Goal: Task Accomplishment & Management: Use online tool/utility

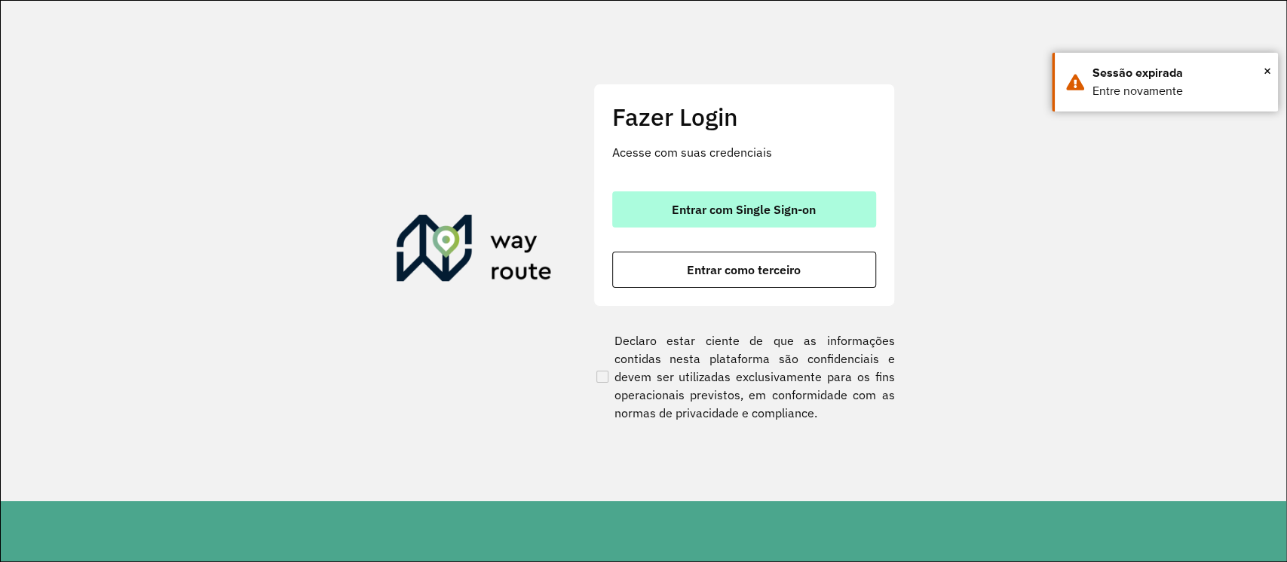
click at [800, 204] on span "Entrar com Single Sign-on" at bounding box center [744, 210] width 144 height 12
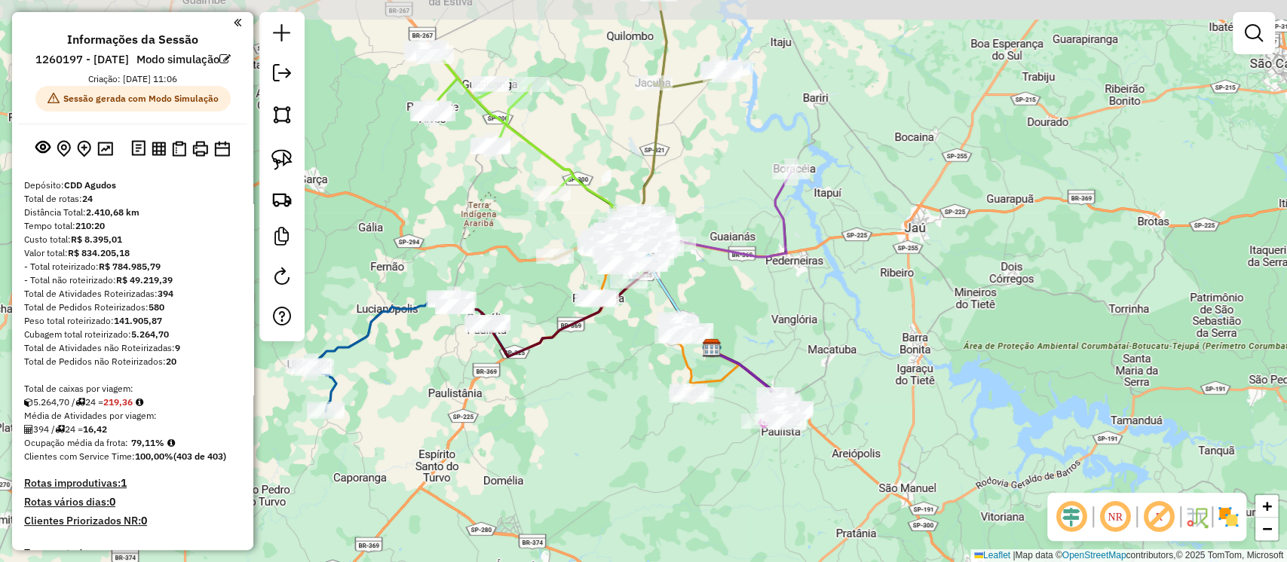
drag, startPoint x: 535, startPoint y: 386, endPoint x: 603, endPoint y: 453, distance: 96.0
click at [603, 453] on div "Janela de atendimento Grade de atendimento Capacidade Transportadoras Veículos …" at bounding box center [643, 281] width 1287 height 562
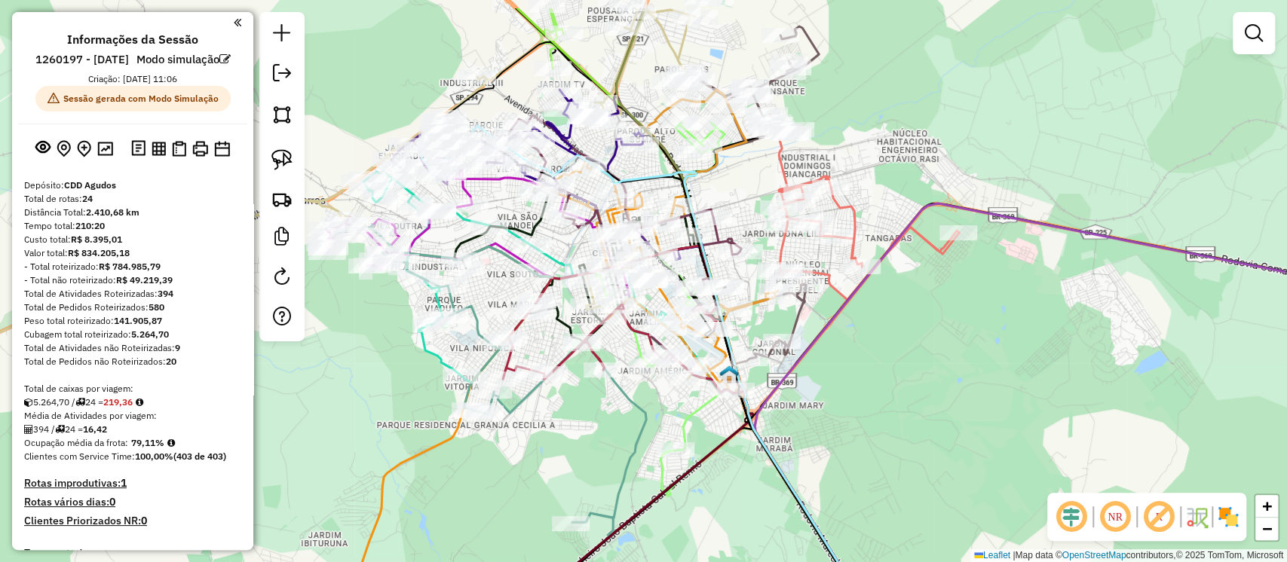
drag, startPoint x: 453, startPoint y: 317, endPoint x: 393, endPoint y: 317, distance: 60.3
click at [354, 362] on div "Janela de atendimento Grade de atendimento Capacidade Transportadoras Veículos …" at bounding box center [643, 281] width 1287 height 562
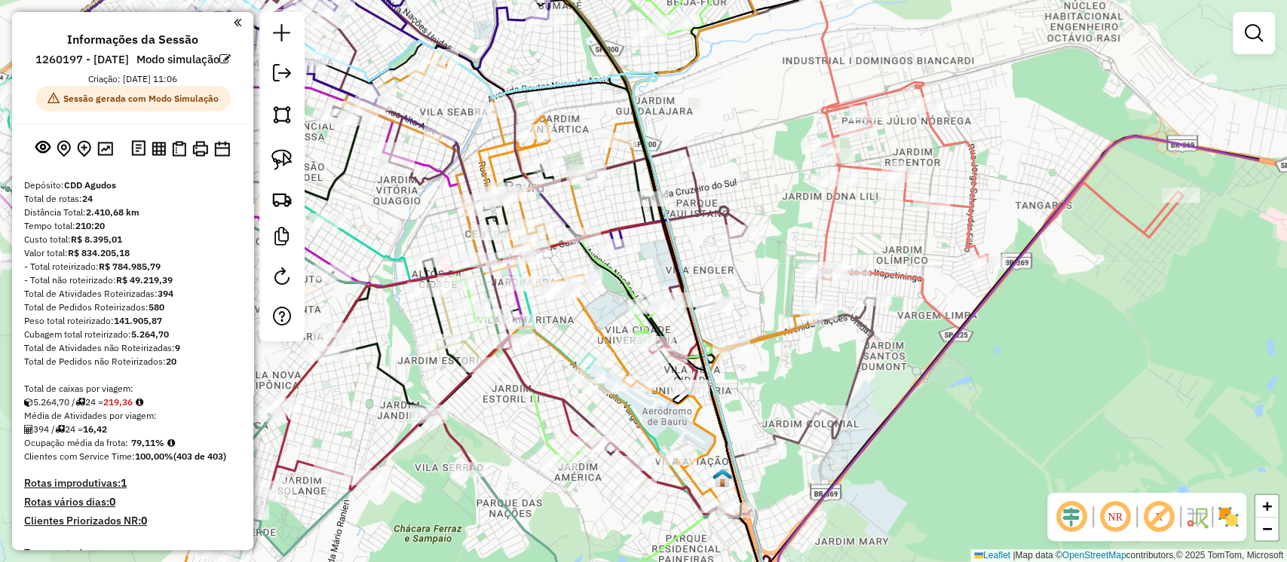
drag, startPoint x: 903, startPoint y: 284, endPoint x: 747, endPoint y: 299, distance: 156.7
click at [747, 299] on div "Janela de atendimento Grade de atendimento Capacidade Transportadoras Veículos …" at bounding box center [643, 281] width 1287 height 562
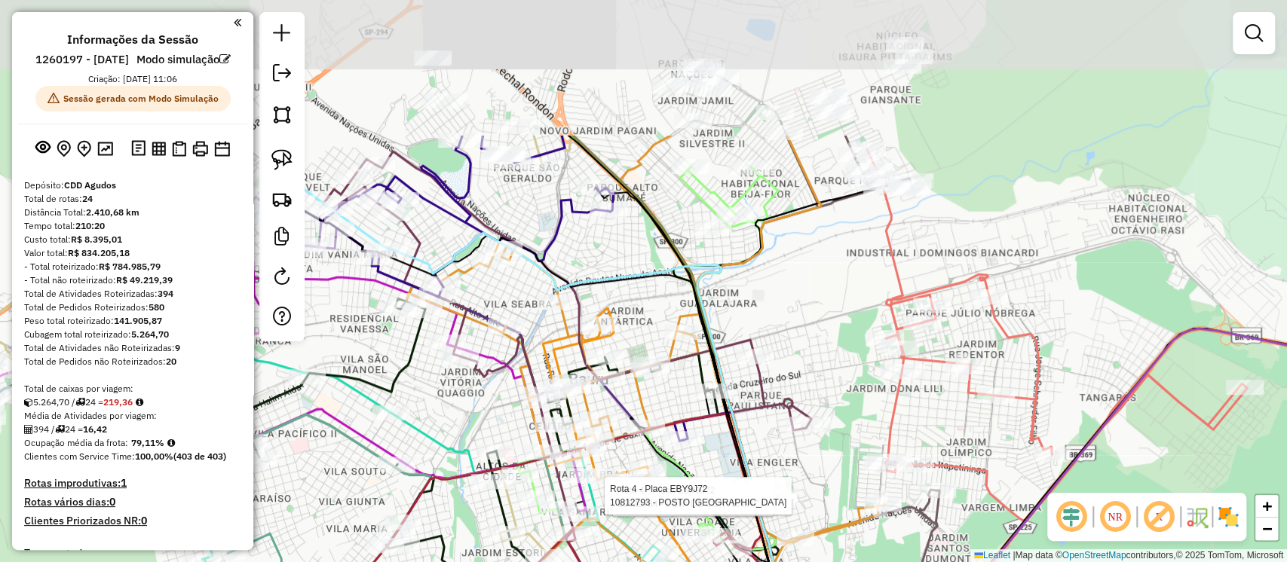
drag, startPoint x: 769, startPoint y: 161, endPoint x: 833, endPoint y: 354, distance: 202.6
click at [833, 354] on div "Rota 4 - Placa EBY9J72 10822734 - LOJA DE CONVENINCIA Rota 4 - Placa EBY9J72 10…" at bounding box center [643, 281] width 1287 height 562
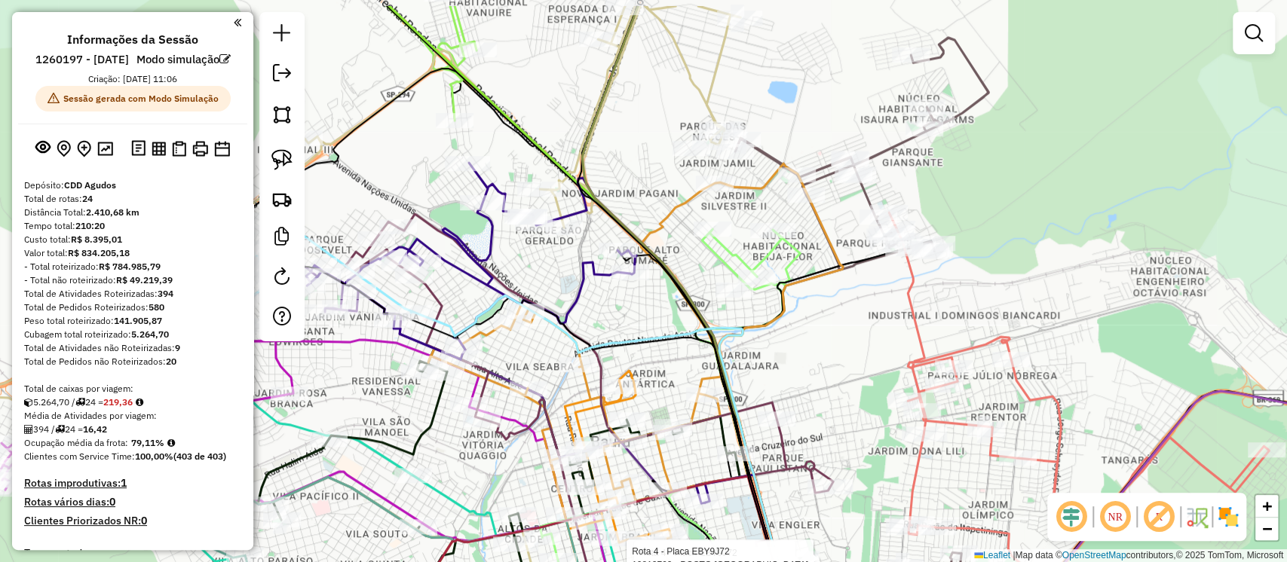
drag, startPoint x: 819, startPoint y: 296, endPoint x: 841, endPoint y: 358, distance: 66.5
click at [841, 358] on div "Rota 4 - Placa EBY9J72 10822734 - LOJA DE CONVENINCIA Rota 4 - Placa EBY9J72 10…" at bounding box center [643, 281] width 1287 height 562
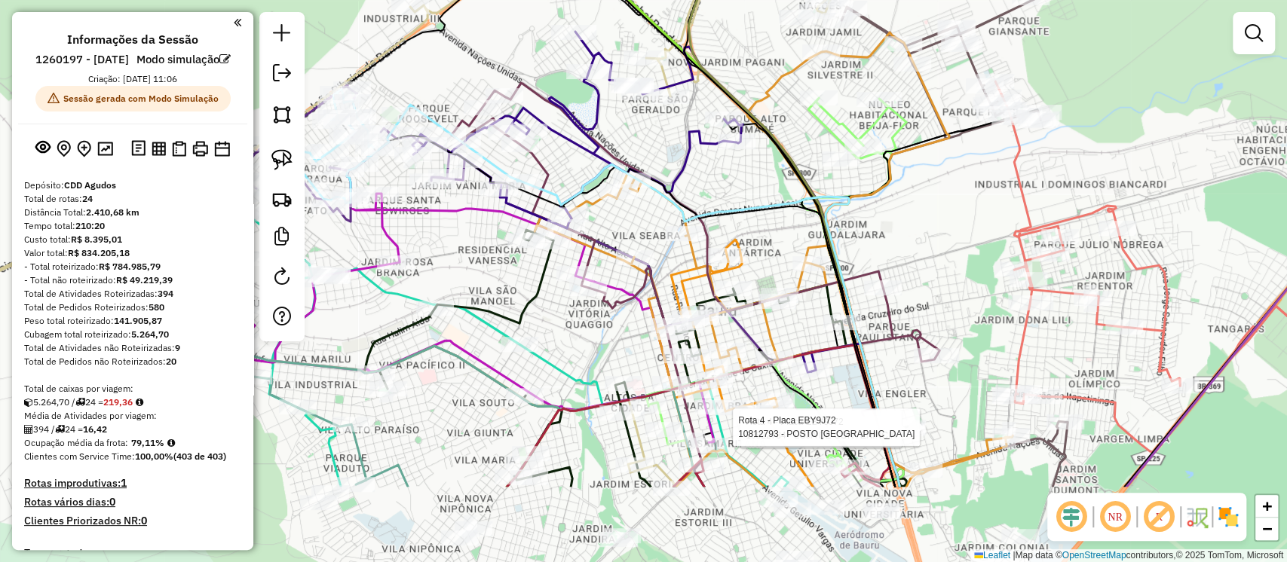
drag, startPoint x: 801, startPoint y: 371, endPoint x: 907, endPoint y: 240, distance: 168.4
click at [907, 240] on div "Rota 4 - Placa EBY9J72 10822734 - LOJA DE CONVENINCIA Rota 4 - Placa EBY9J72 10…" at bounding box center [643, 281] width 1287 height 562
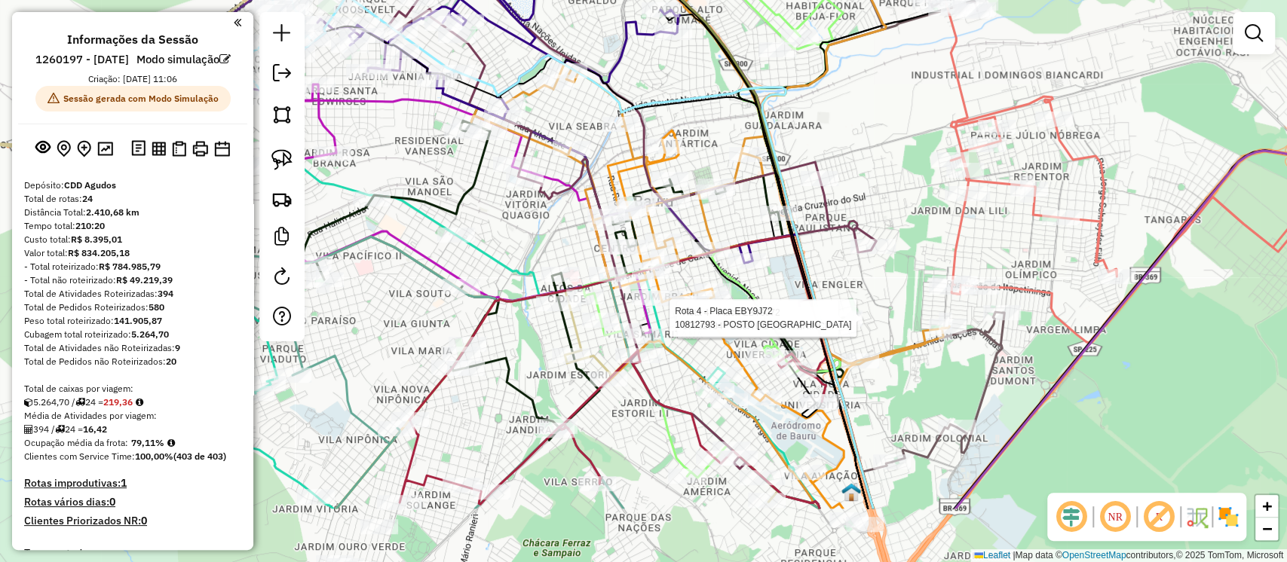
drag, startPoint x: 599, startPoint y: 354, endPoint x: 536, endPoint y: 246, distance: 125.7
click at [536, 246] on div "Rota 4 - Placa EBY9J72 10822734 - LOJA DE CONVENINCIA Rota 4 - Placa EBY9J72 10…" at bounding box center [643, 281] width 1287 height 562
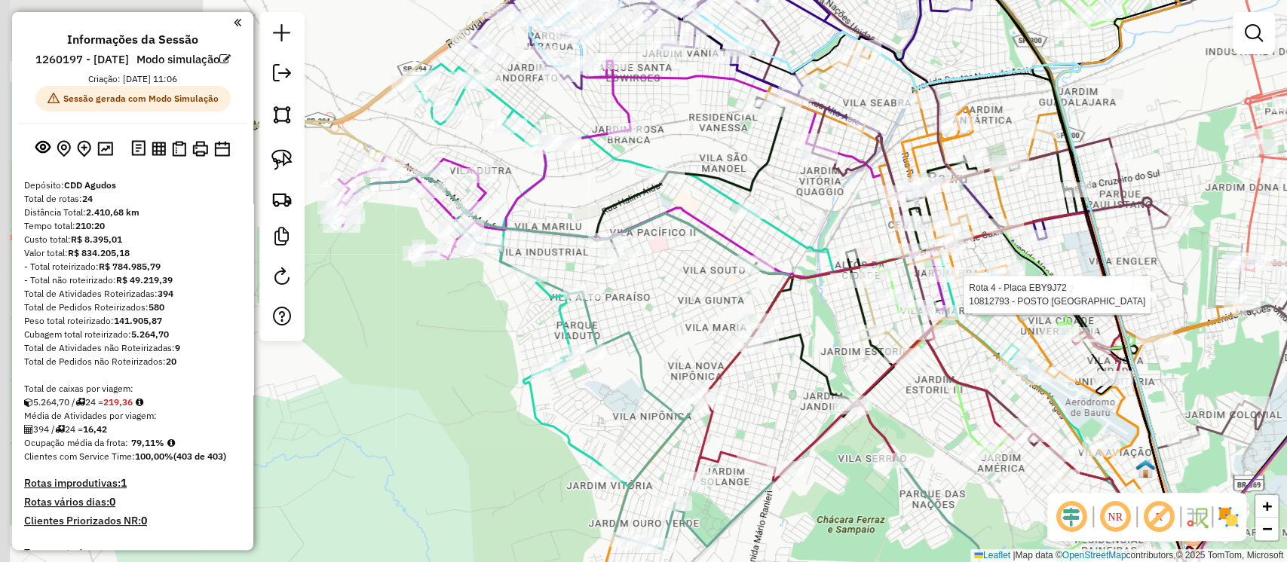
drag, startPoint x: 430, startPoint y: 314, endPoint x: 674, endPoint y: 315, distance: 244.3
click at [674, 315] on div "Rota 4 - Placa EBY9J72 10822734 - LOJA DE CONVENINCIA Rota 4 - Placa EBY9J72 10…" at bounding box center [643, 281] width 1287 height 562
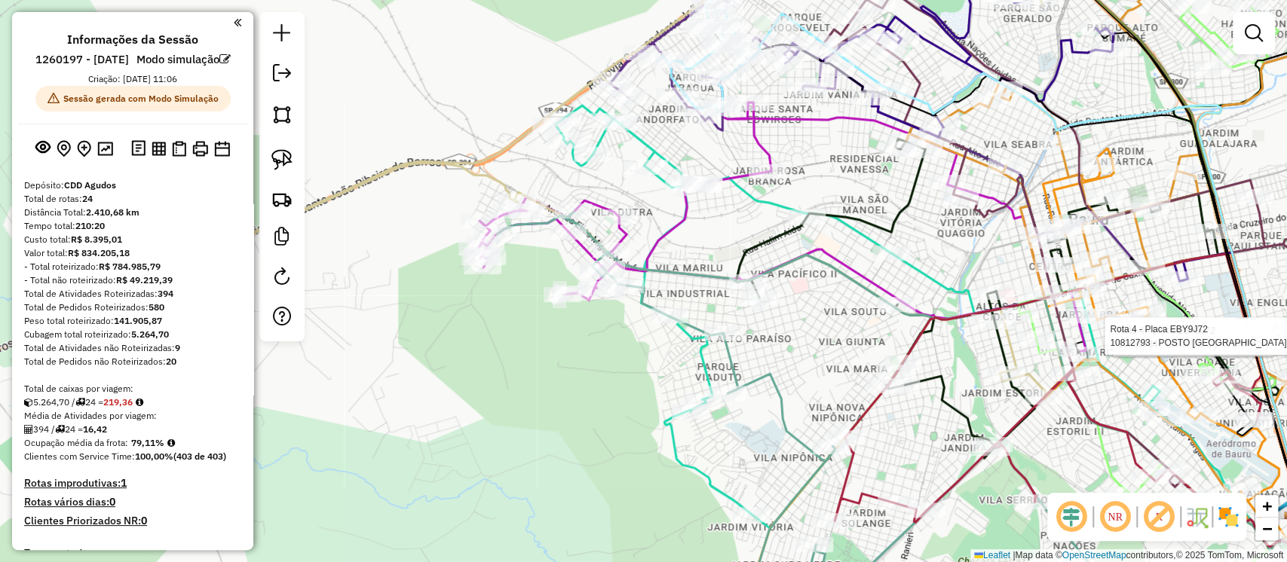
drag, startPoint x: 499, startPoint y: 330, endPoint x: 685, endPoint y: 349, distance: 186.4
click at [675, 359] on div "Rota 4 - Placa EBY9J72 10822734 - LOJA DE CONVENINCIA Rota 4 - Placa EBY9J72 10…" at bounding box center [643, 281] width 1287 height 562
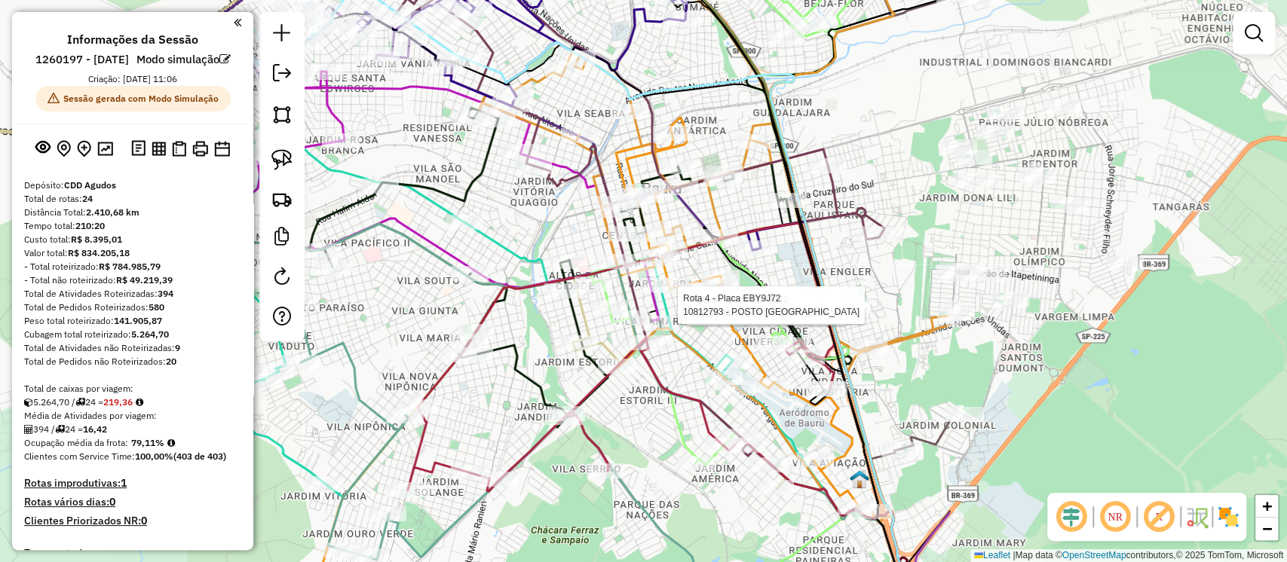
drag, startPoint x: 779, startPoint y: 331, endPoint x: 333, endPoint y: 319, distance: 445.7
click at [333, 319] on div "Rota 4 - Placa EBY9J72 10822734 - LOJA DE CONVENINCIA Rota 4 - Placa EBY9J72 10…" at bounding box center [643, 281] width 1287 height 562
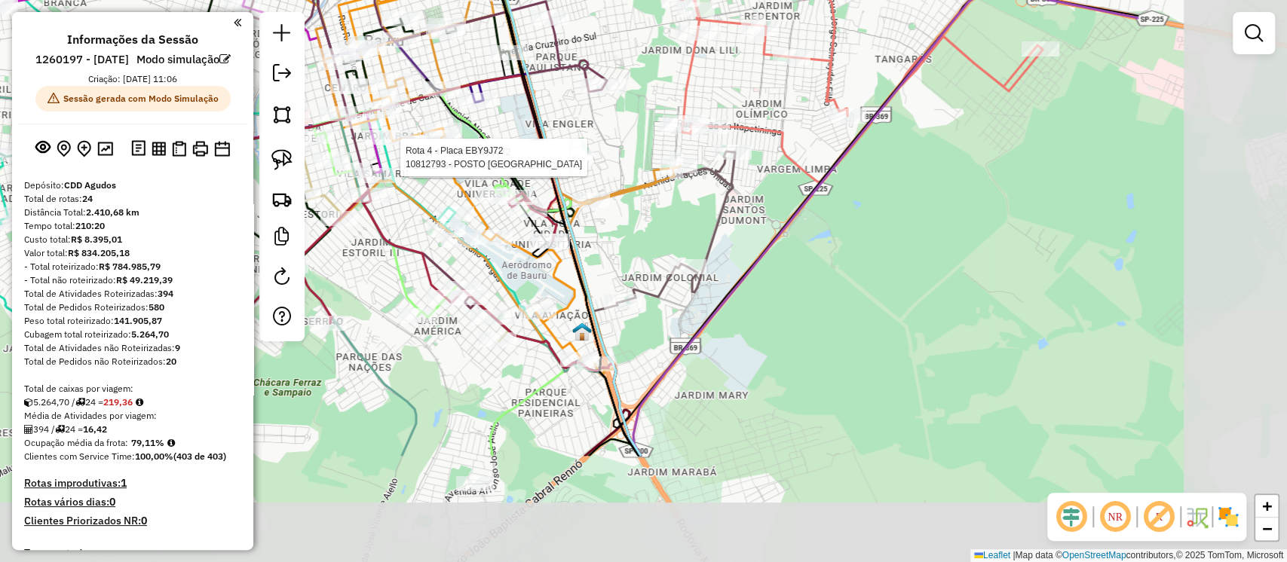
drag, startPoint x: 1058, startPoint y: 400, endPoint x: 782, endPoint y: 238, distance: 320.7
click at [782, 238] on icon at bounding box center [885, 223] width 505 height 466
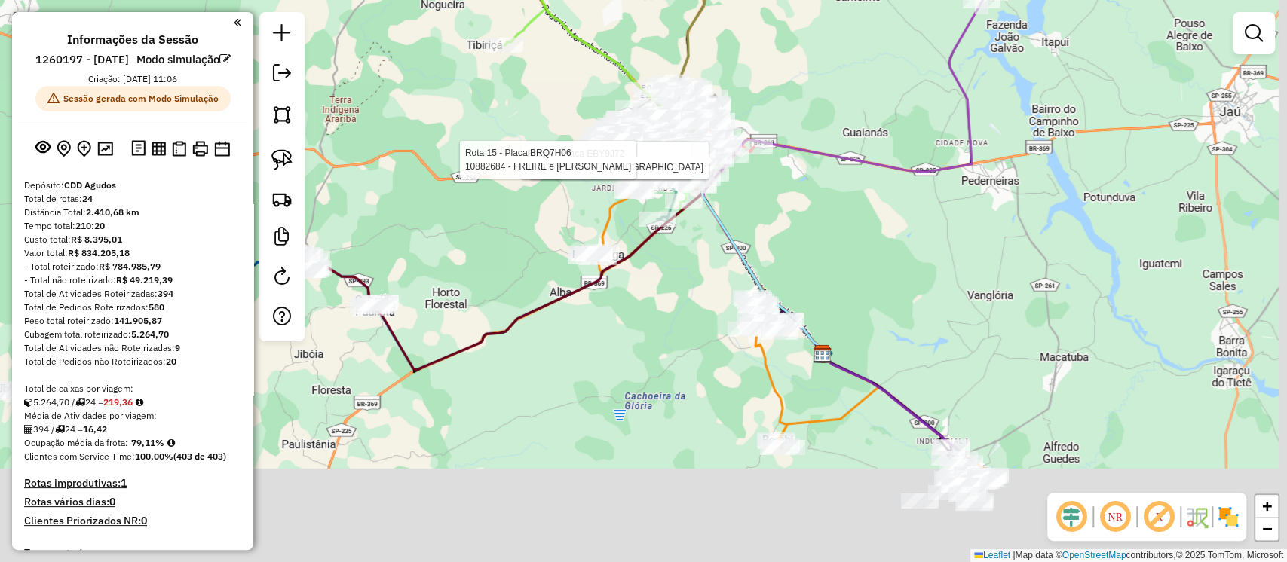
drag, startPoint x: 914, startPoint y: 405, endPoint x: 798, endPoint y: 302, distance: 154.9
click at [812, 247] on div "Rota 4 - Placa EBY9J72 10822734 - LOJA DE CONVENINCIA Rota 4 - Placa EBY9J72 10…" at bounding box center [643, 281] width 1287 height 562
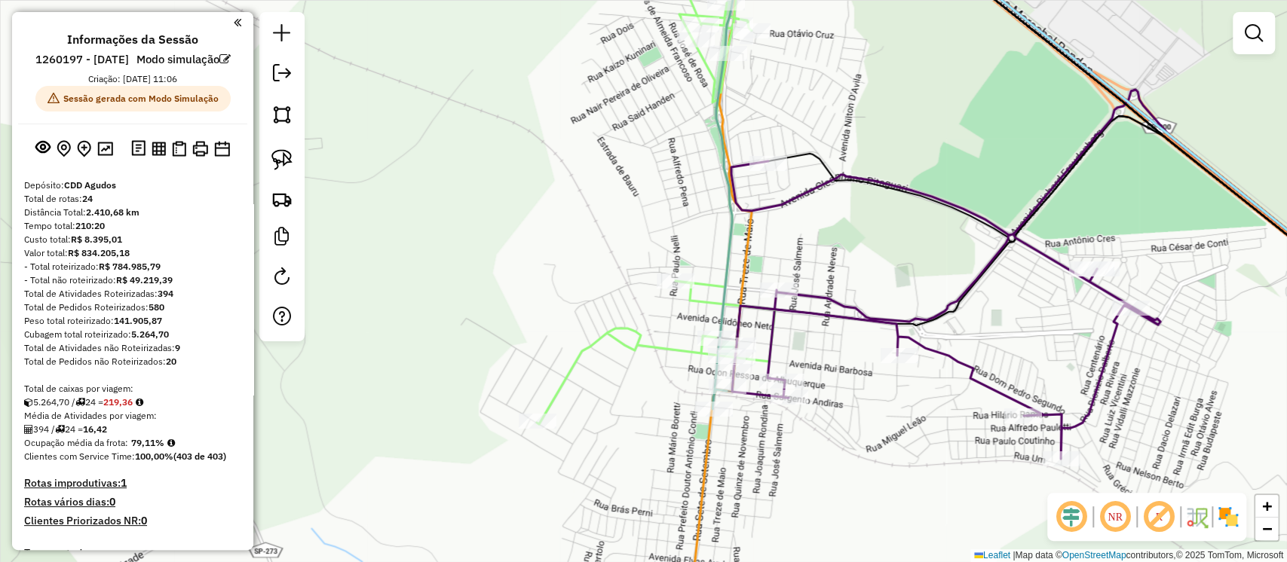
click at [725, 263] on icon at bounding box center [726, 176] width 28 height 465
select select "**********"
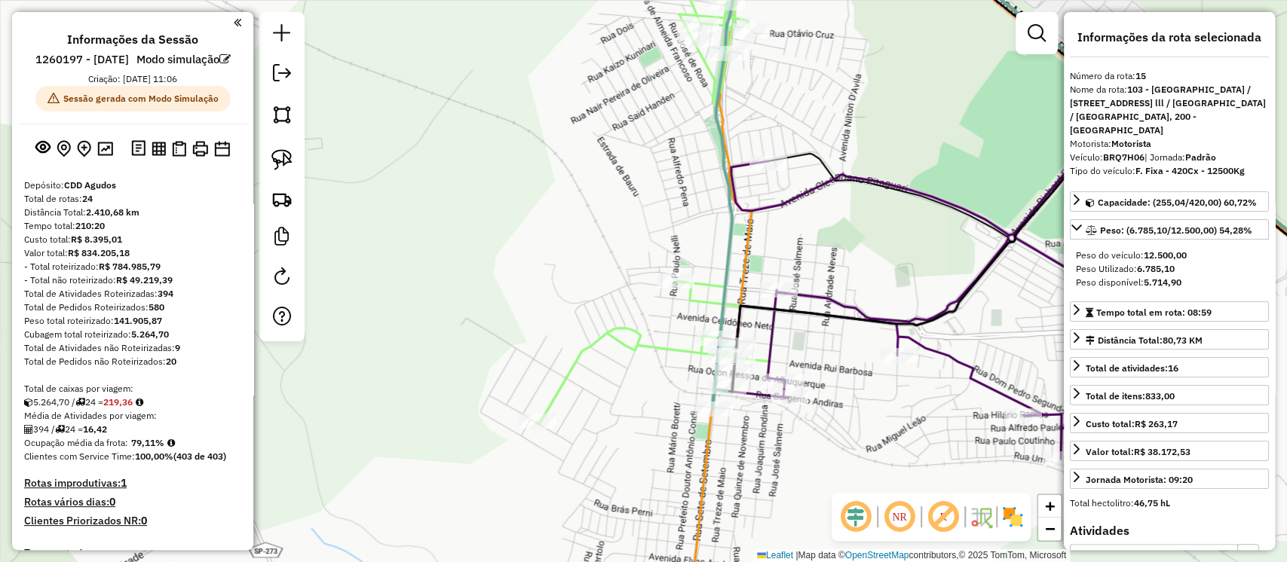
scroll to position [2403, 0]
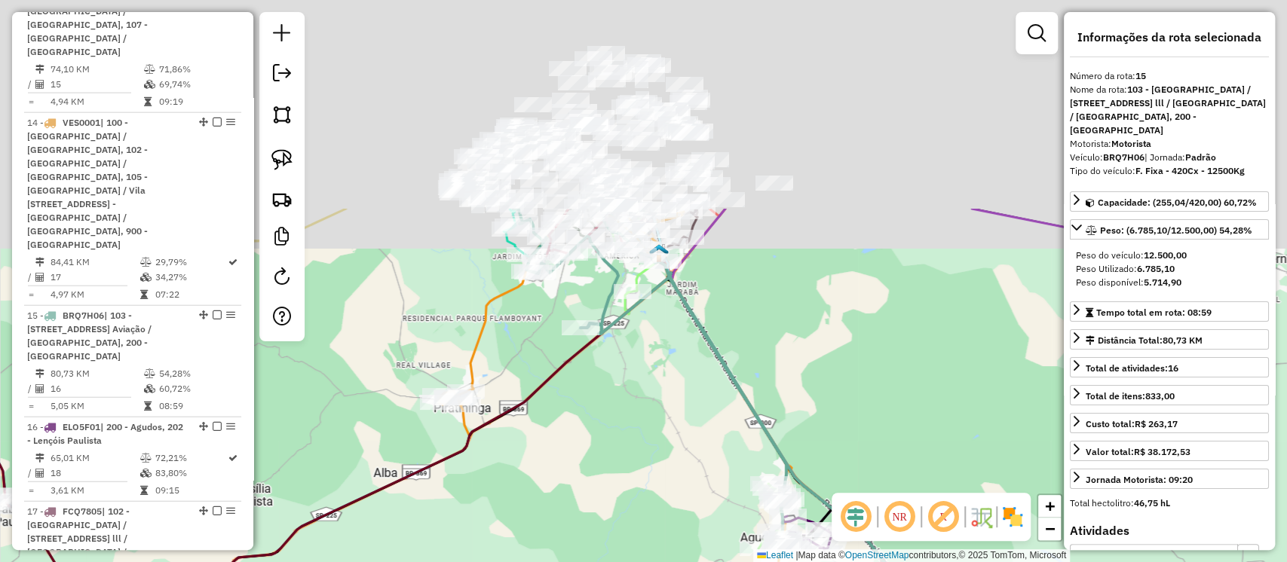
drag, startPoint x: 639, startPoint y: 180, endPoint x: 682, endPoint y: 389, distance: 213.4
click at [682, 389] on div "Janela de atendimento Grade de atendimento Capacidade Transportadoras Veículos …" at bounding box center [643, 281] width 1287 height 562
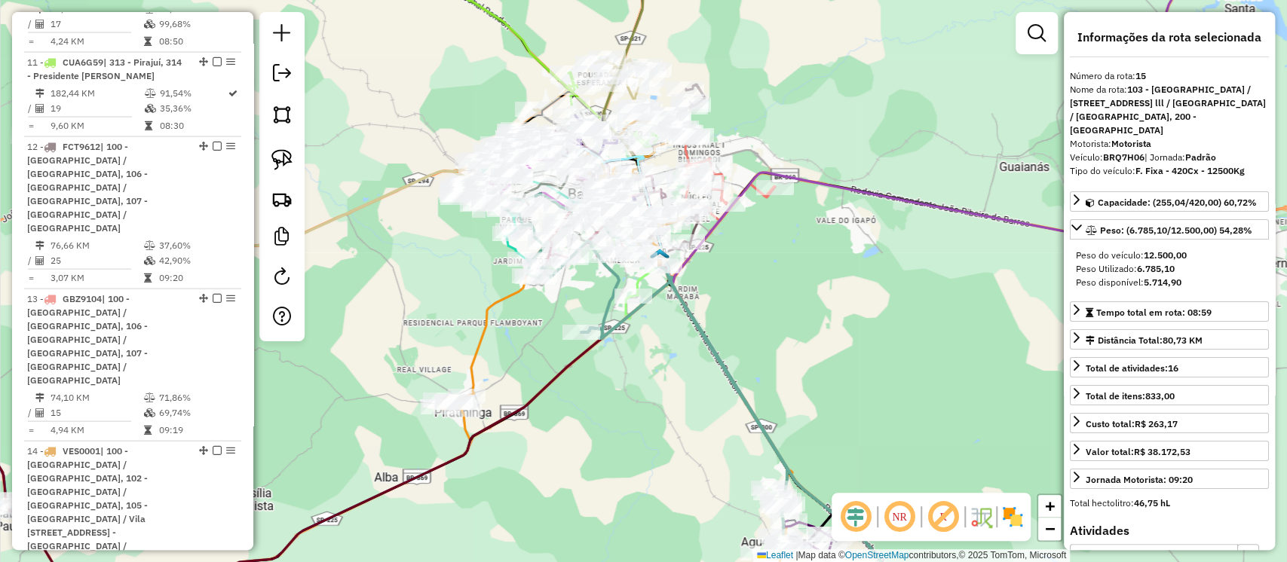
scroll to position [2102, 0]
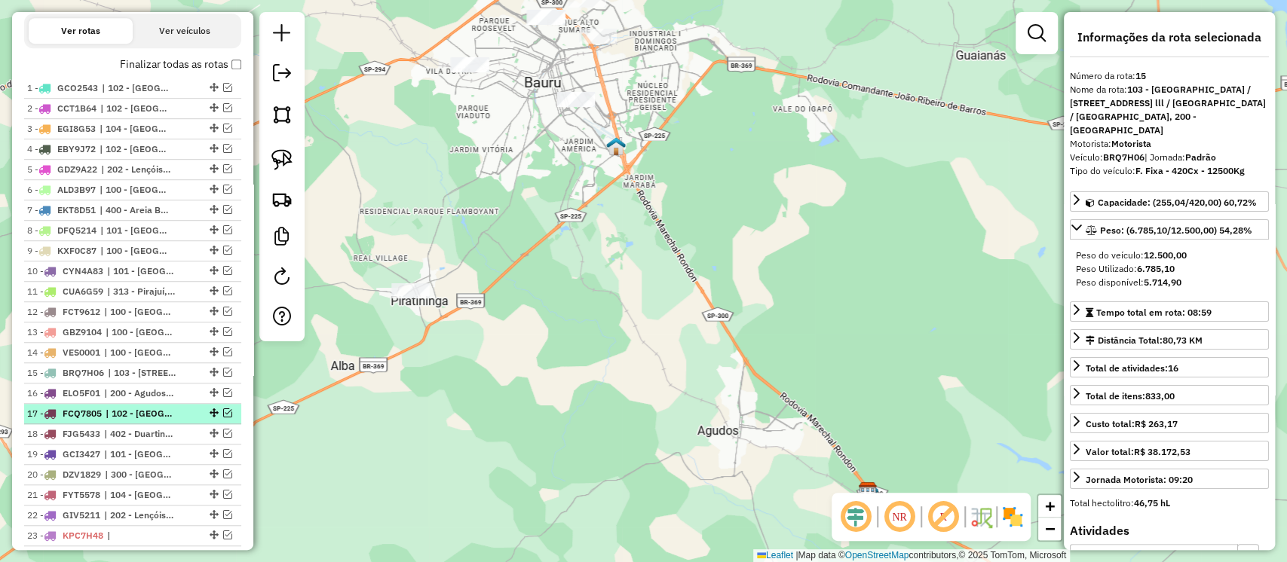
scroll to position [694, 0]
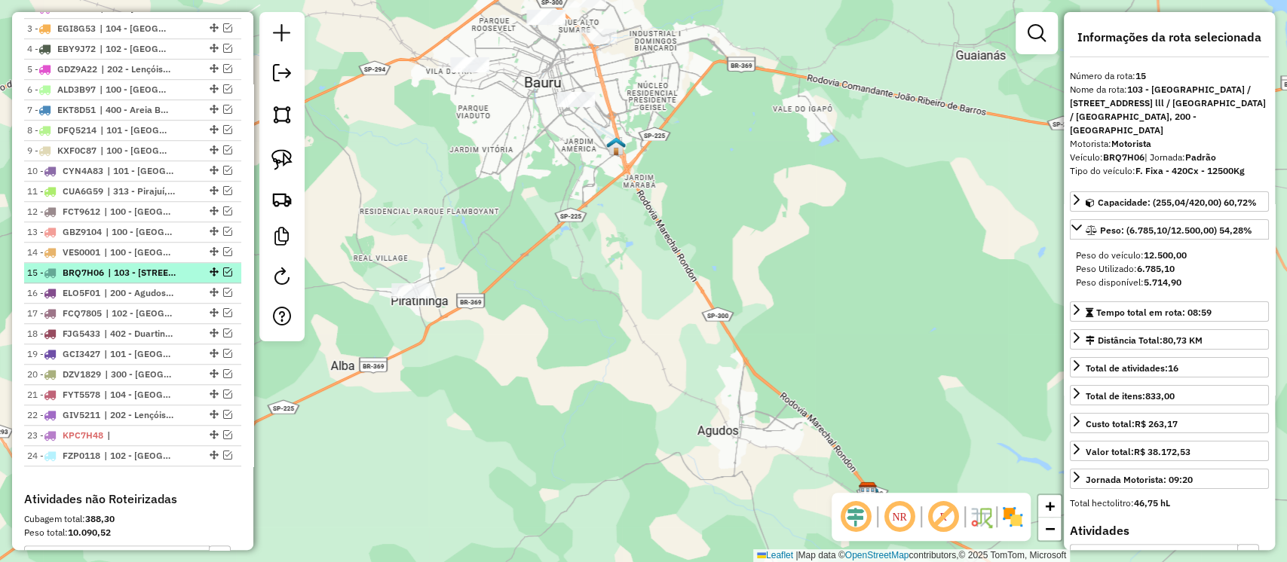
click at [223, 277] on em at bounding box center [227, 272] width 9 height 9
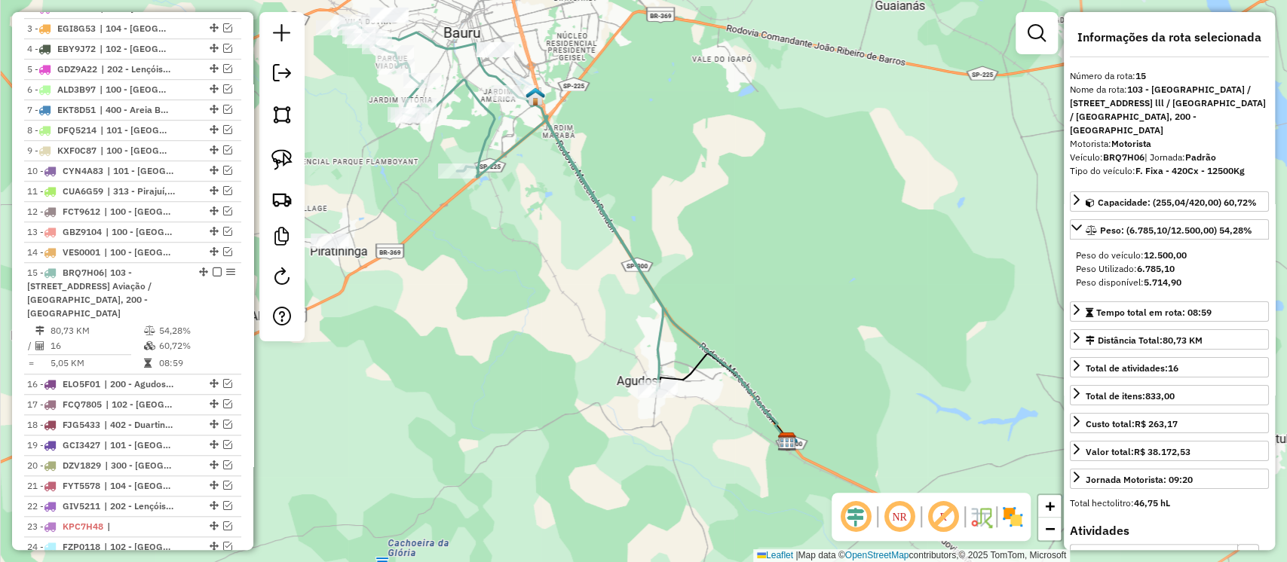
drag, startPoint x: 639, startPoint y: 330, endPoint x: 558, endPoint y: 280, distance: 94.8
click at [558, 280] on div "Janela de atendimento Grade de atendimento Capacidade Transportadoras Veículos …" at bounding box center [643, 281] width 1287 height 562
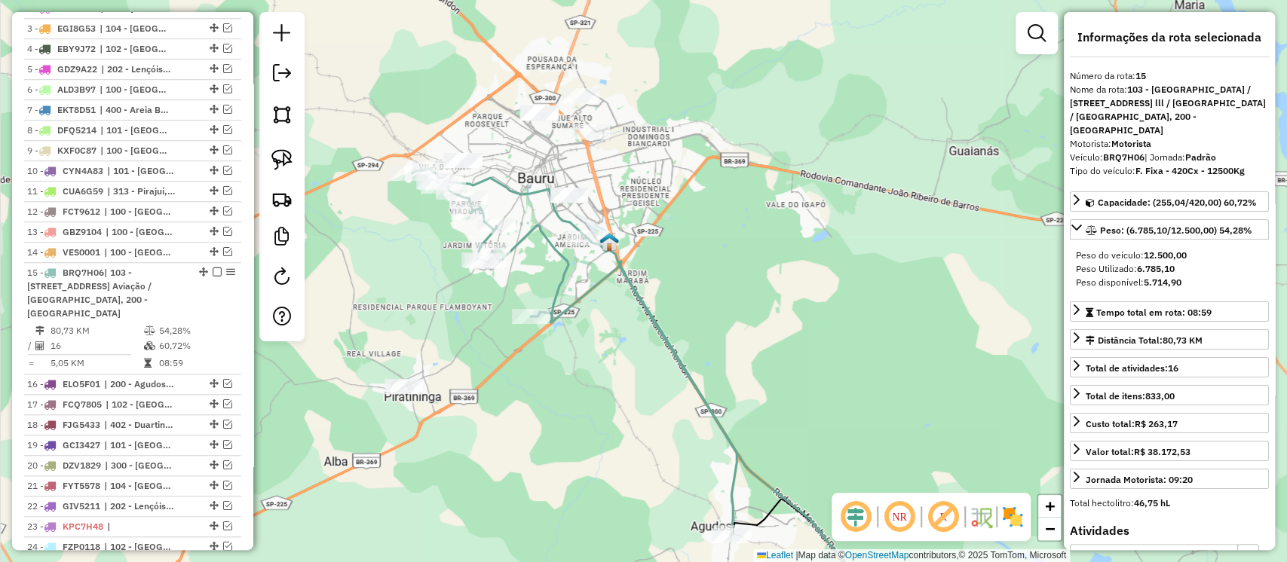
drag, startPoint x: 392, startPoint y: 161, endPoint x: 466, endPoint y: 307, distance: 163.2
click at [466, 307] on div "Janela de atendimento Grade de atendimento Capacidade Transportadoras Veículos …" at bounding box center [643, 281] width 1287 height 562
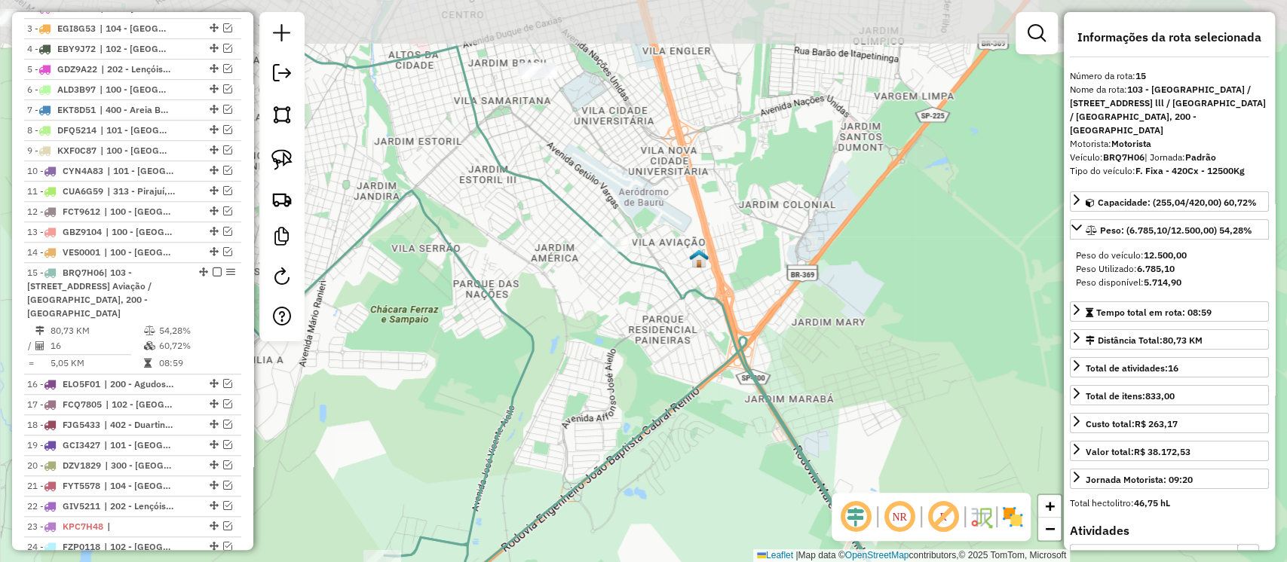
drag, startPoint x: 730, startPoint y: 260, endPoint x: 610, endPoint y: 342, distance: 144.9
click at [610, 342] on div "Janela de atendimento Grade de atendimento Capacidade Transportadoras Veículos …" at bounding box center [643, 281] width 1287 height 562
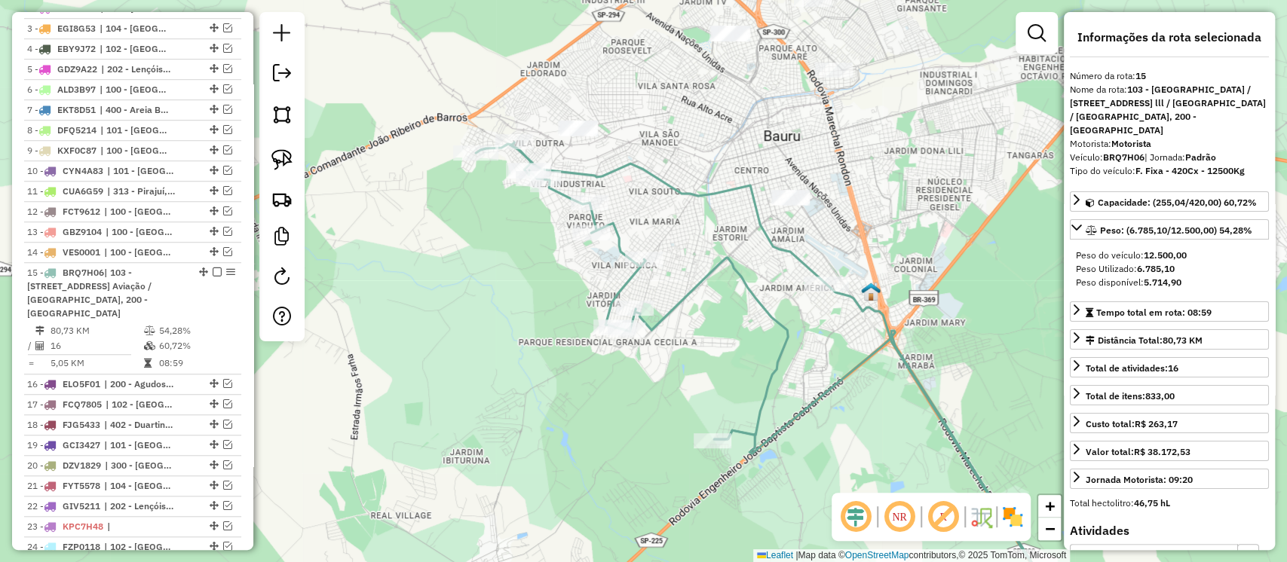
drag, startPoint x: 392, startPoint y: 261, endPoint x: 513, endPoint y: 308, distance: 129.4
click at [513, 308] on div "Janela de atendimento Grade de atendimento Capacidade Transportadoras Veículos …" at bounding box center [643, 281] width 1287 height 562
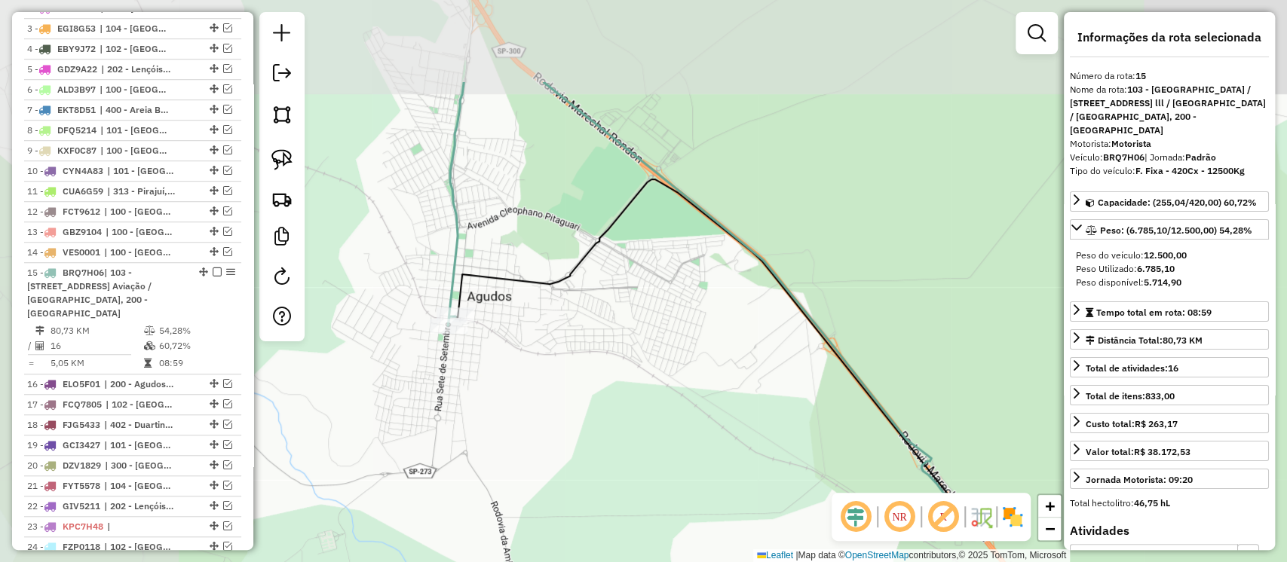
drag, startPoint x: 513, startPoint y: 345, endPoint x: 700, endPoint y: 469, distance: 224.6
click at [700, 469] on div "Janela de atendimento Grade de atendimento Capacidade Transportadoras Veículos …" at bounding box center [643, 281] width 1287 height 562
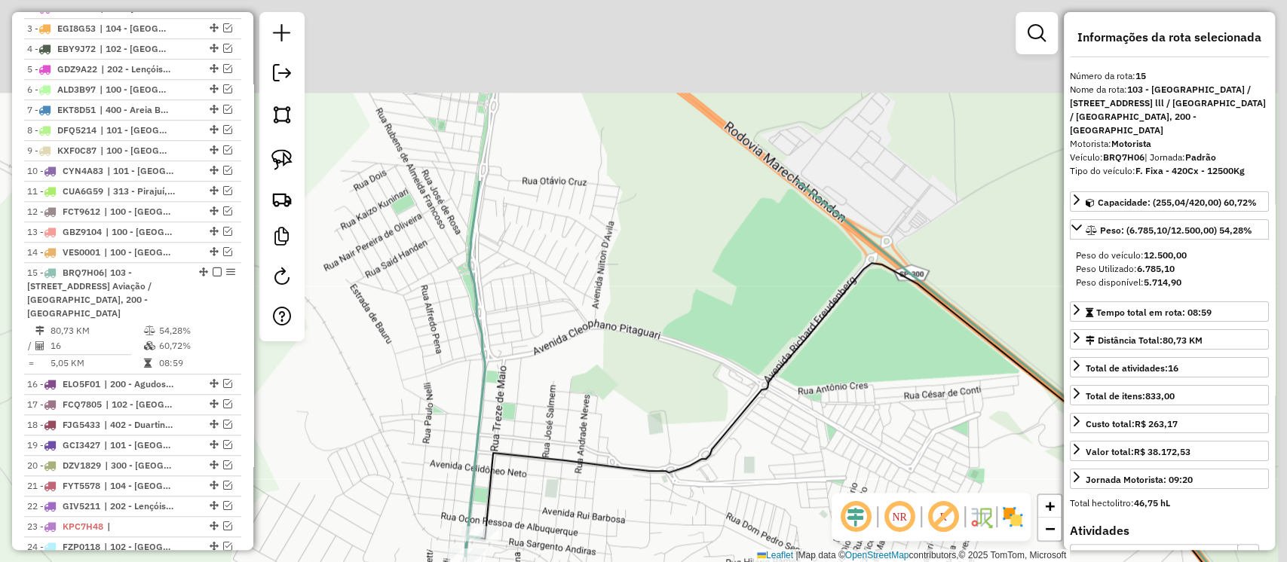
drag, startPoint x: 911, startPoint y: 189, endPoint x: 881, endPoint y: 427, distance: 239.5
click at [881, 427] on div "Janela de atendimento Grade de atendimento Capacidade Transportadoras Veículos …" at bounding box center [643, 281] width 1287 height 562
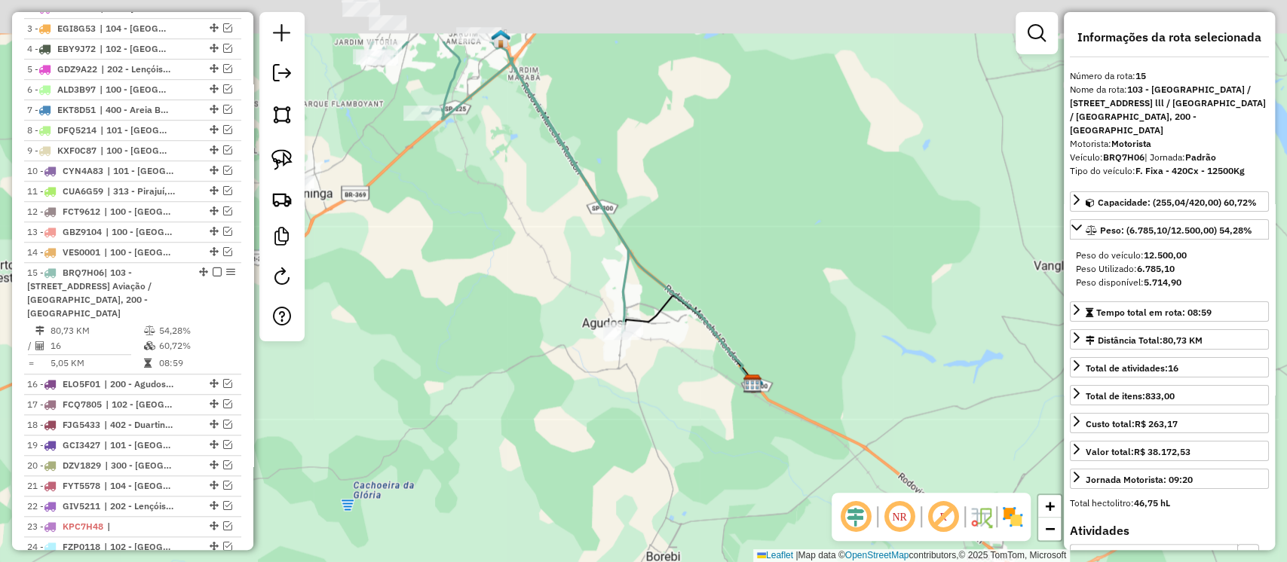
drag, startPoint x: 569, startPoint y: 210, endPoint x: 697, endPoint y: 353, distance: 191.1
click at [697, 353] on div "Janela de atendimento Grade de atendimento Capacidade Transportadoras Veículos …" at bounding box center [643, 281] width 1287 height 562
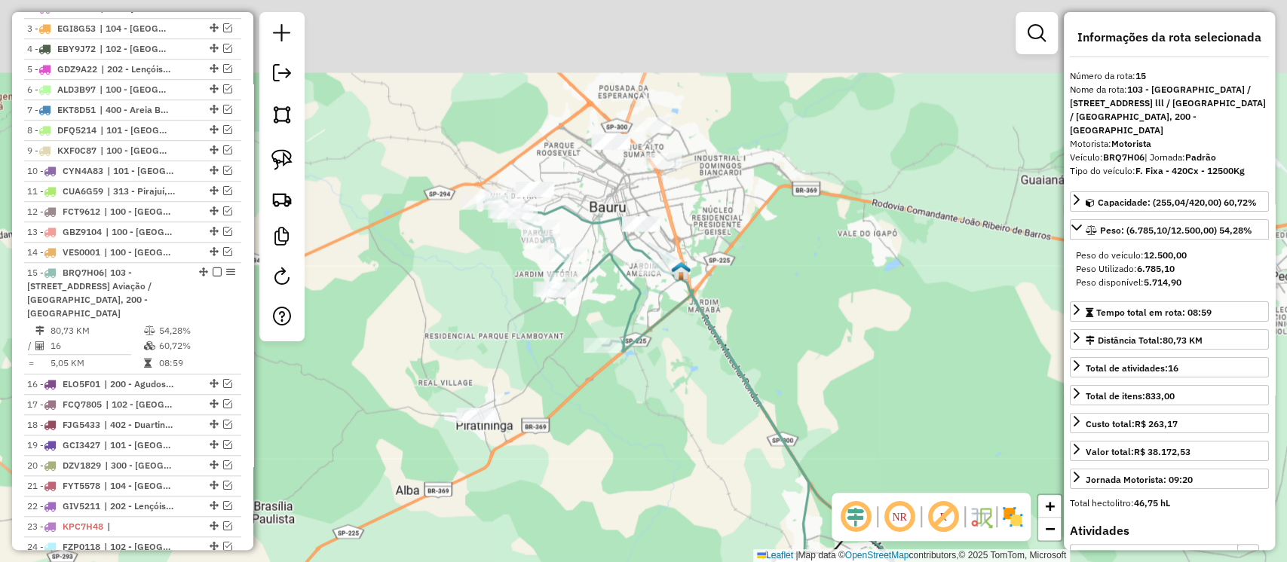
drag, startPoint x: 680, startPoint y: 245, endPoint x: 740, endPoint y: 341, distance: 113.2
click at [740, 341] on div "Janela de atendimento Grade de atendimento Capacidade Transportadoras Veículos …" at bounding box center [643, 281] width 1287 height 562
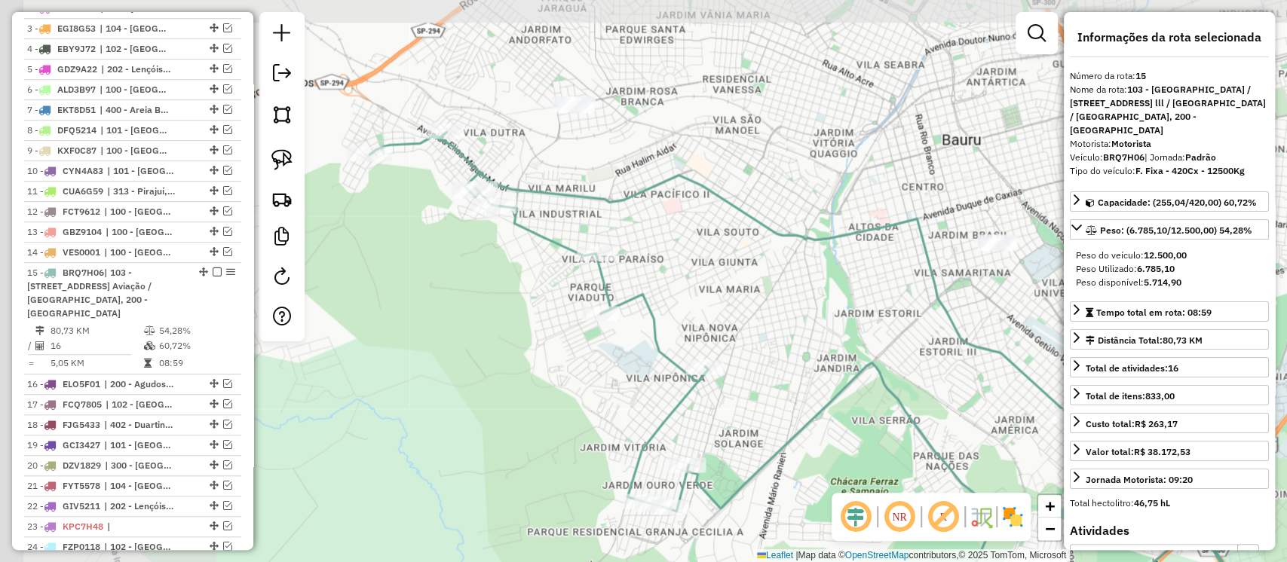
drag, startPoint x: 532, startPoint y: 201, endPoint x: 808, endPoint y: 280, distance: 287.1
click at [808, 280] on div "Janela de atendimento Grade de atendimento Capacidade Transportadoras Veículos …" at bounding box center [643, 281] width 1287 height 562
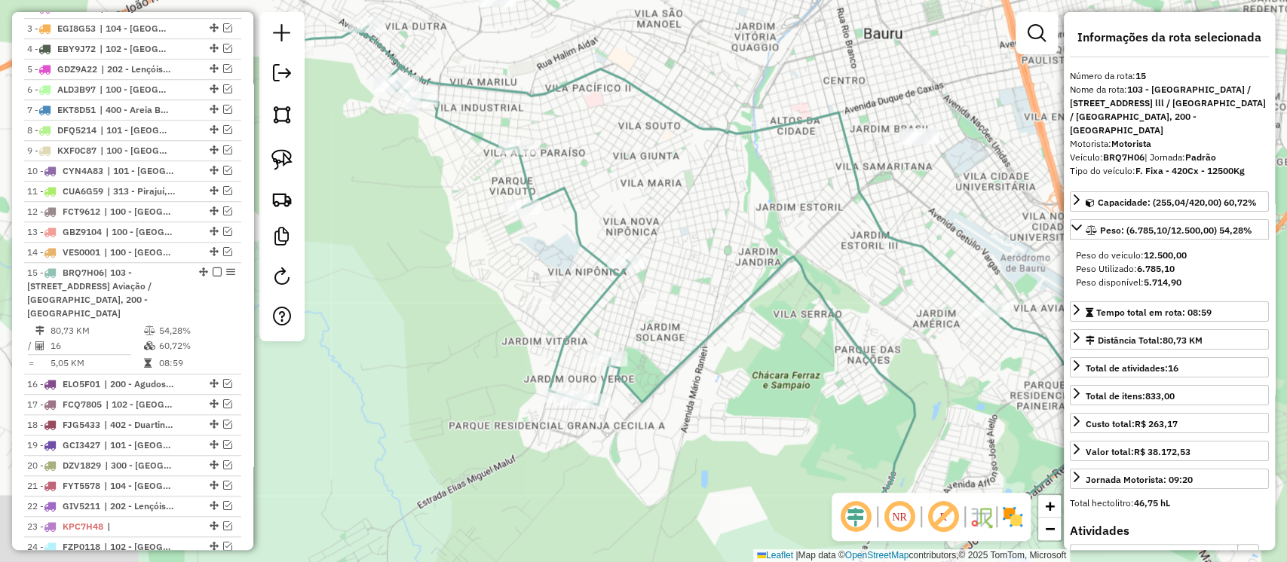
drag, startPoint x: 587, startPoint y: 209, endPoint x: 492, endPoint y: 87, distance: 154.1
click at [492, 87] on div "Janela de atendimento Grade de atendimento Capacidade Transportadoras Veículos …" at bounding box center [643, 281] width 1287 height 562
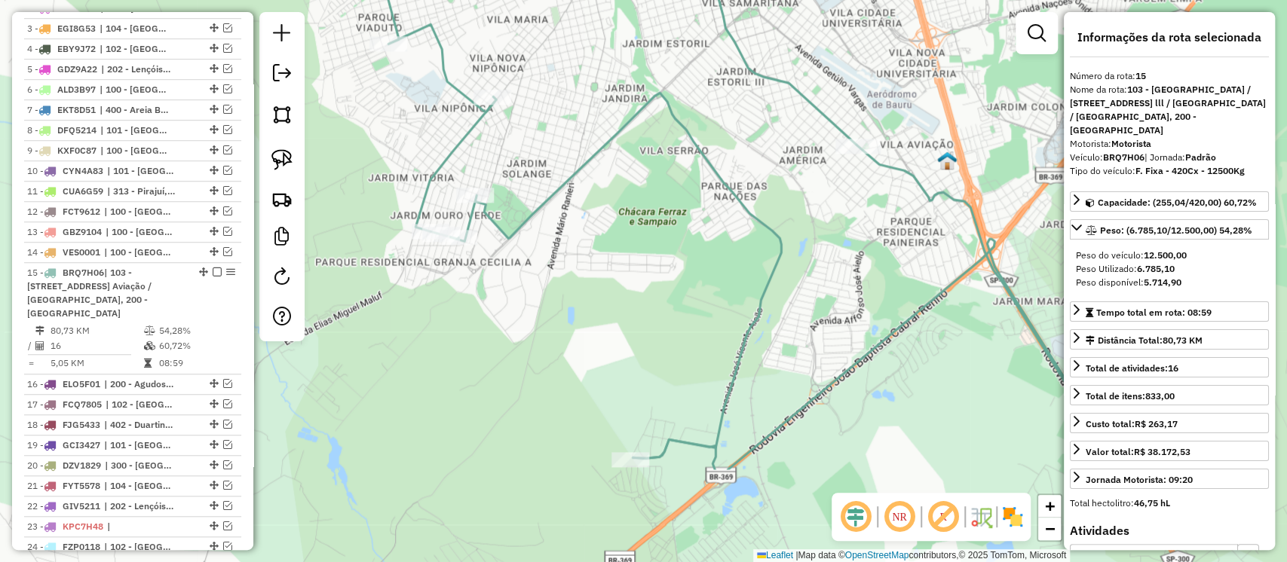
drag, startPoint x: 682, startPoint y: 268, endPoint x: 562, endPoint y: 120, distance: 190.9
click at [562, 120] on div "Janela de atendimento Grade de atendimento Capacidade Transportadoras Veículos …" at bounding box center [643, 281] width 1287 height 562
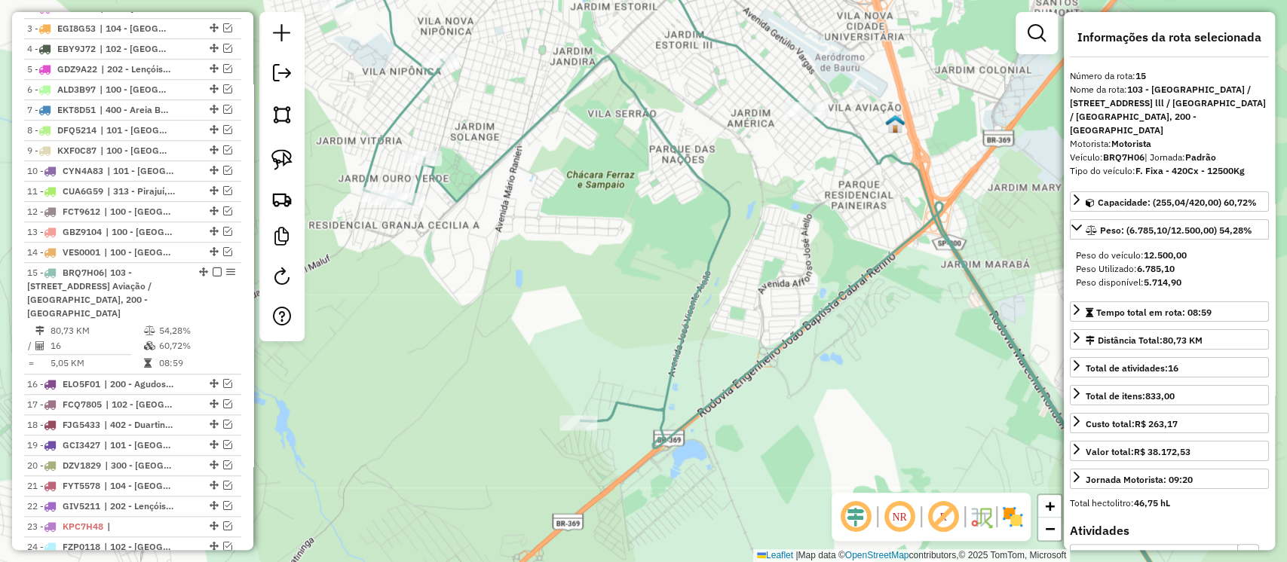
drag, startPoint x: 839, startPoint y: 282, endPoint x: 787, endPoint y: 244, distance: 64.2
click at [786, 245] on div "Janela de atendimento Grade de atendimento Capacidade Transportadoras Veículos …" at bounding box center [643, 281] width 1287 height 562
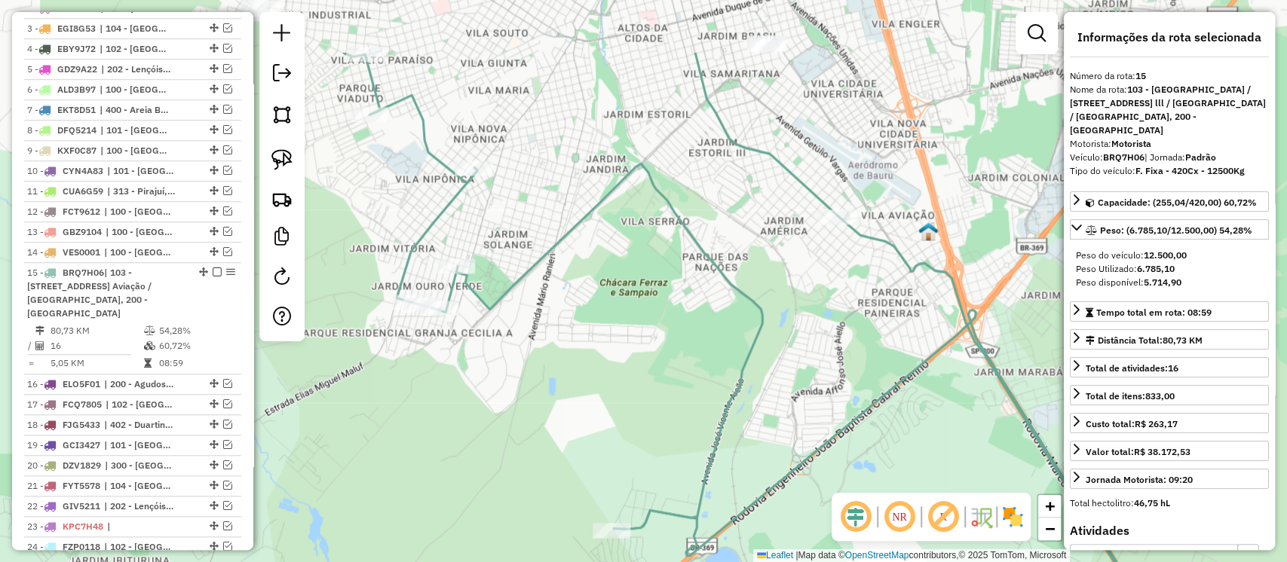
drag, startPoint x: 738, startPoint y: 311, endPoint x: 792, endPoint y: 438, distance: 138.5
click at [792, 438] on div "Janela de atendimento Grade de atendimento Capacidade Transportadoras Veículos …" at bounding box center [643, 281] width 1287 height 562
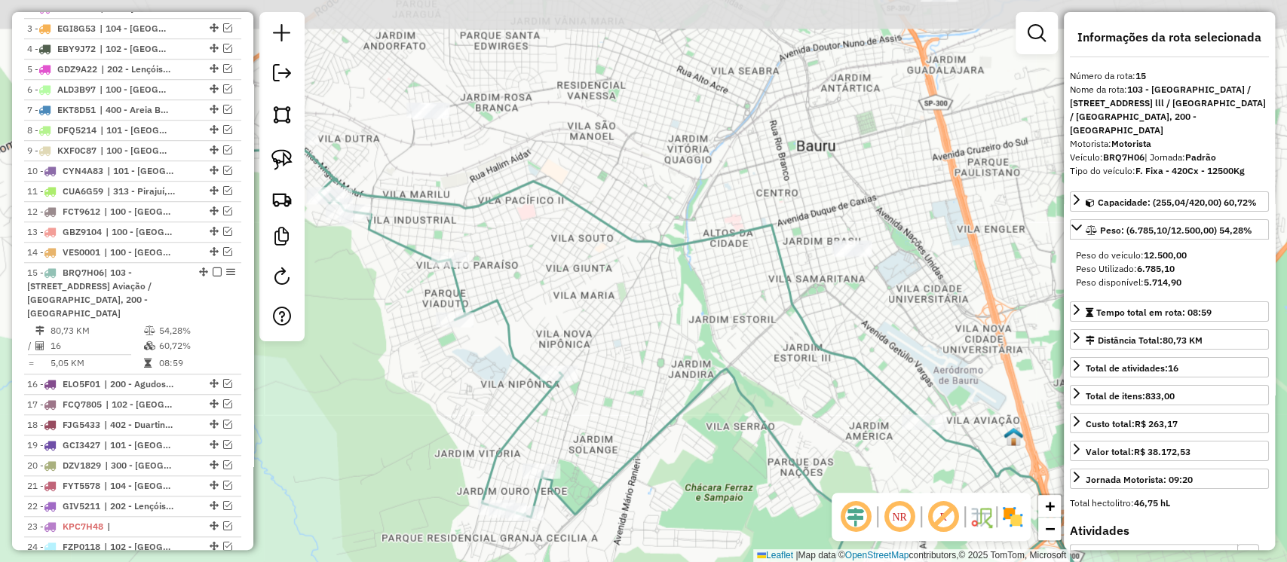
drag, startPoint x: 397, startPoint y: 238, endPoint x: 470, endPoint y: 440, distance: 215.1
click at [470, 440] on div "Janela de atendimento Grade de atendimento Capacidade Transportadoras Veículos …" at bounding box center [643, 281] width 1287 height 562
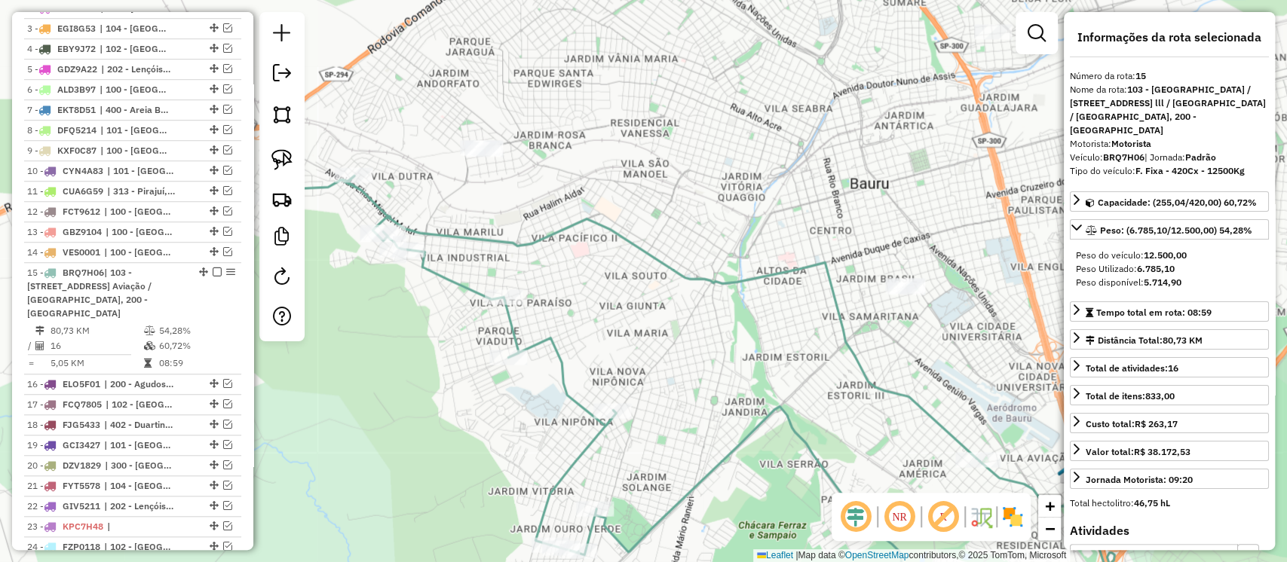
drag, startPoint x: 455, startPoint y: 369, endPoint x: 537, endPoint y: 470, distance: 129.8
click at [562, 476] on div "Janela de atendimento Grade de atendimento Capacidade Transportadoras Veículos …" at bounding box center [643, 281] width 1287 height 562
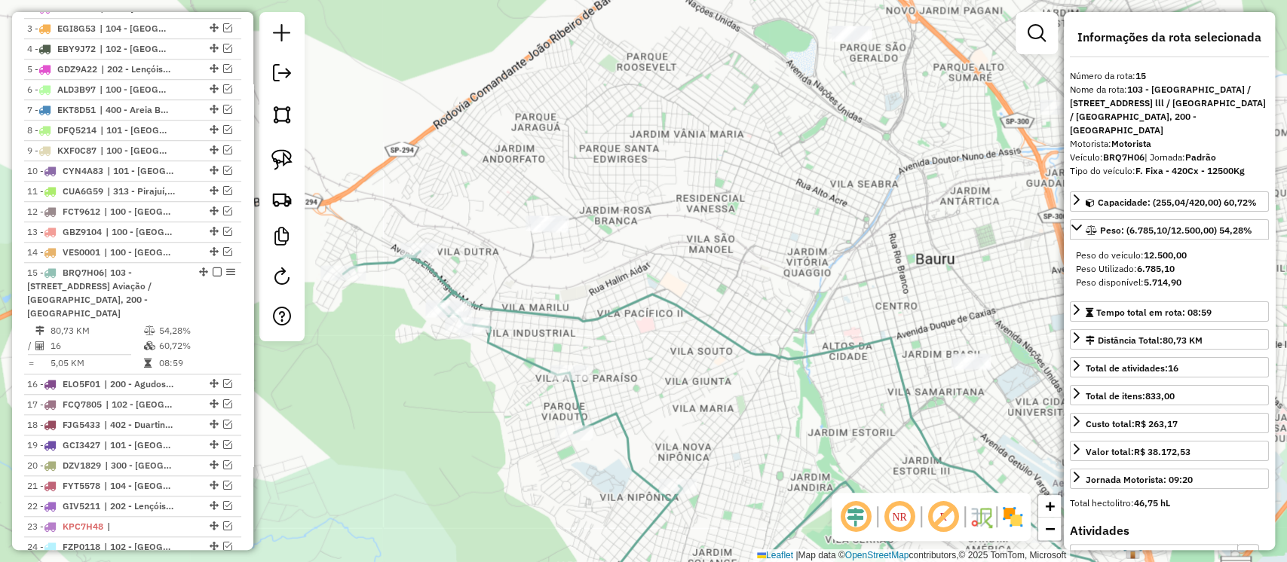
drag, startPoint x: 434, startPoint y: 400, endPoint x: 504, endPoint y: 439, distance: 80.3
click at [504, 439] on div "Janela de atendimento Grade de atendimento Capacidade Transportadoras Veículos …" at bounding box center [643, 281] width 1287 height 562
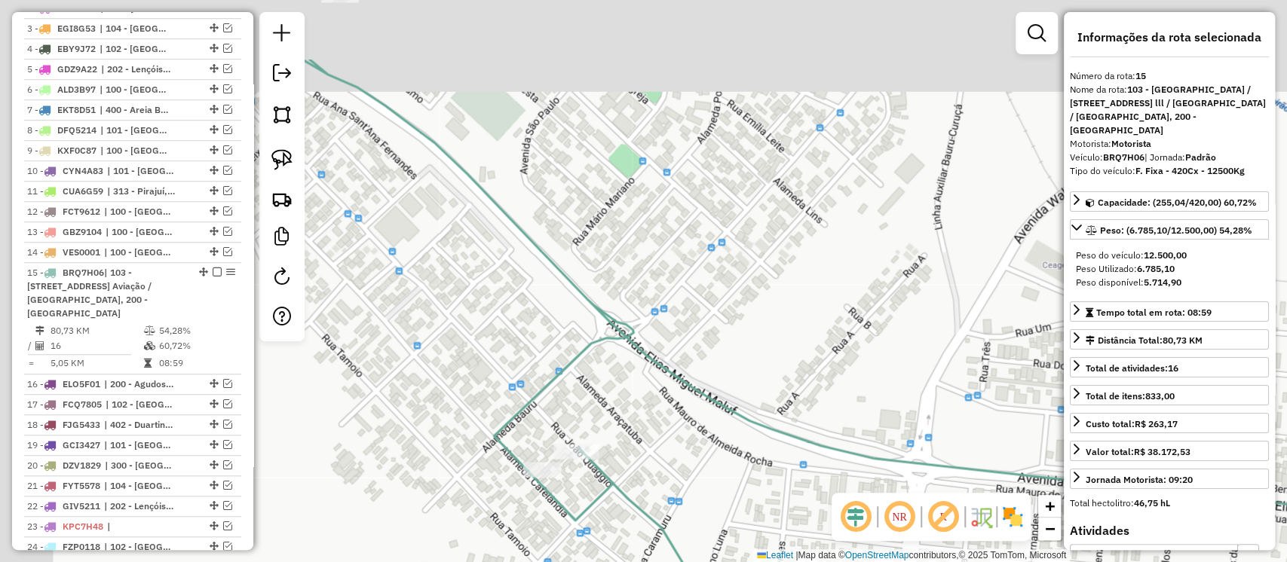
drag, startPoint x: 455, startPoint y: 314, endPoint x: 637, endPoint y: 443, distance: 223.2
click at [637, 443] on div "Janela de atendimento Grade de atendimento Capacidade Transportadoras Veículos …" at bounding box center [643, 281] width 1287 height 562
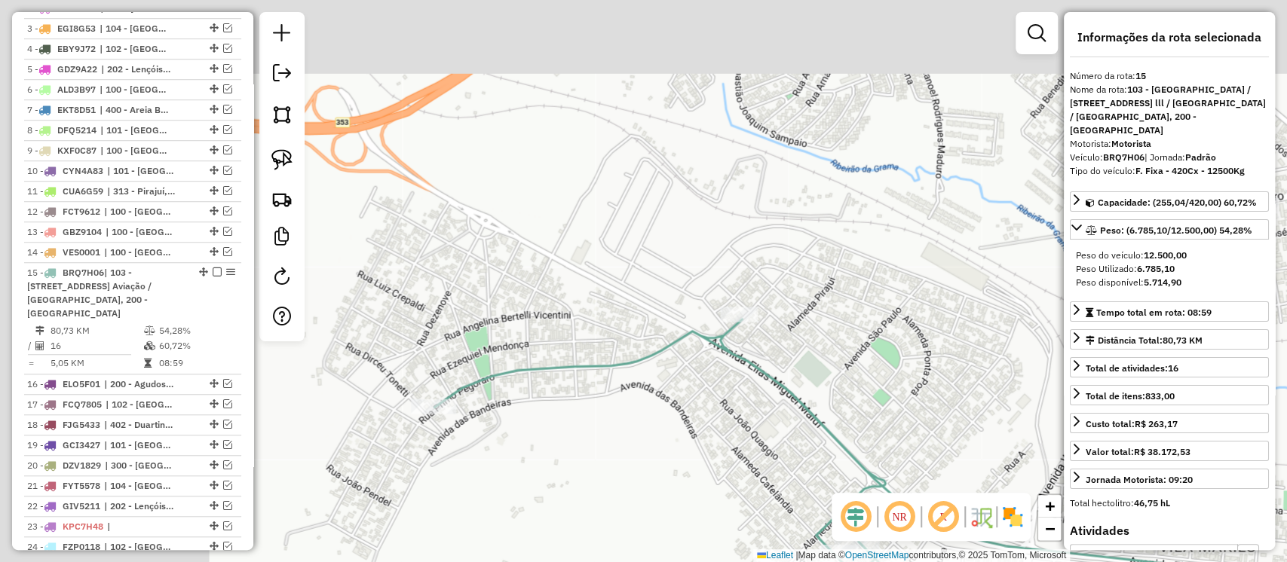
drag, startPoint x: 595, startPoint y: 419, endPoint x: 640, endPoint y: 434, distance: 47.7
click at [640, 434] on div "Janela de atendimento Grade de atendimento Capacidade Transportadoras Veículos …" at bounding box center [643, 281] width 1287 height 562
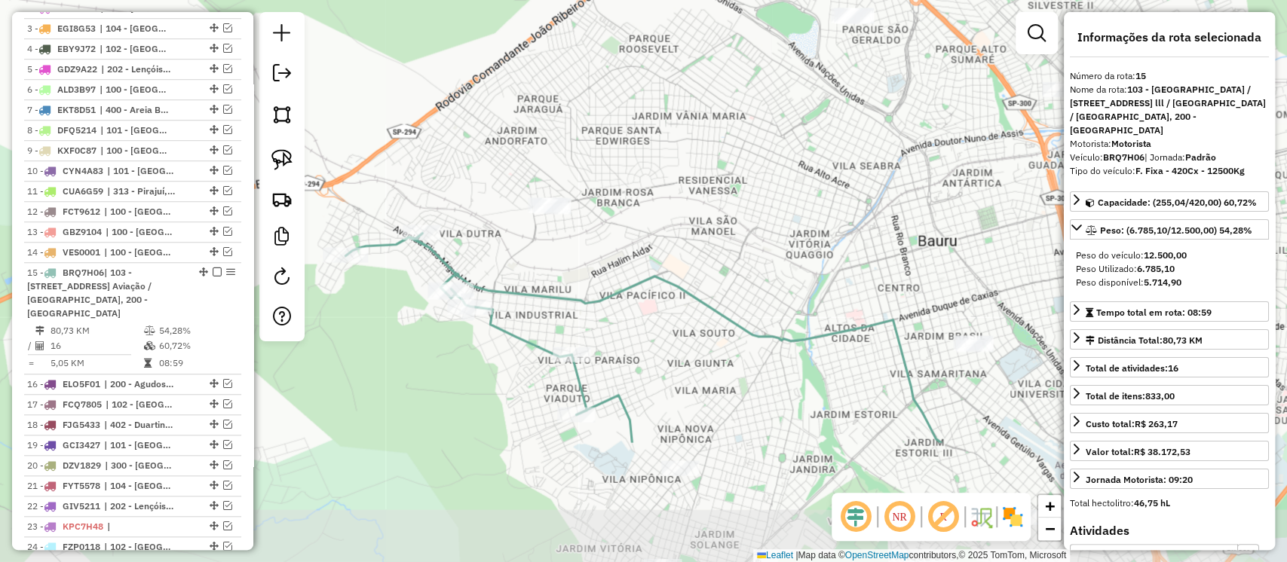
drag, startPoint x: 864, startPoint y: 431, endPoint x: 596, endPoint y: 253, distance: 321.8
click at [596, 253] on div "Janela de atendimento Grade de atendimento Capacidade Transportadoras Veículos …" at bounding box center [643, 281] width 1287 height 562
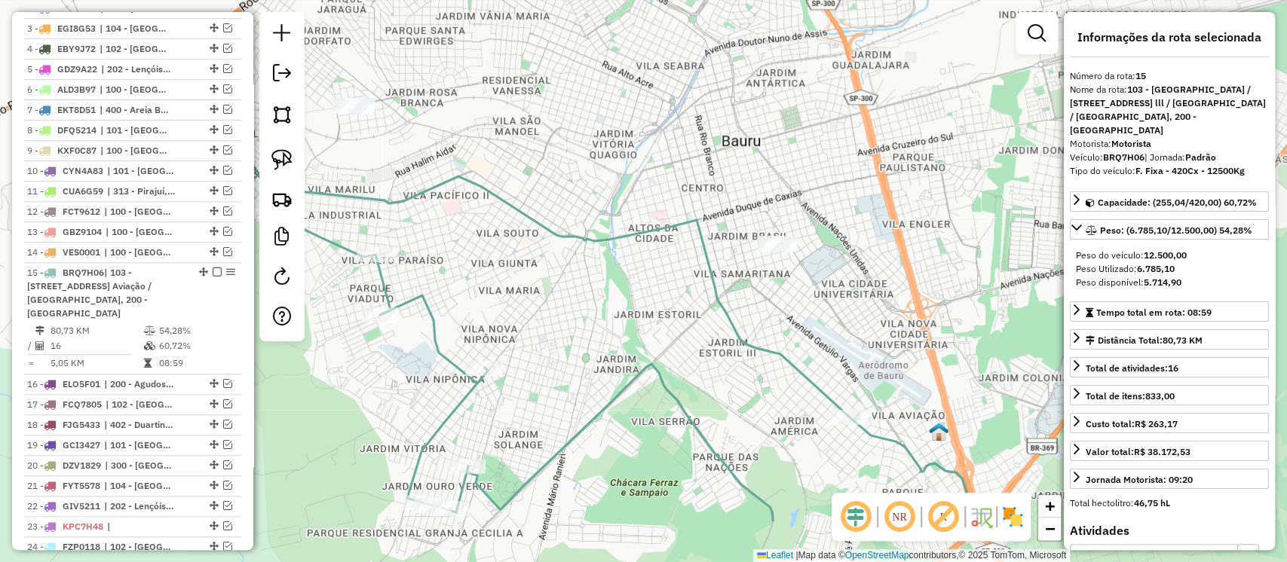
drag, startPoint x: 700, startPoint y: 377, endPoint x: 522, endPoint y: 289, distance: 198.3
click at [520, 291] on div "Janela de atendimento Grade de atendimento Capacidade Transportadoras Veículos …" at bounding box center [643, 281] width 1287 height 562
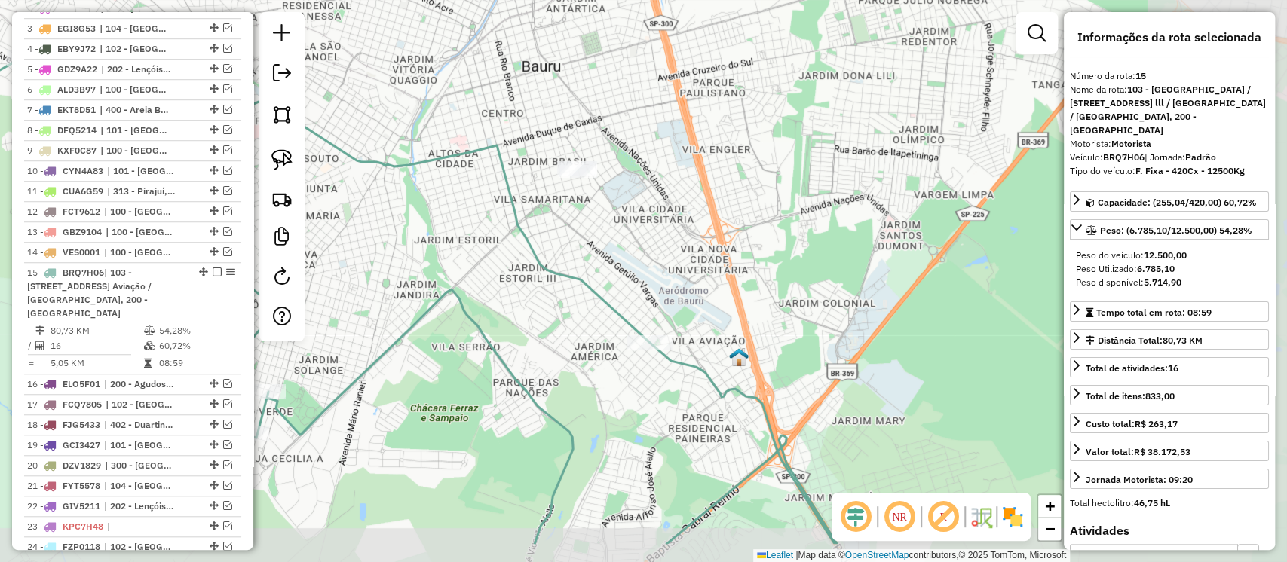
drag, startPoint x: 724, startPoint y: 348, endPoint x: 507, endPoint y: 255, distance: 236.1
click at [507, 256] on div "Janela de atendimento Grade de atendimento Capacidade Transportadoras Veículos …" at bounding box center [643, 281] width 1287 height 562
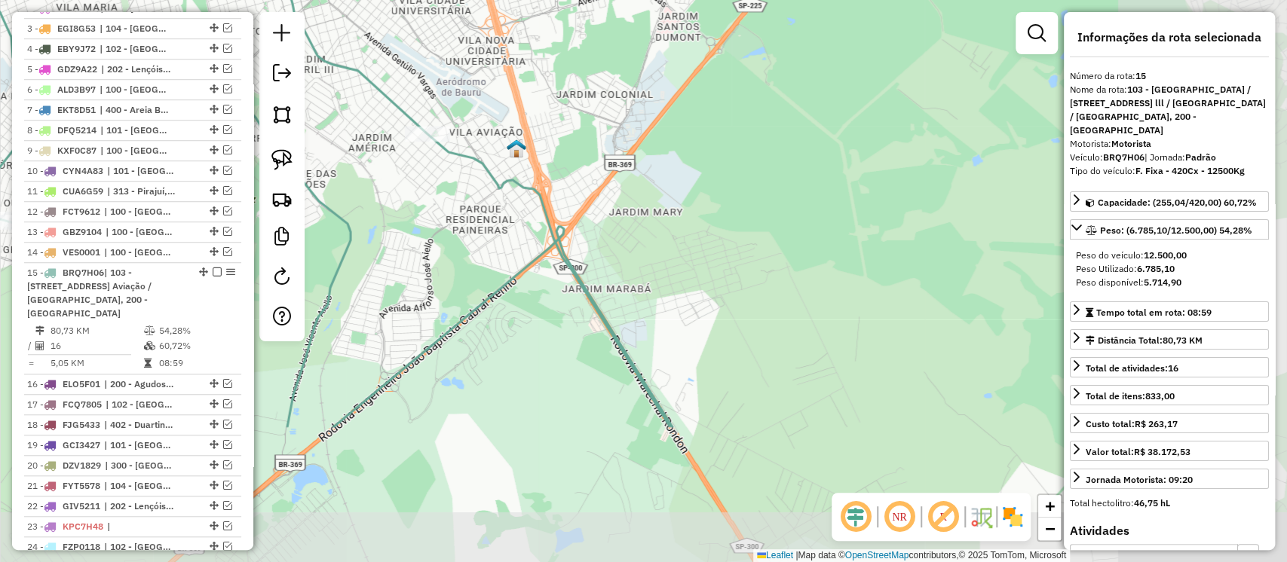
drag, startPoint x: 655, startPoint y: 397, endPoint x: 451, endPoint y: 206, distance: 279.5
click at [451, 206] on div "Janela de atendimento Grade de atendimento Capacidade Transportadoras Veículos …" at bounding box center [643, 281] width 1287 height 562
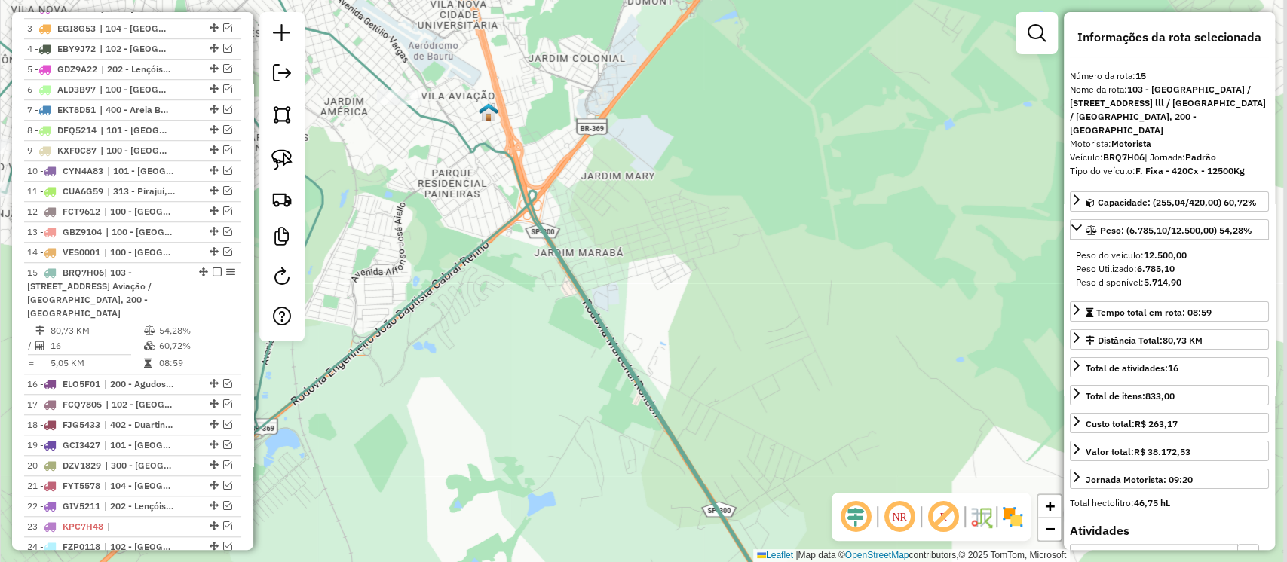
drag, startPoint x: 601, startPoint y: 353, endPoint x: 519, endPoint y: 205, distance: 168.7
click at [519, 211] on div "Janela de atendimento Grade de atendimento Capacidade Transportadoras Veículos …" at bounding box center [643, 281] width 1287 height 562
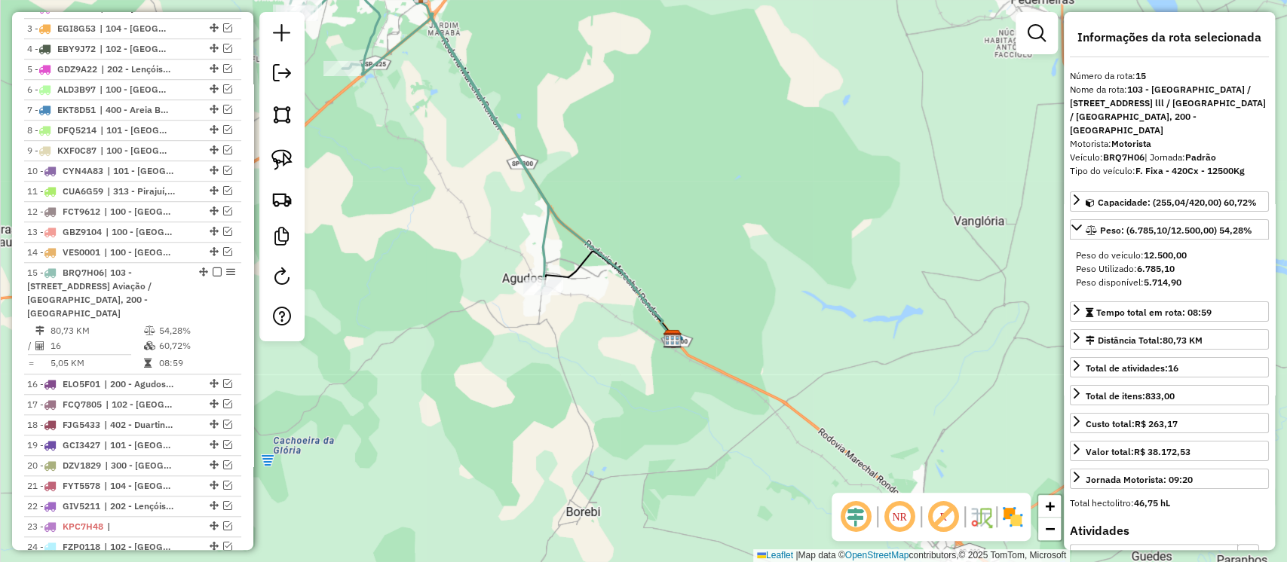
drag, startPoint x: 679, startPoint y: 329, endPoint x: 601, endPoint y: 184, distance: 164.3
click at [601, 184] on div "Janela de atendimento Grade de atendimento Capacidade Transportadoras Veículos …" at bounding box center [643, 281] width 1287 height 562
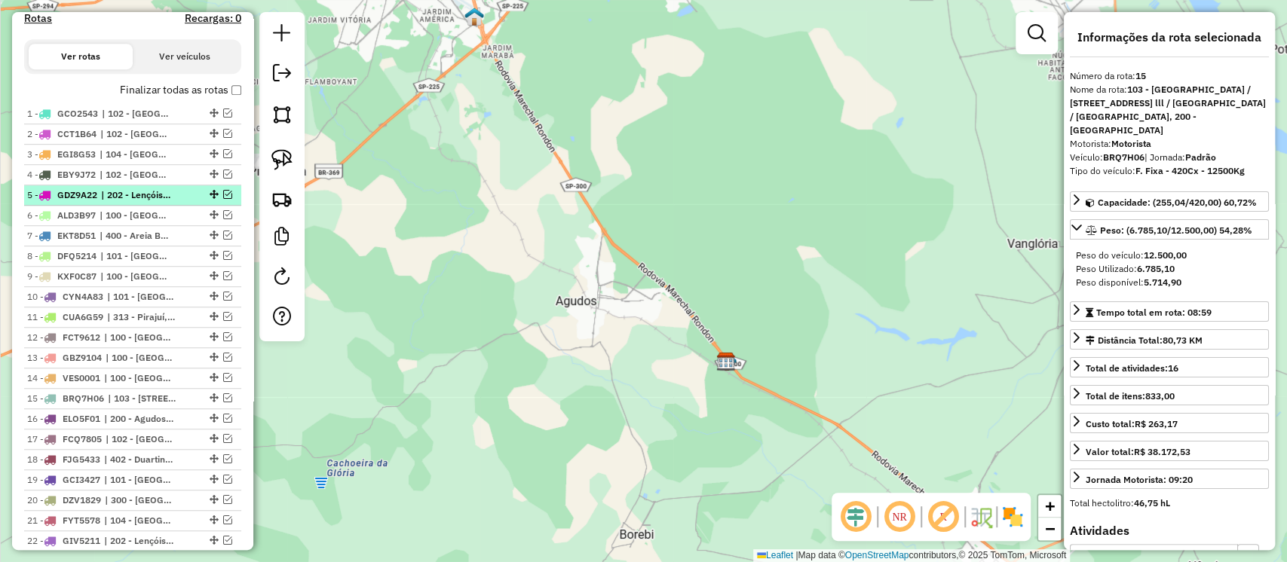
scroll to position [594, 0]
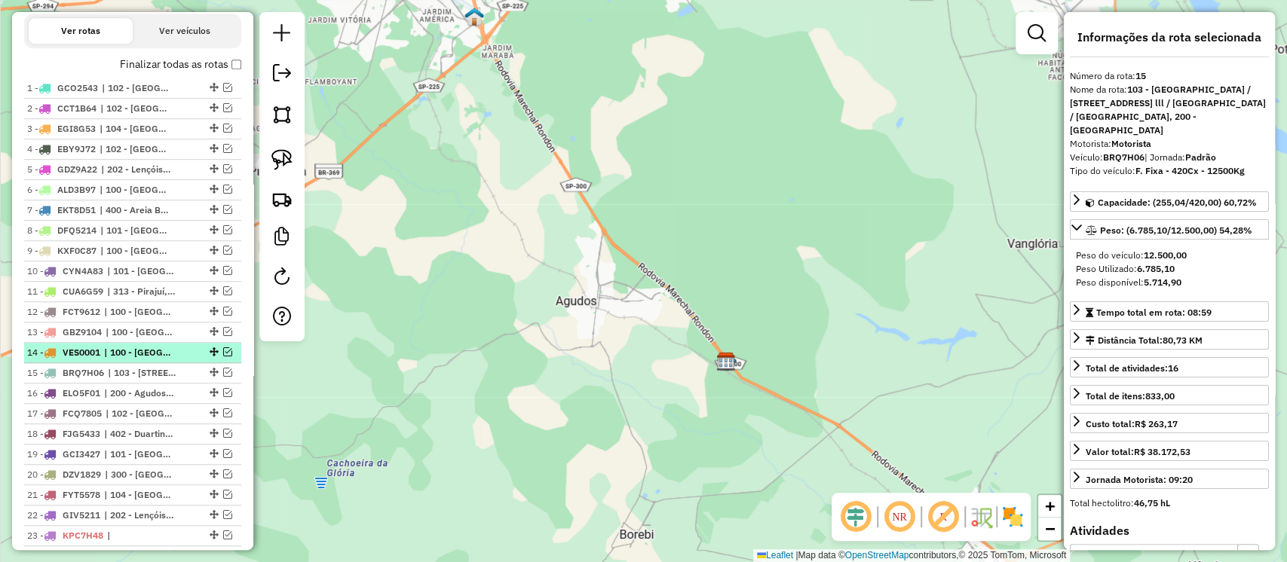
click at [217, 357] on div at bounding box center [212, 352] width 45 height 9
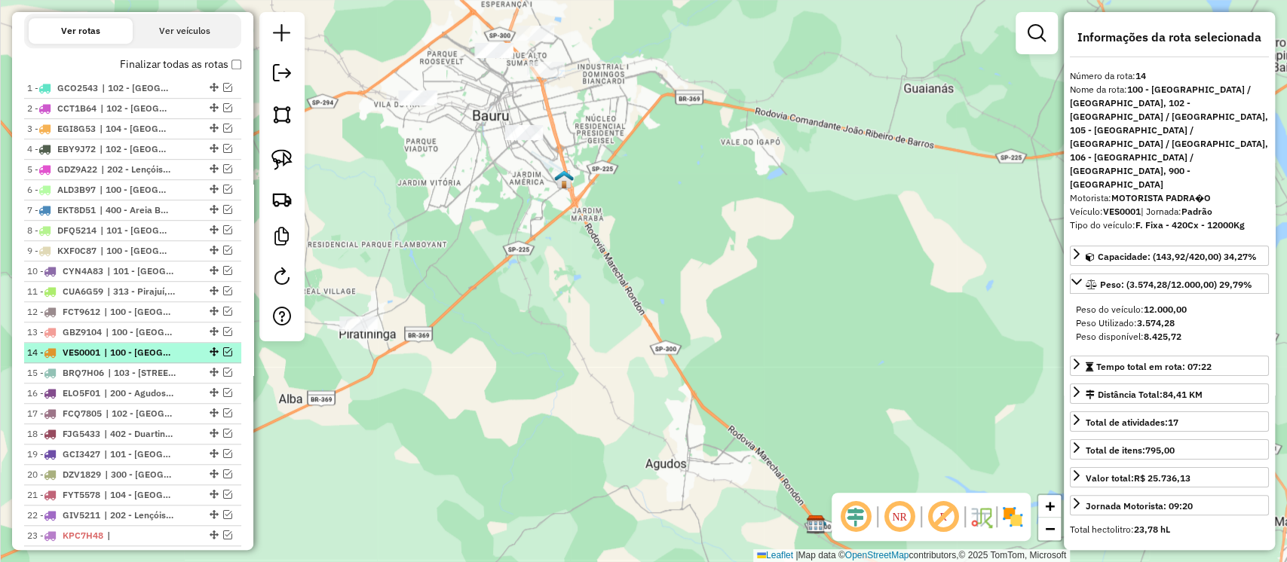
click at [223, 357] on em at bounding box center [227, 352] width 9 height 9
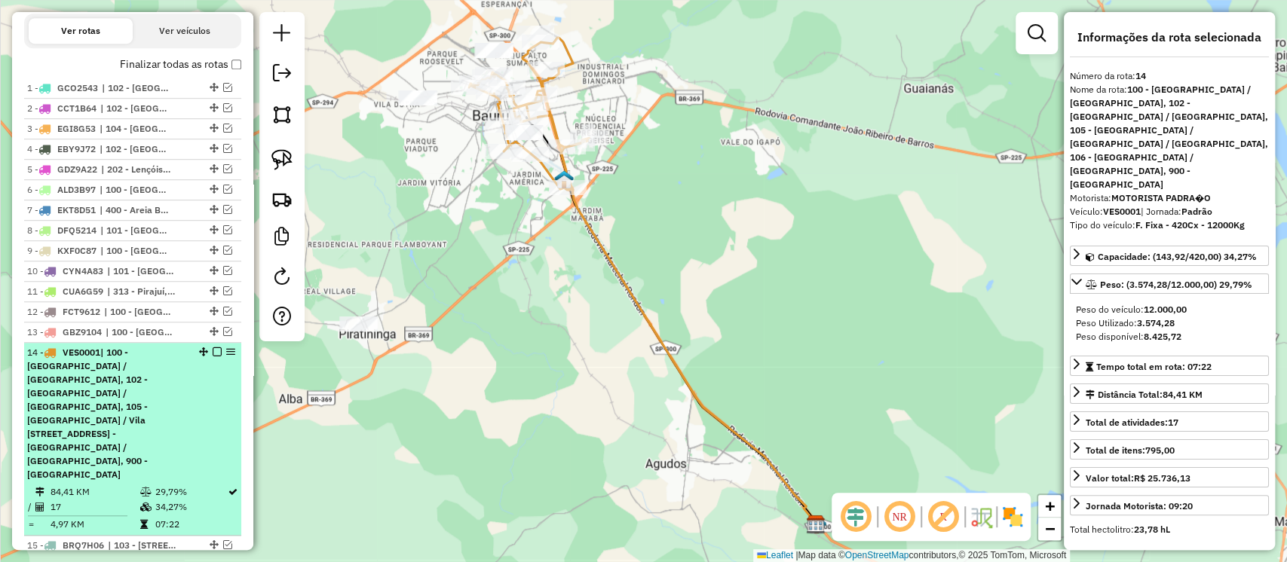
scroll to position [694, 0]
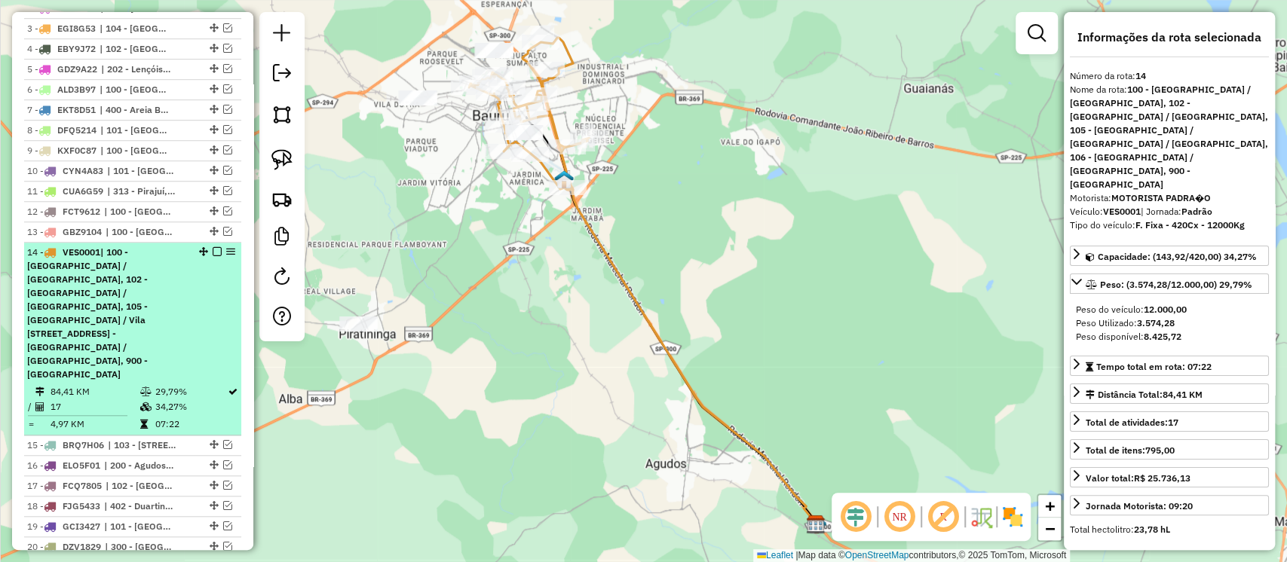
click at [213, 256] on em at bounding box center [217, 251] width 9 height 9
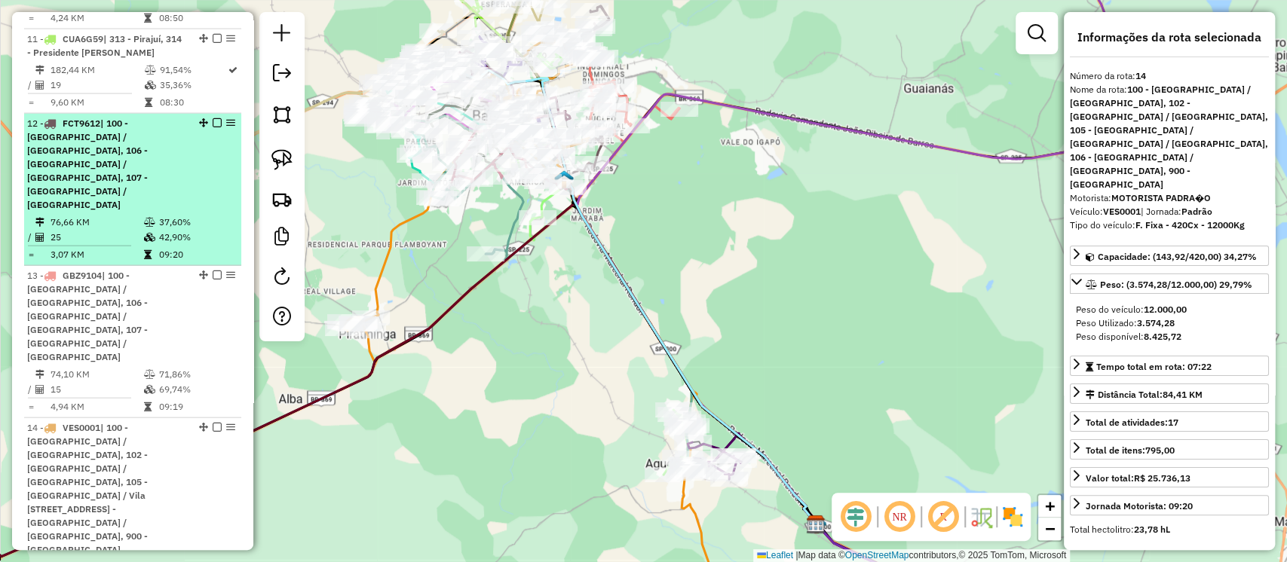
scroll to position [2102, 0]
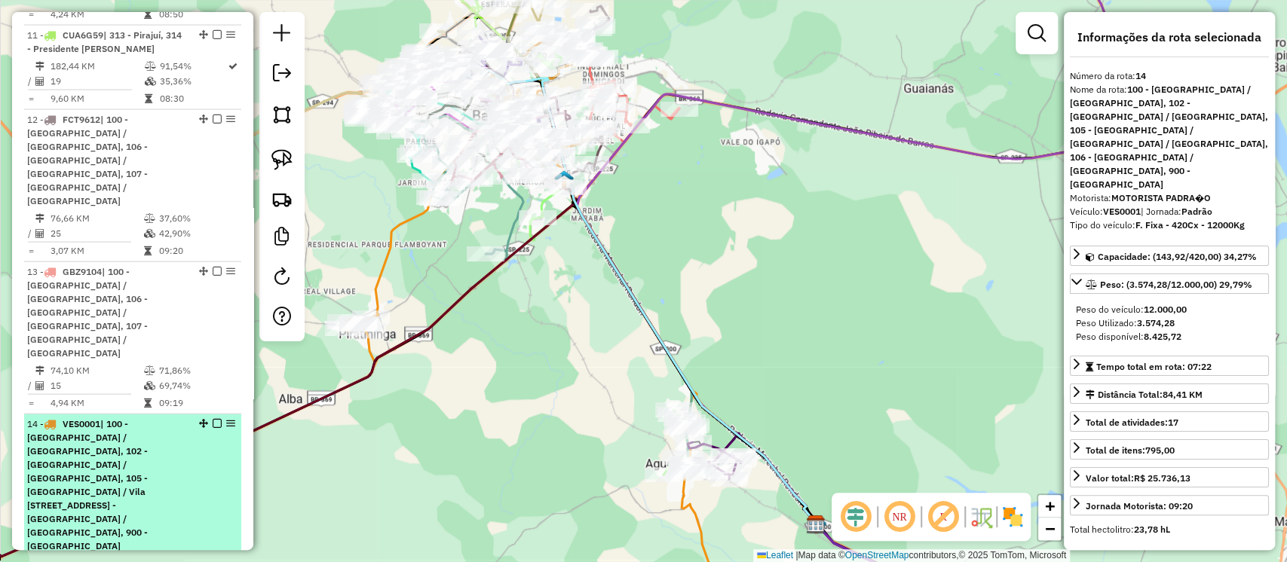
click at [213, 419] on em at bounding box center [217, 423] width 9 height 9
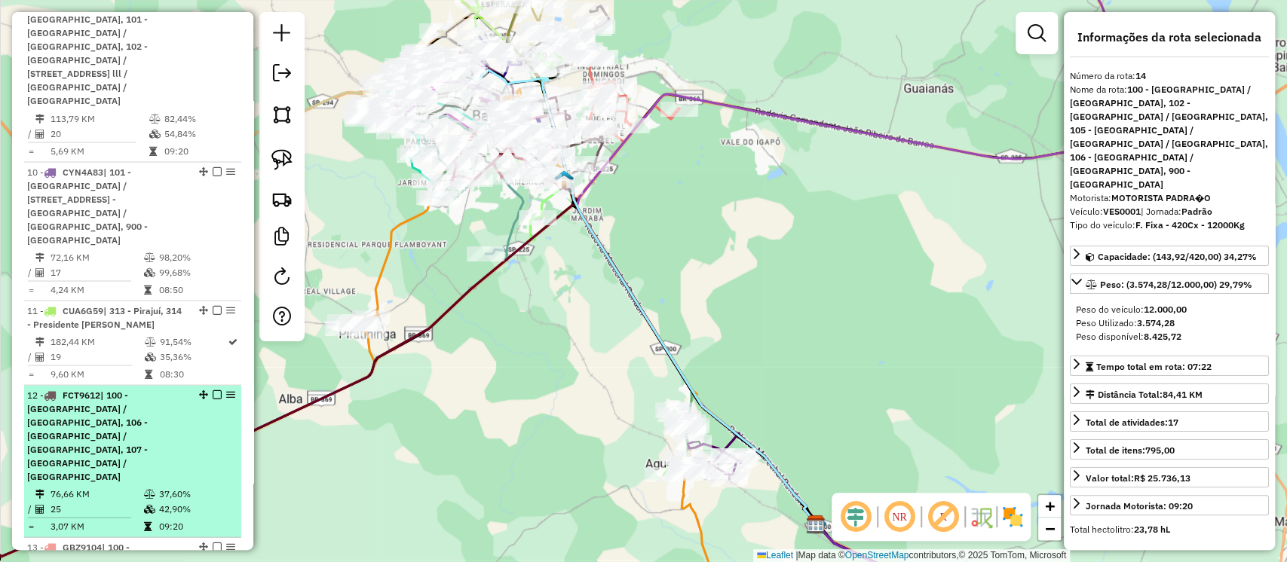
scroll to position [1800, 0]
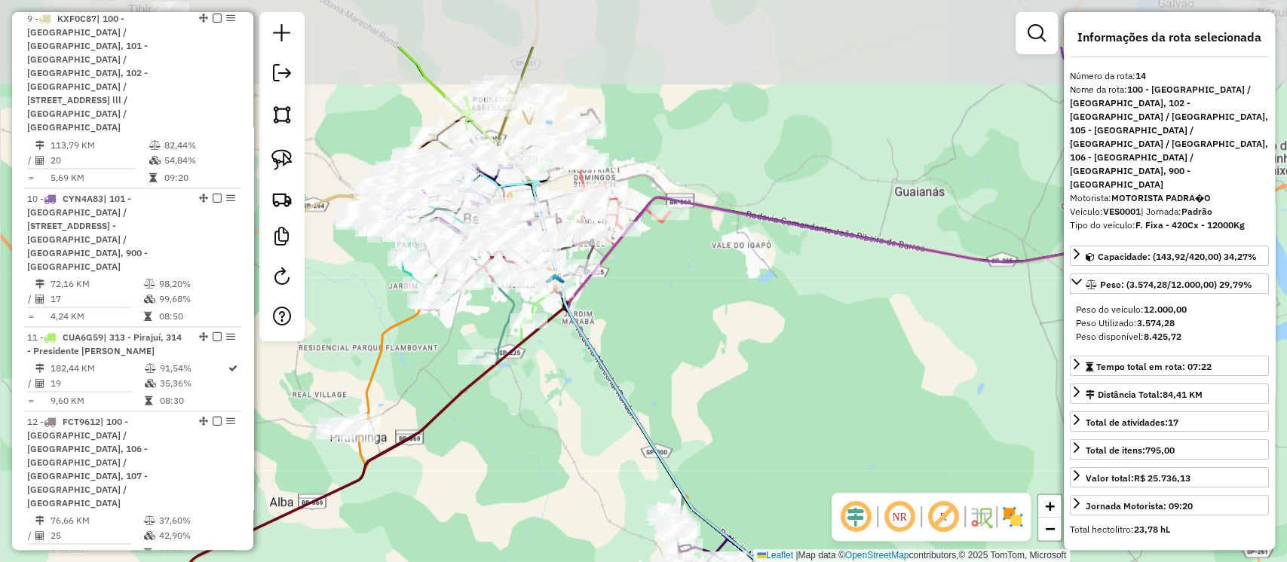
drag, startPoint x: 458, startPoint y: 223, endPoint x: 449, endPoint y: 347, distance: 124.0
click at [449, 347] on div "Janela de atendimento Grade de atendimento Capacidade Transportadoras Veículos …" at bounding box center [643, 281] width 1287 height 562
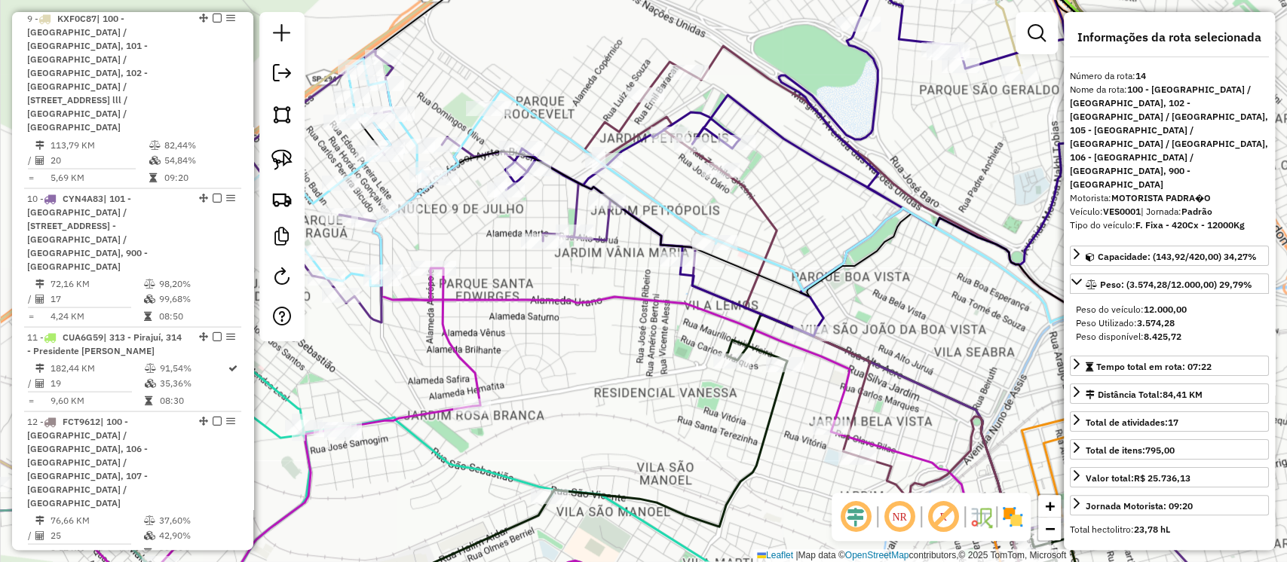
drag, startPoint x: 954, startPoint y: 220, endPoint x: 784, endPoint y: 213, distance: 170.5
click at [784, 213] on div "Janela de atendimento Grade de atendimento Capacidade Transportadoras Veículos …" at bounding box center [643, 281] width 1287 height 562
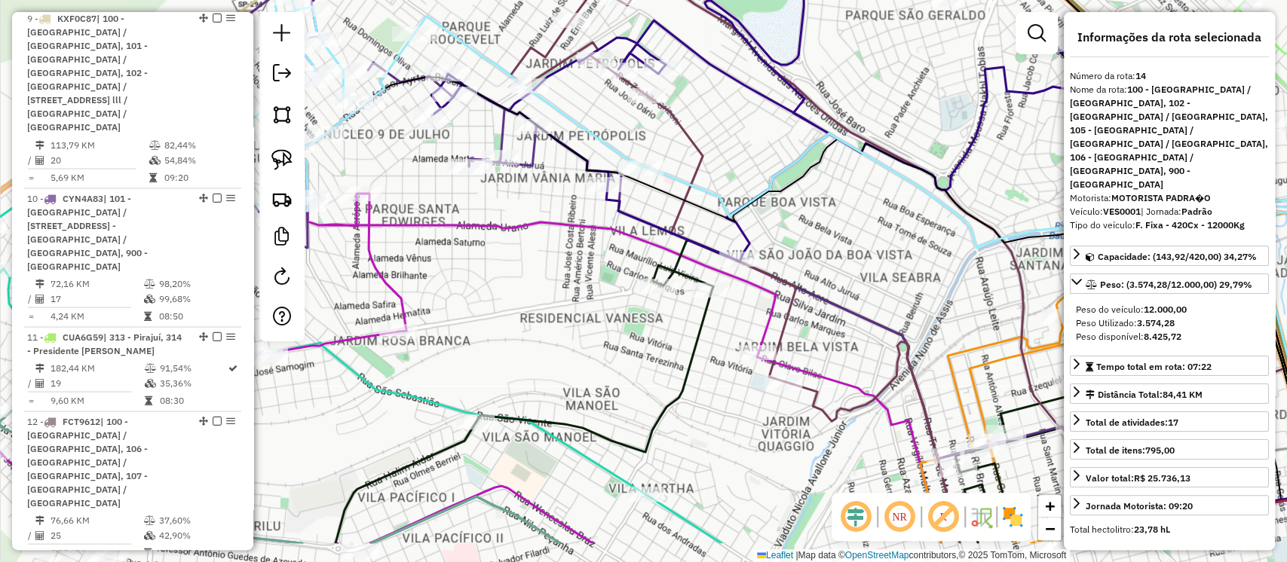
drag, startPoint x: 822, startPoint y: 275, endPoint x: 712, endPoint y: 159, distance: 160.0
click at [716, 162] on icon at bounding box center [991, 338] width 699 height 410
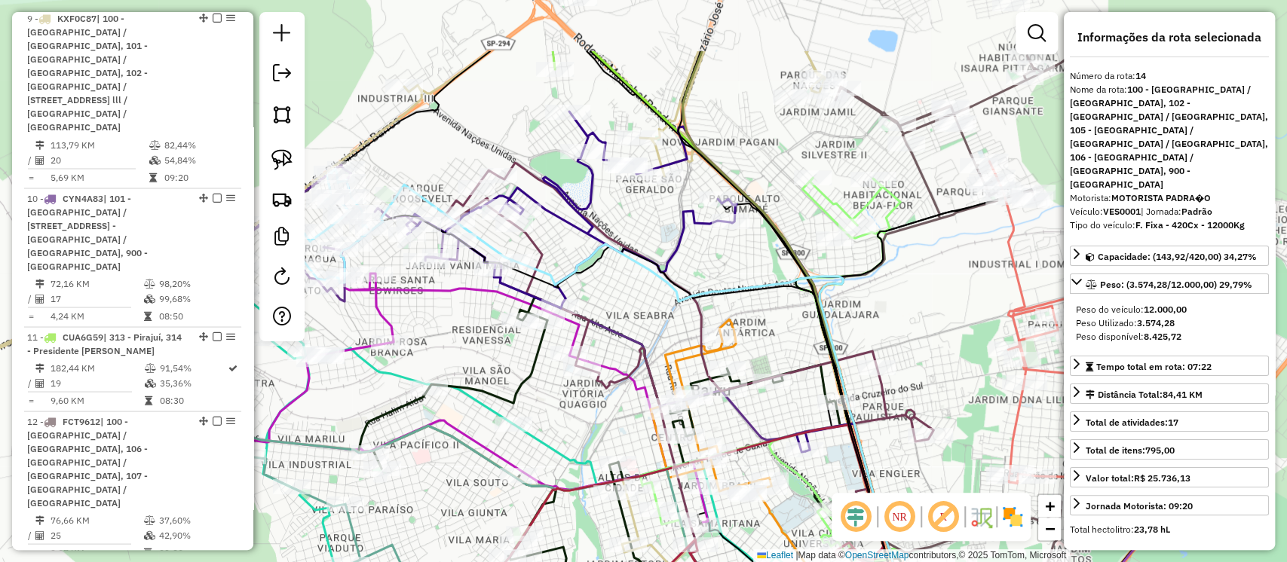
drag, startPoint x: 798, startPoint y: 200, endPoint x: 637, endPoint y: 313, distance: 196.4
click at [637, 313] on div "Janela de atendimento Grade de atendimento Capacidade Transportadoras Veículos …" at bounding box center [643, 281] width 1287 height 562
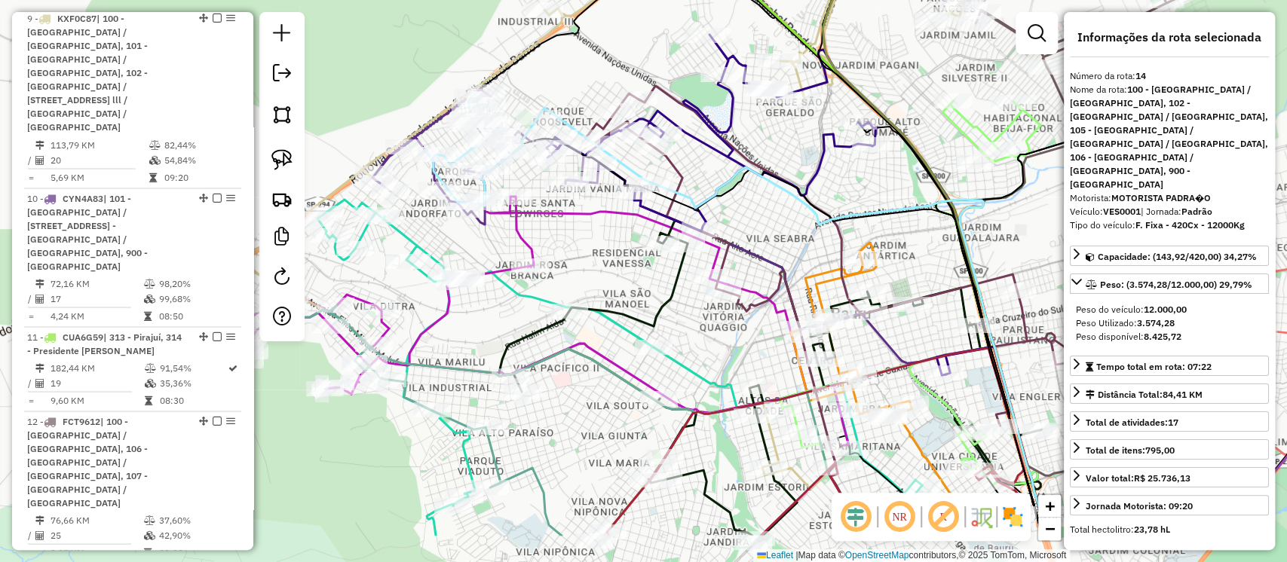
drag, startPoint x: 765, startPoint y: 150, endPoint x: 905, endPoint y: 67, distance: 162.9
click at [905, 67] on div "Janela de atendimento Grade de atendimento Capacidade Transportadoras Veículos …" at bounding box center [643, 281] width 1287 height 562
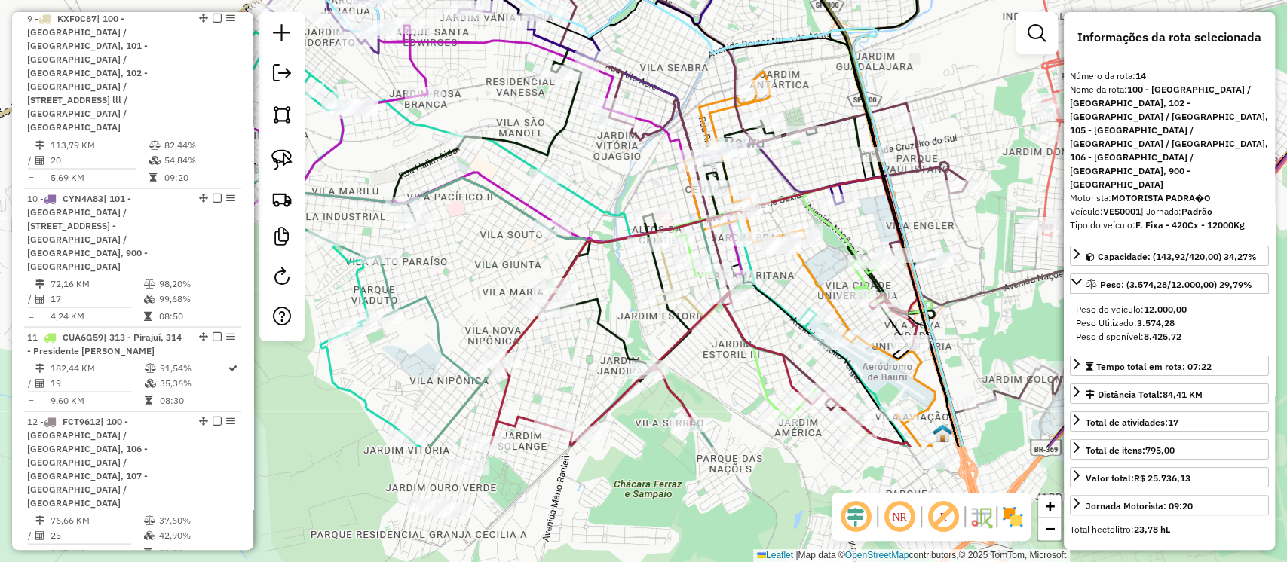
drag, startPoint x: 606, startPoint y: 415, endPoint x: 500, endPoint y: 244, distance: 201.5
click at [500, 244] on div "Janela de atendimento Grade de atendimento Capacidade Transportadoras Veículos …" at bounding box center [643, 281] width 1287 height 562
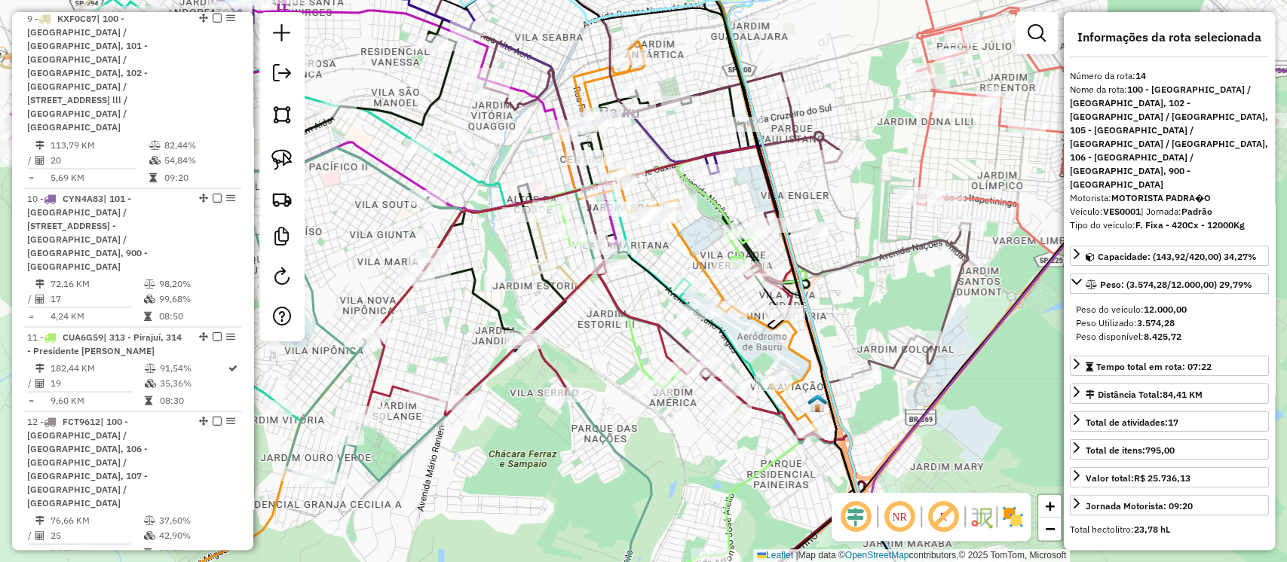
drag, startPoint x: 813, startPoint y: 435, endPoint x: 688, endPoint y: 405, distance: 128.7
click at [688, 405] on div "Janela de atendimento Grade de atendimento Capacidade Transportadoras Veículos …" at bounding box center [643, 281] width 1287 height 562
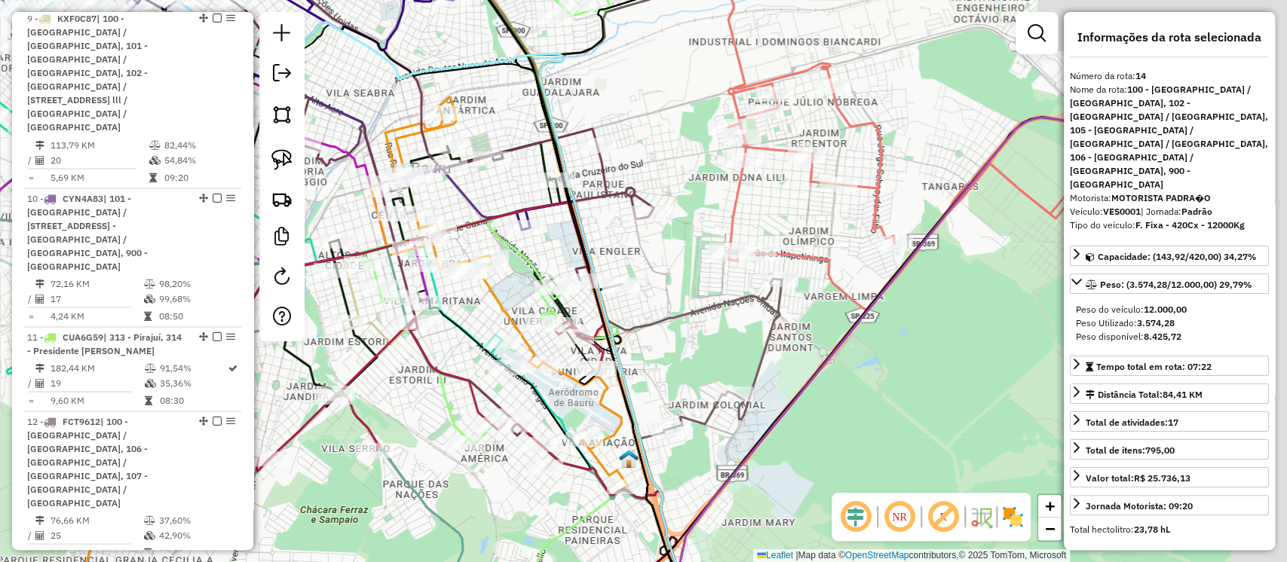
drag, startPoint x: 1036, startPoint y: 347, endPoint x: 835, endPoint y: 410, distance: 210.3
click at [835, 410] on div "Janela de atendimento Grade de atendimento Capacidade Transportadoras Veículos …" at bounding box center [643, 281] width 1287 height 562
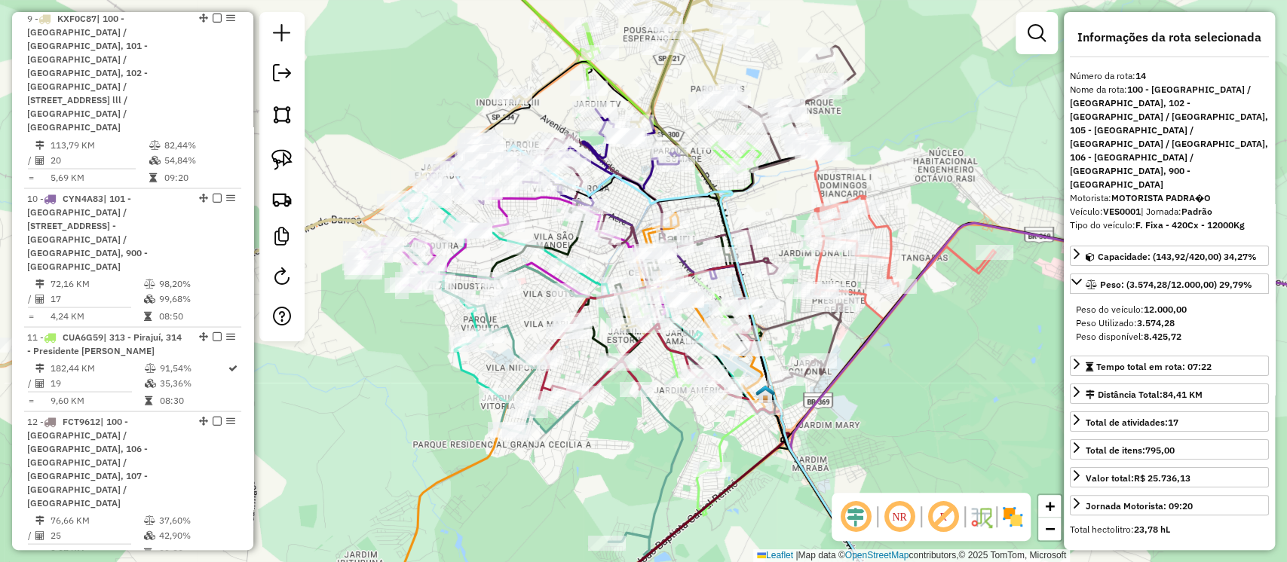
drag, startPoint x: 899, startPoint y: 444, endPoint x: 940, endPoint y: 412, distance: 52.0
click at [940, 412] on div "Janela de atendimento Grade de atendimento Capacidade Transportadoras Veículos …" at bounding box center [643, 281] width 1287 height 562
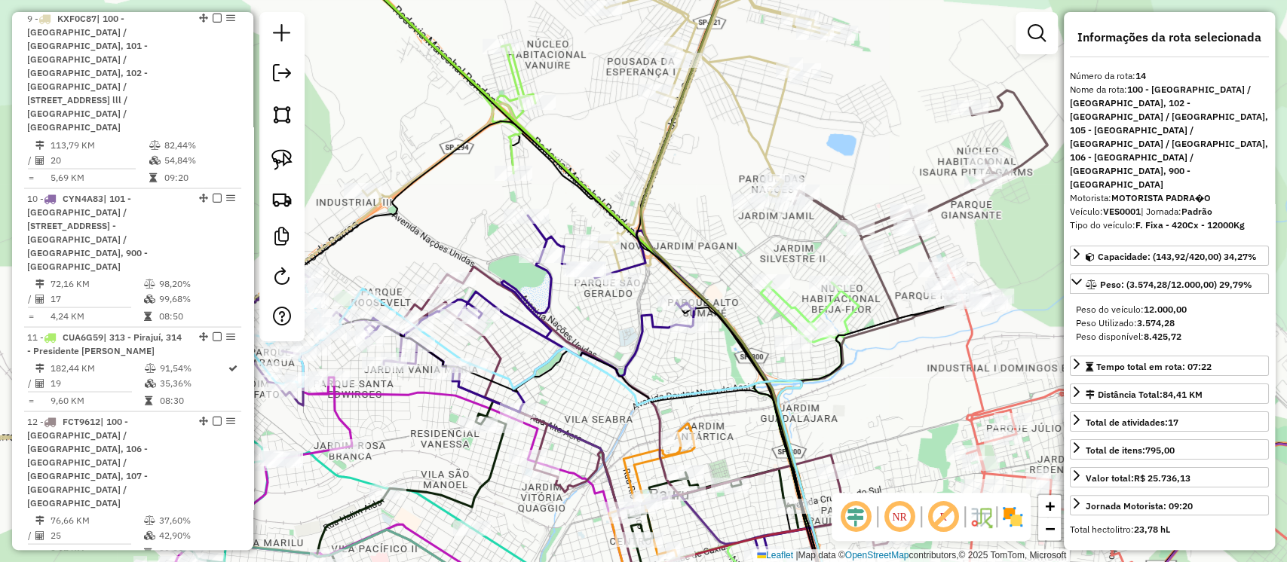
drag, startPoint x: 816, startPoint y: 329, endPoint x: 869, endPoint y: 286, distance: 68.2
click at [869, 286] on div "Janela de atendimento Grade de atendimento Capacidade Transportadoras Veículos …" at bounding box center [643, 281] width 1287 height 562
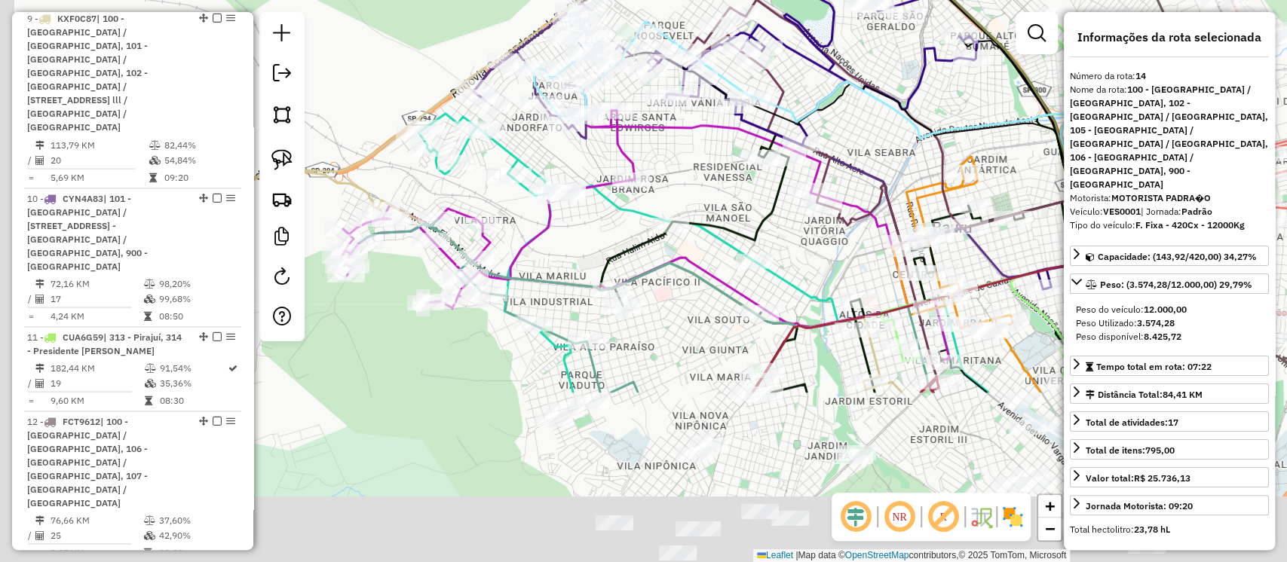
drag, startPoint x: 757, startPoint y: 300, endPoint x: 913, endPoint y: 66, distance: 281.7
click at [913, 66] on div "Janela de atendimento Grade de atendimento Capacidade Transportadoras Veículos …" at bounding box center [643, 281] width 1287 height 562
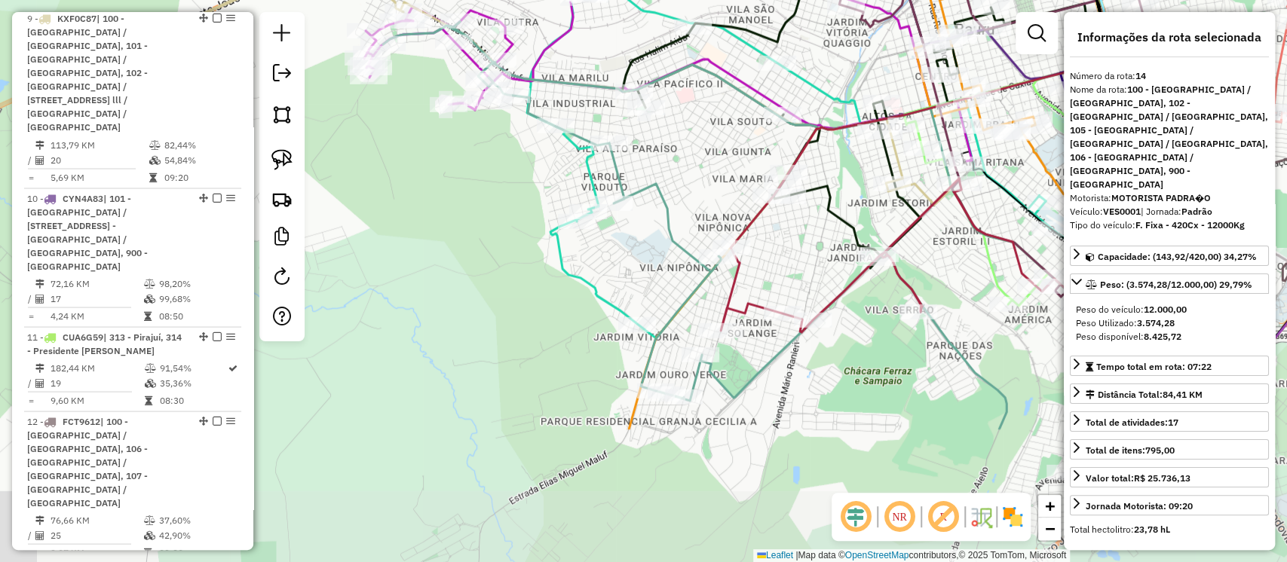
drag, startPoint x: 730, startPoint y: 328, endPoint x: 750, endPoint y: 132, distance: 197.1
click at [750, 132] on div "Janela de atendimento Grade de atendimento Capacidade Transportadoras Veículos …" at bounding box center [643, 281] width 1287 height 562
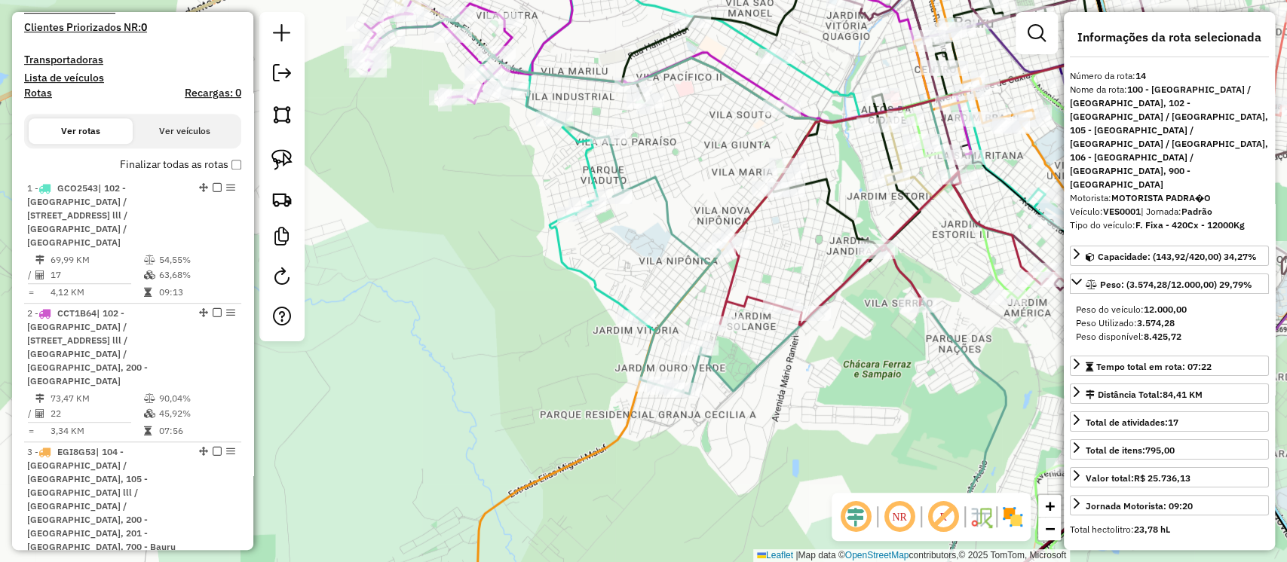
scroll to position [0, 0]
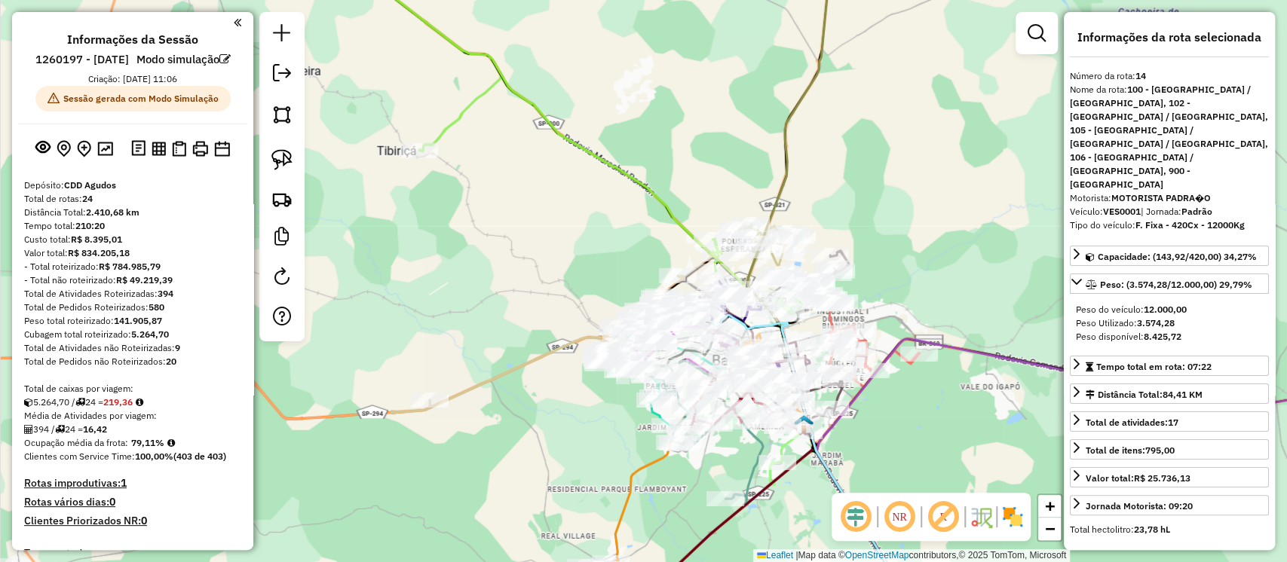
drag, startPoint x: 979, startPoint y: 256, endPoint x: 679, endPoint y: 341, distance: 311.7
click at [679, 341] on div "Janela de atendimento Grade de atendimento Capacidade Transportadoras Veículos …" at bounding box center [643, 281] width 1287 height 562
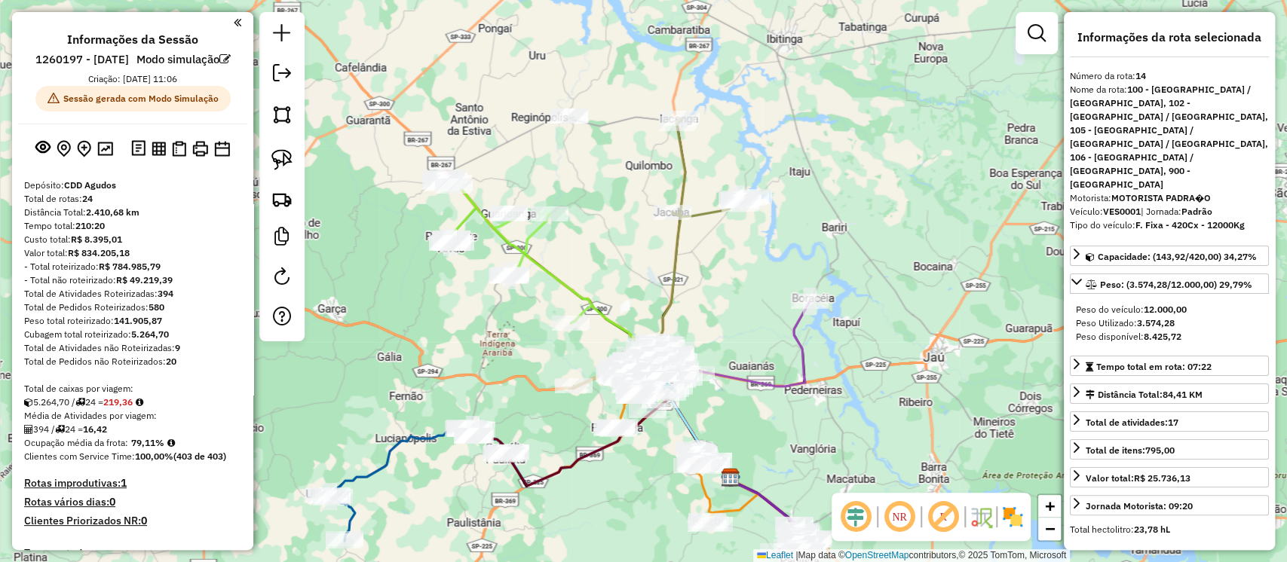
click at [479, 354] on div "Janela de atendimento Grade de atendimento Capacidade Transportadoras Veículos …" at bounding box center [643, 281] width 1287 height 562
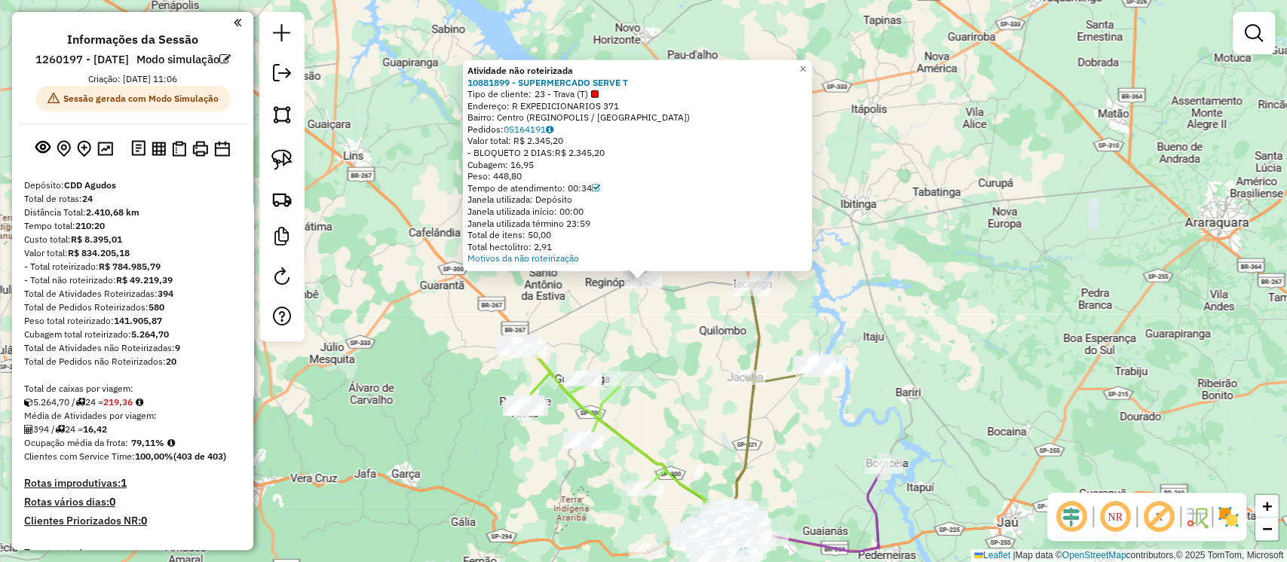
click at [599, 92] on div at bounding box center [595, 94] width 8 height 8
click at [812, 64] on link "×" at bounding box center [803, 69] width 18 height 18
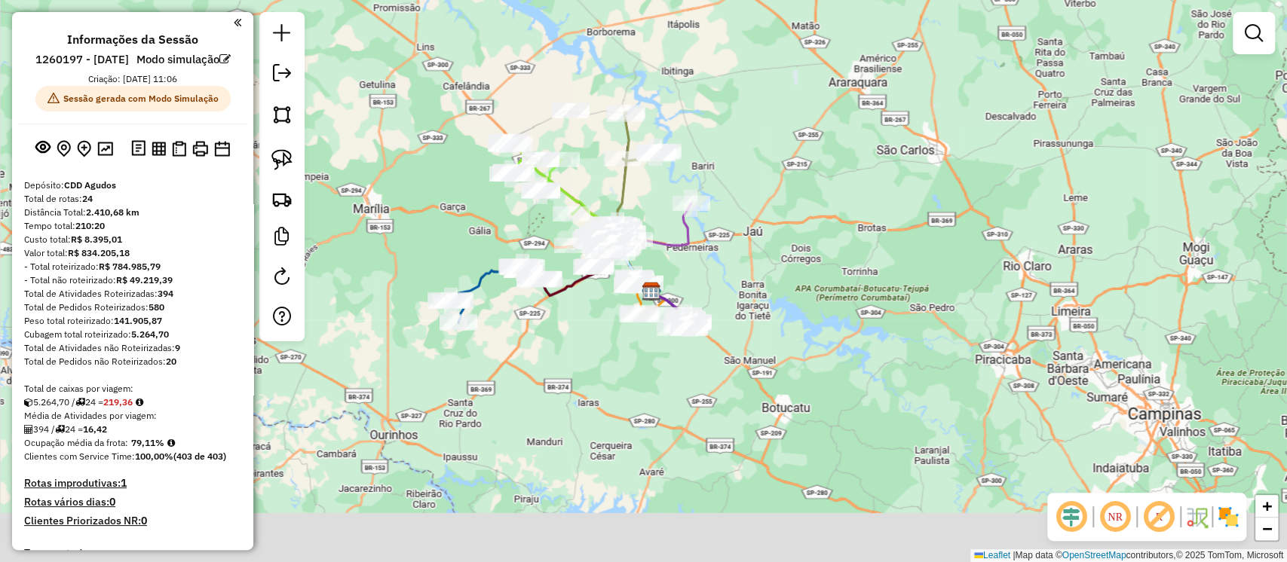
drag, startPoint x: 476, startPoint y: 362, endPoint x: 491, endPoint y: 195, distance: 168.0
click at [493, 191] on div "Janela de atendimento Grade de atendimento Capacidade Transportadoras Veículos …" at bounding box center [643, 281] width 1287 height 562
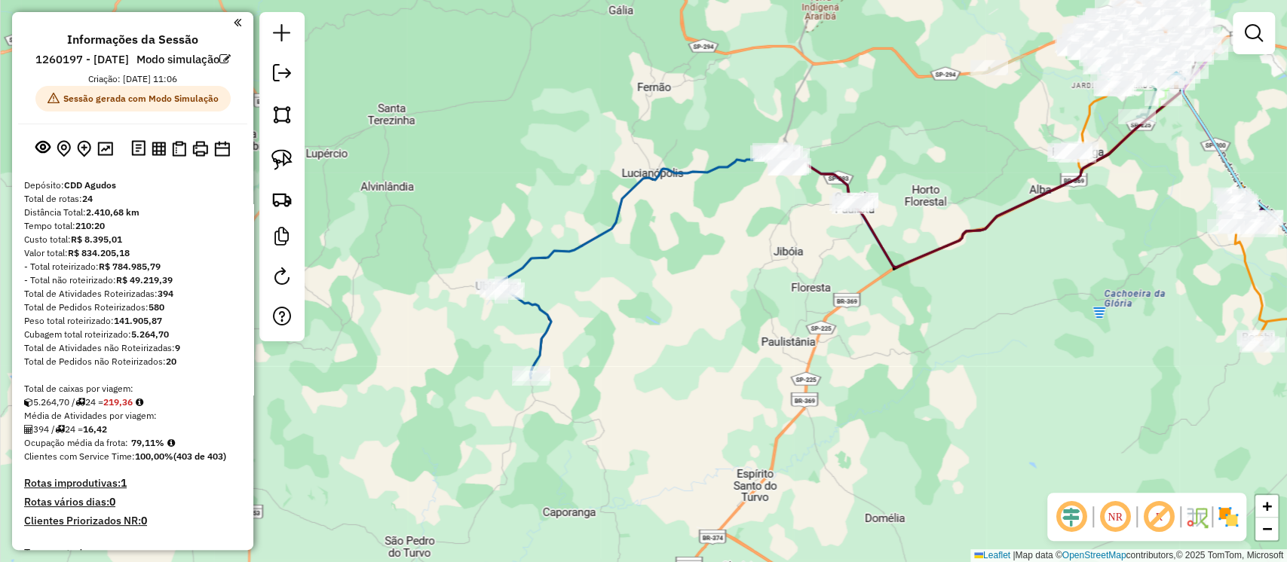
drag, startPoint x: 749, startPoint y: 146, endPoint x: 654, endPoint y: 262, distance: 150.0
click at [654, 262] on div "Rota 11 - Placa CUA6G59 10825828 - 49.739.548 ALICIA ALVES DE ALMEIDA Janela de…" at bounding box center [643, 281] width 1287 height 562
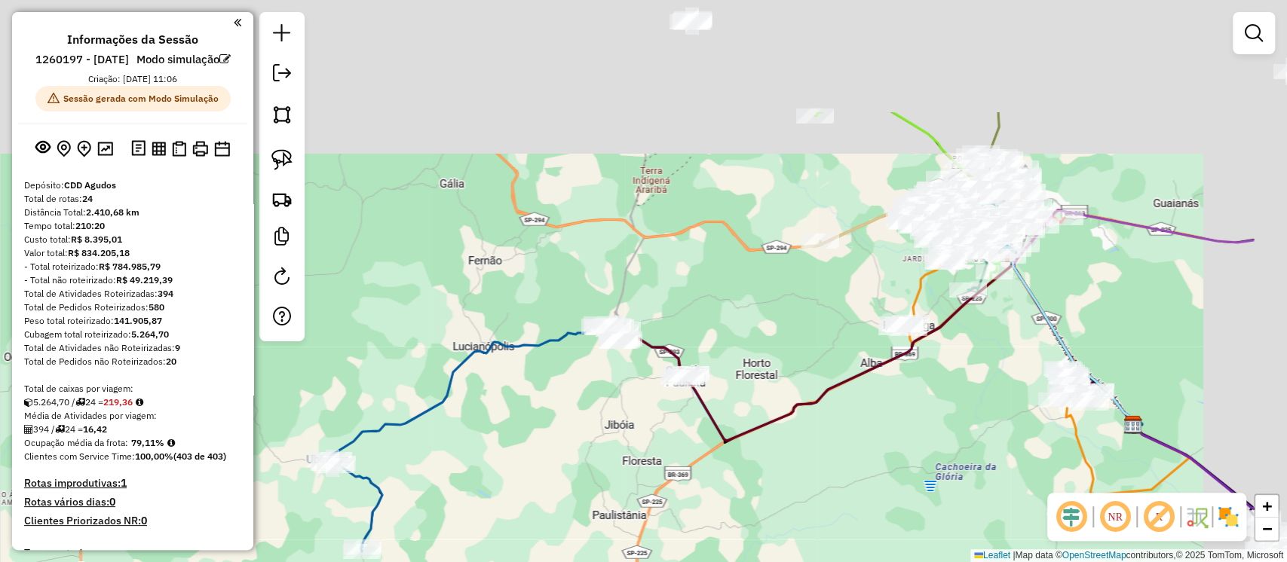
drag, startPoint x: 777, startPoint y: 237, endPoint x: 613, endPoint y: 409, distance: 236.8
click at [613, 409] on div "Rota 11 - Placa CUA6G59 10825828 - 49.739.548 ALICIA ALVES DE ALMEIDA Janela de…" at bounding box center [643, 281] width 1287 height 562
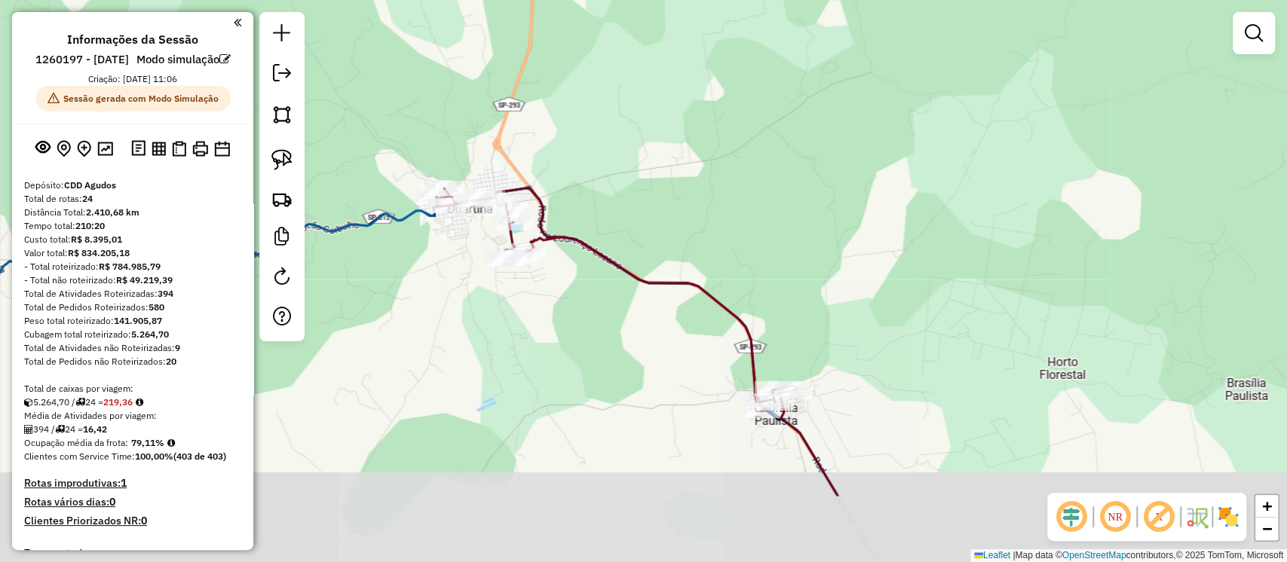
drag, startPoint x: 700, startPoint y: 443, endPoint x: 534, endPoint y: 316, distance: 209.1
click at [535, 316] on div "Rota 11 - Placa CUA6G59 10825828 - 49.739.548 ALICIA ALVES DE ALMEIDA Janela de…" at bounding box center [643, 281] width 1287 height 562
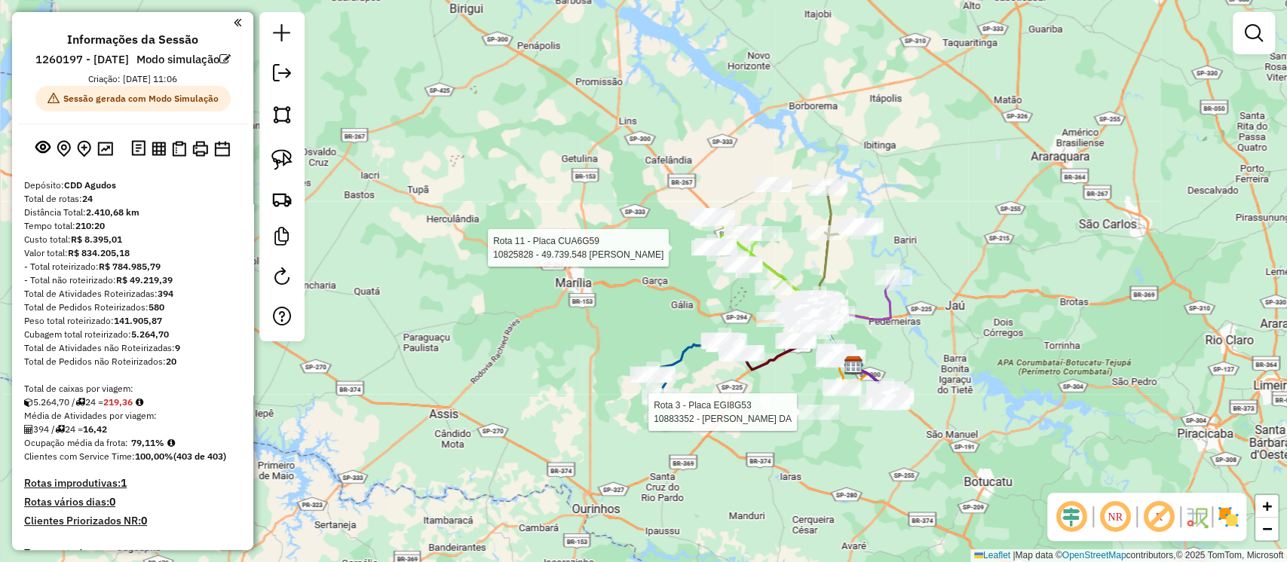
drag, startPoint x: 822, startPoint y: 400, endPoint x: 795, endPoint y: 424, distance: 35.8
click at [795, 420] on div at bounding box center [816, 412] width 45 height 15
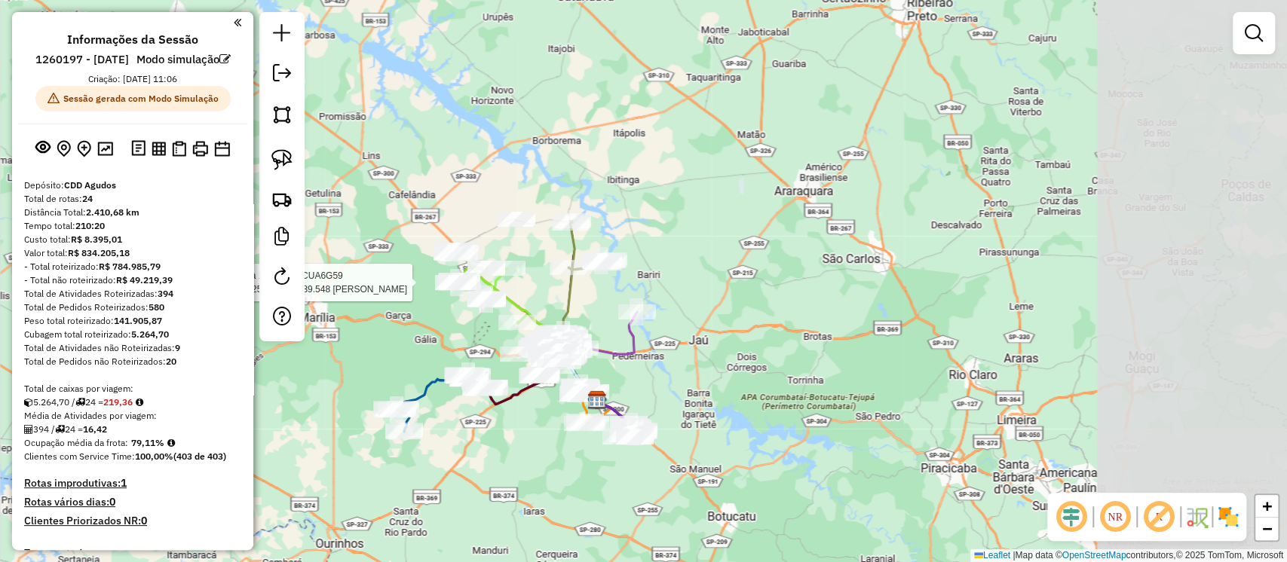
drag, startPoint x: 792, startPoint y: 418, endPoint x: 534, endPoint y: 451, distance: 259.9
click at [534, 451] on div "Rota 11 - Placa CUA6G59 10825828 - 49.739.548 ALICIA ALVES DE ALMEIDA Janela de…" at bounding box center [643, 281] width 1287 height 562
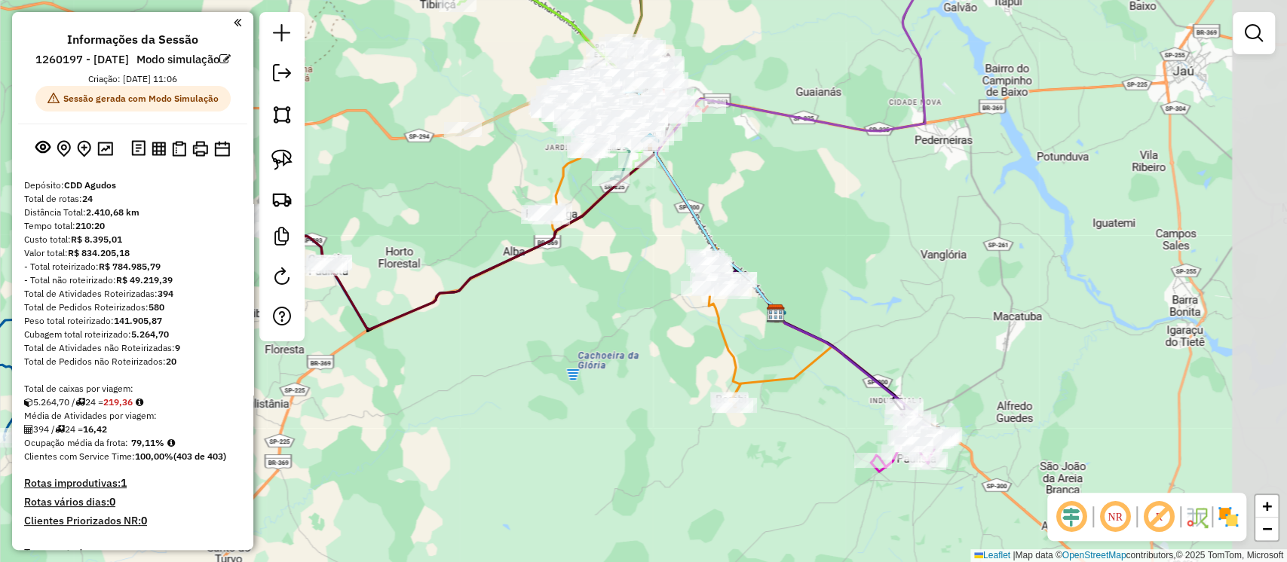
drag, startPoint x: 685, startPoint y: 400, endPoint x: 589, endPoint y: 357, distance: 105.3
click at [589, 357] on div "Rota 11 - Placa CUA6G59 10825828 - 49.739.548 ALICIA ALVES DE ALMEIDA Janela de…" at bounding box center [643, 281] width 1287 height 562
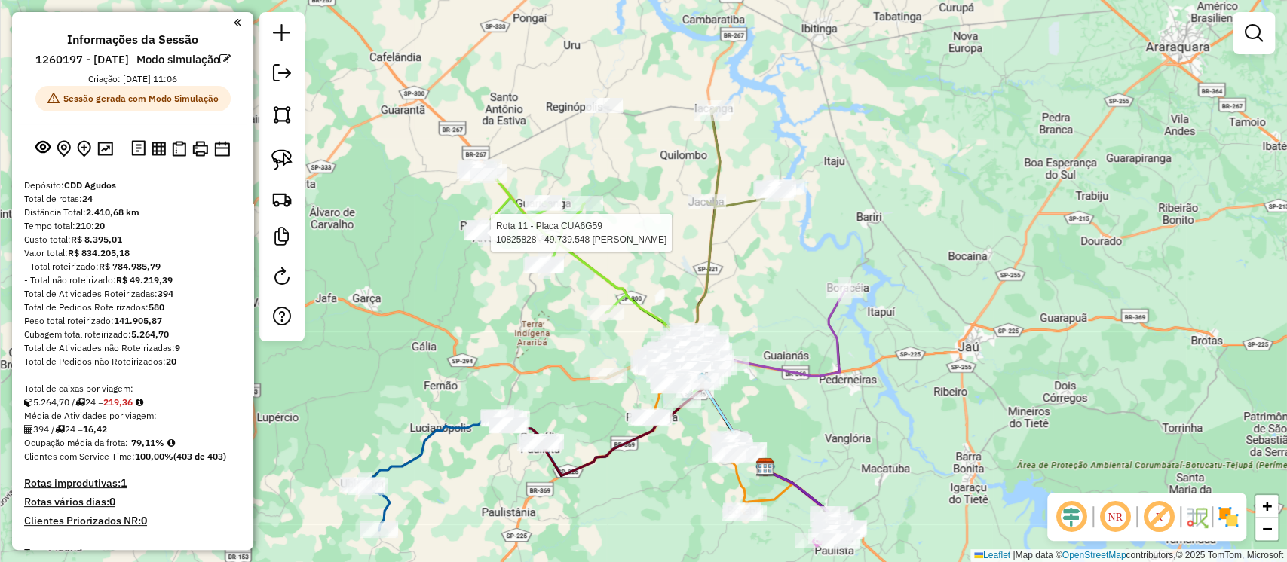
drag, startPoint x: 804, startPoint y: 311, endPoint x: 886, endPoint y: 440, distance: 153.1
click at [886, 440] on div "Rota 11 - Placa CUA6G59 10825828 - 49.739.548 ALICIA ALVES DE ALMEIDA Janela de…" at bounding box center [643, 281] width 1287 height 562
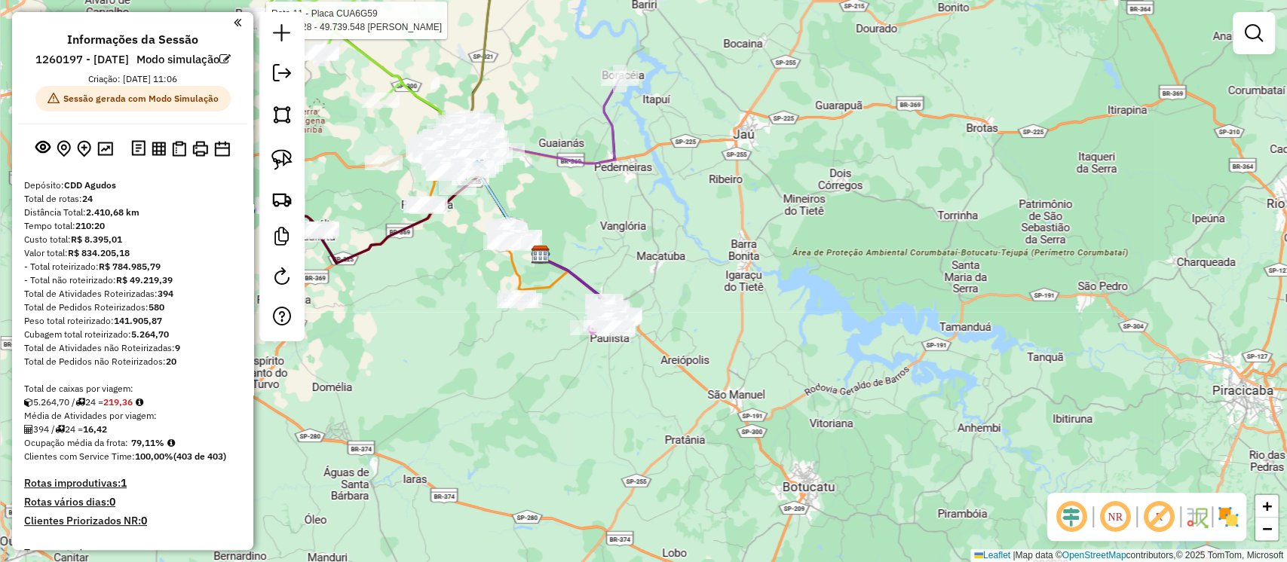
drag, startPoint x: 776, startPoint y: 320, endPoint x: 551, endPoint y: 108, distance: 309.3
click at [551, 108] on div "Rota 11 - Placa CUA6G59 10825828 - 49.739.548 ALICIA ALVES DE ALMEIDA Janela de…" at bounding box center [643, 281] width 1287 height 562
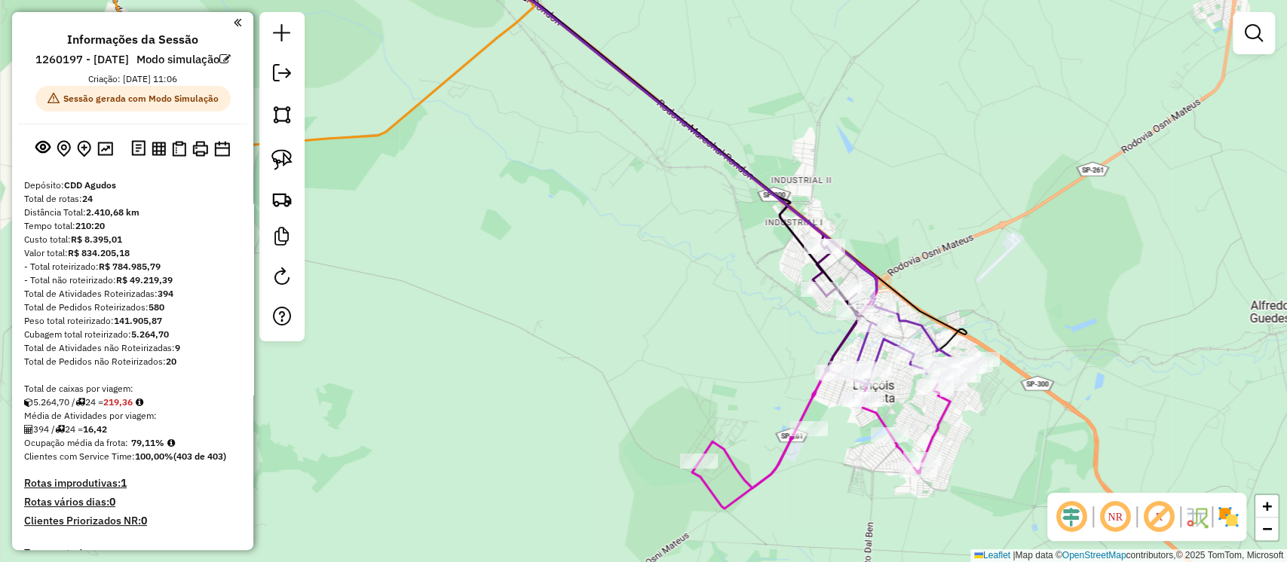
drag, startPoint x: 1104, startPoint y: 428, endPoint x: 977, endPoint y: 380, distance: 135.5
click at [977, 380] on div "Rota 11 - Placa CUA6G59 10825828 - 49.739.548 ALICIA ALVES DE ALMEIDA Janela de…" at bounding box center [643, 281] width 1287 height 562
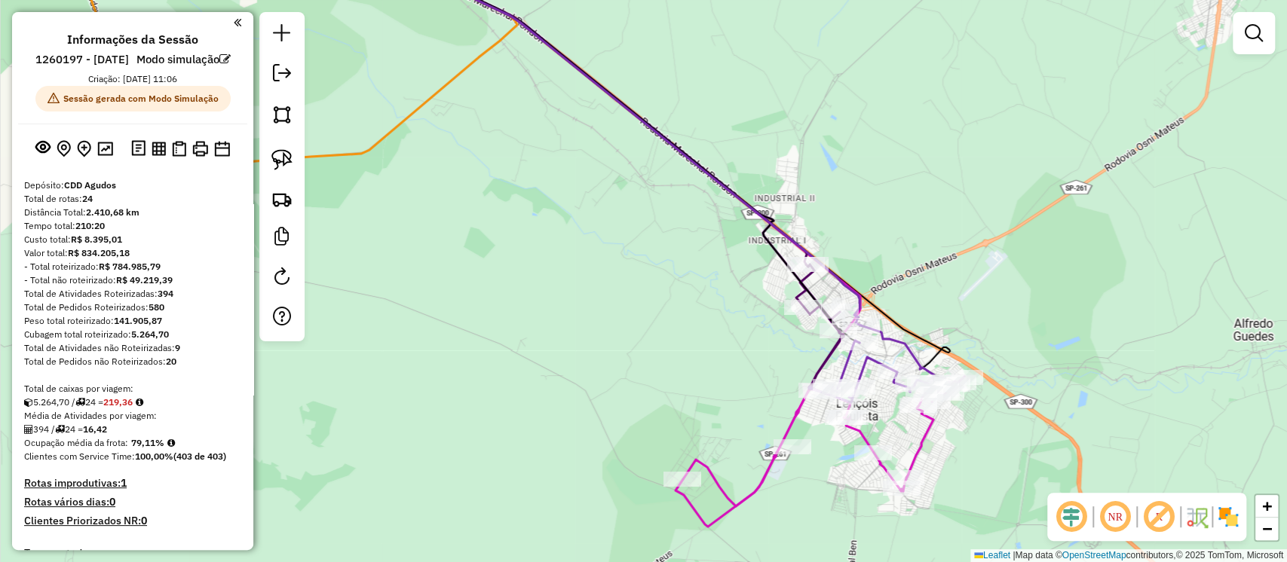
click at [897, 341] on icon at bounding box center [871, 364] width 125 height 77
select select "**********"
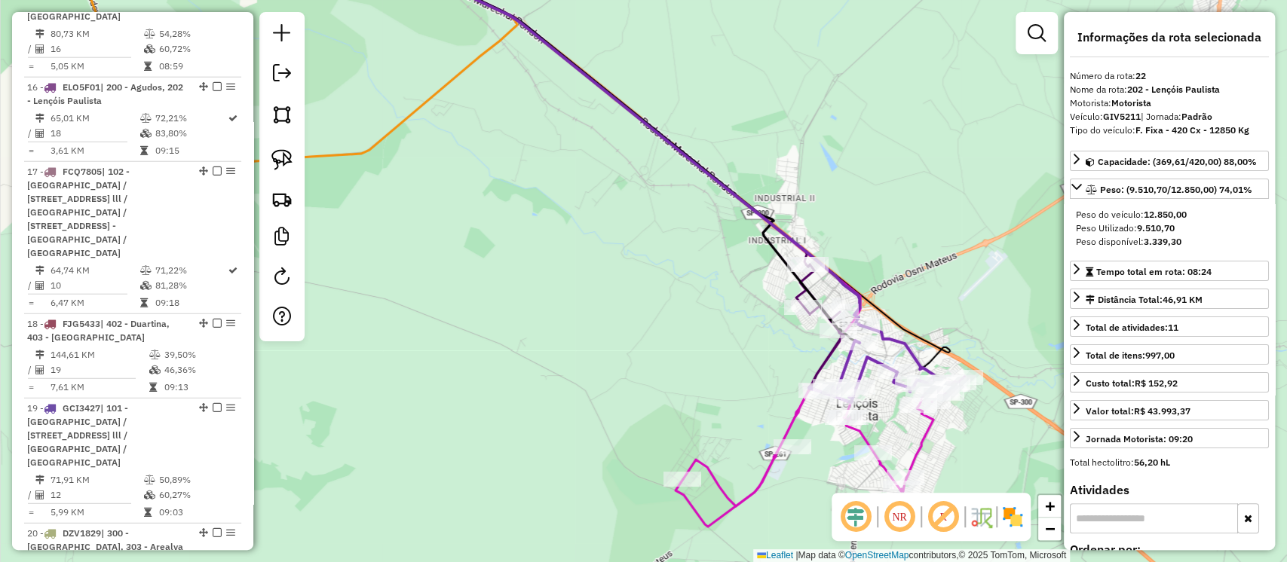
scroll to position [3025, 0]
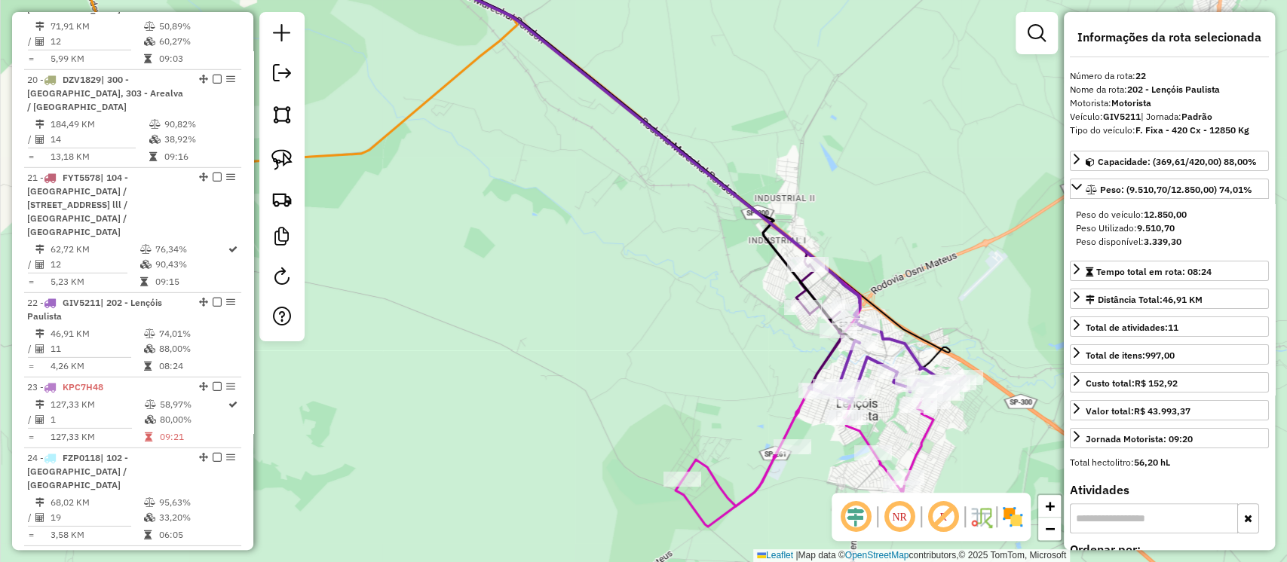
click at [933, 427] on icon at bounding box center [823, 442] width 281 height 130
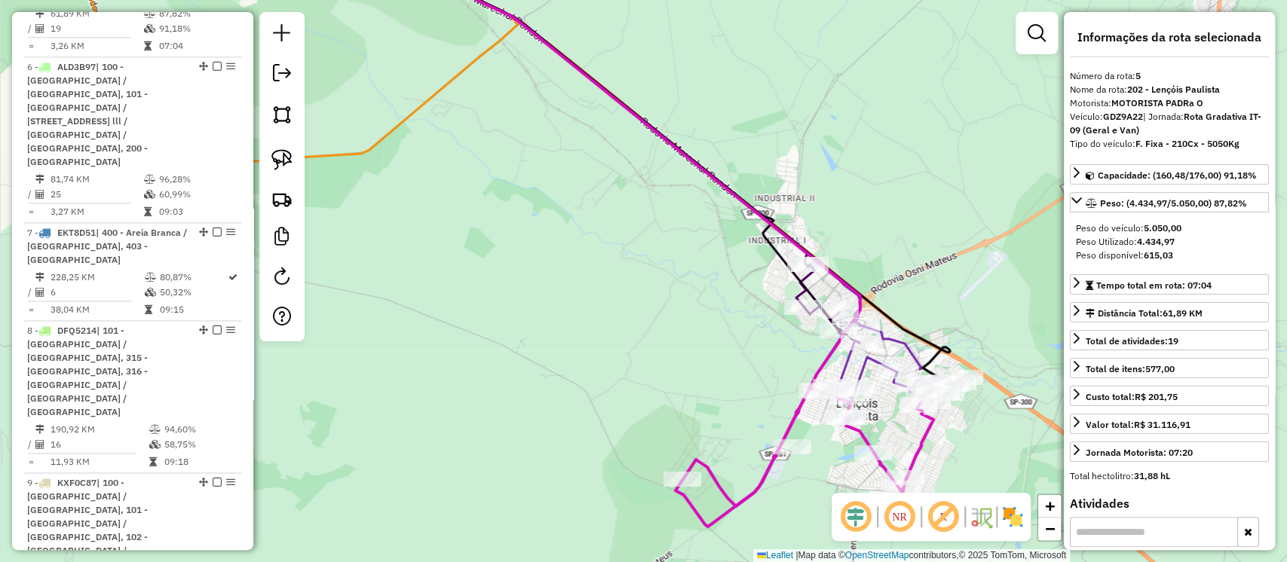
scroll to position [1248, 0]
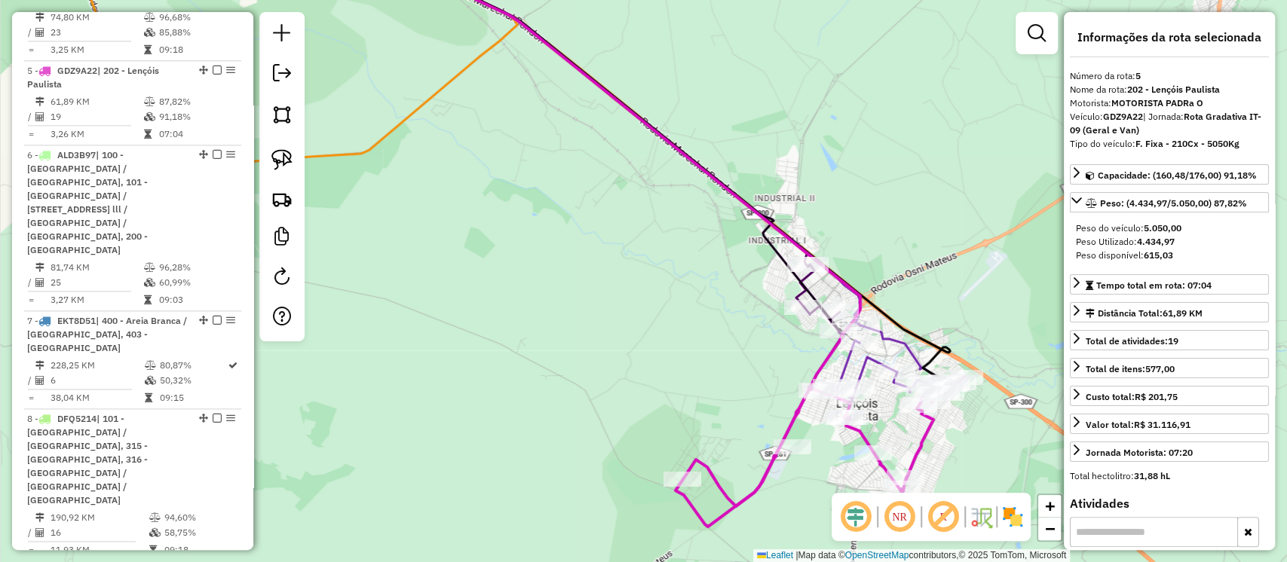
click at [806, 292] on icon at bounding box center [610, 143] width 498 height 400
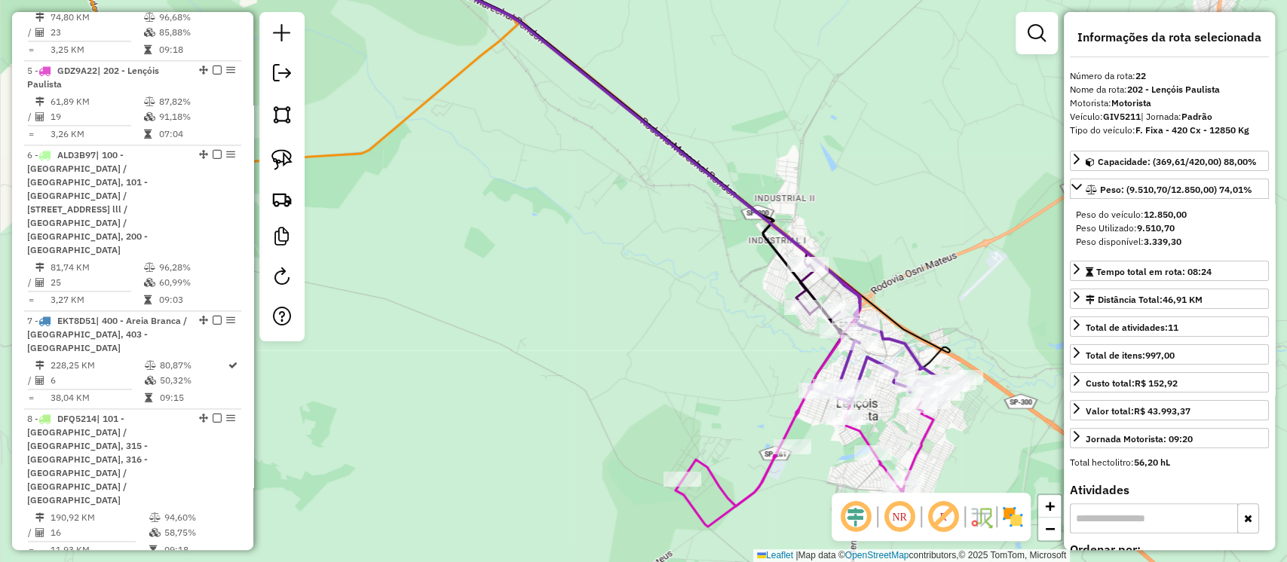
scroll to position [3025, 0]
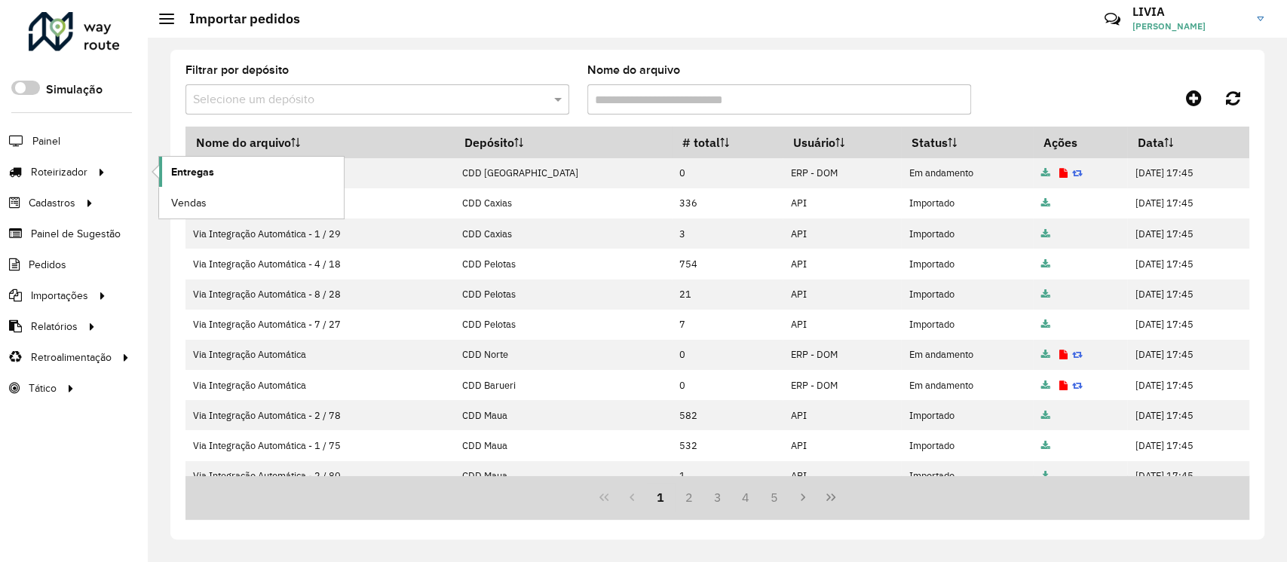
click at [174, 171] on span "Entregas" at bounding box center [192, 172] width 43 height 16
click at [1233, 100] on icon at bounding box center [1233, 98] width 14 height 17
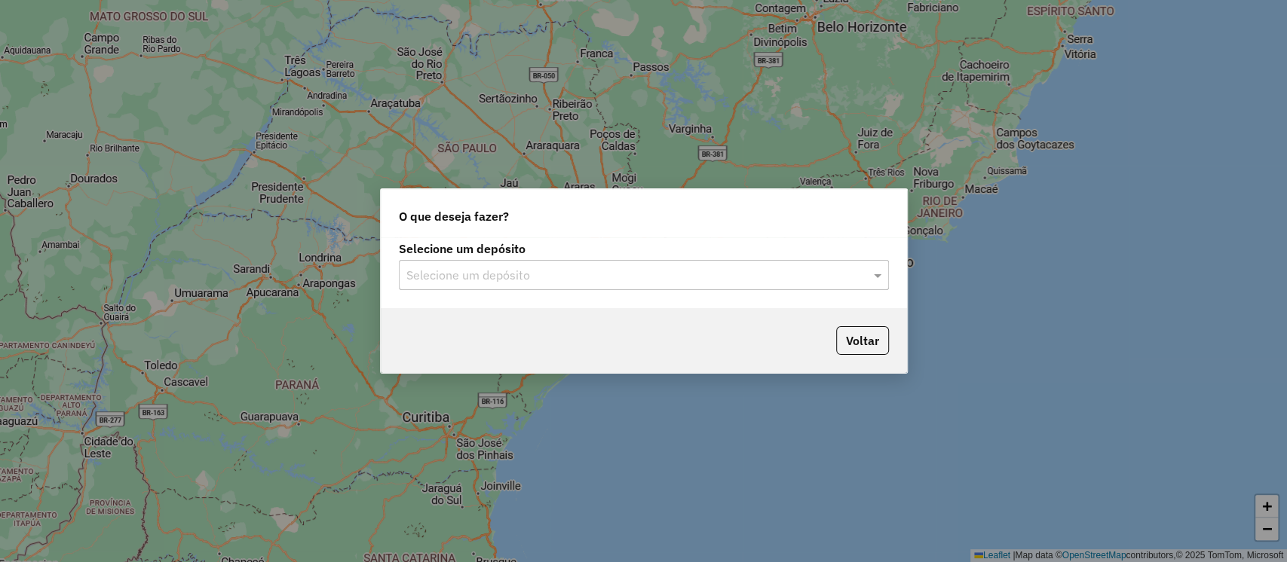
click at [620, 250] on label "Selecione um depósito" at bounding box center [644, 249] width 490 height 18
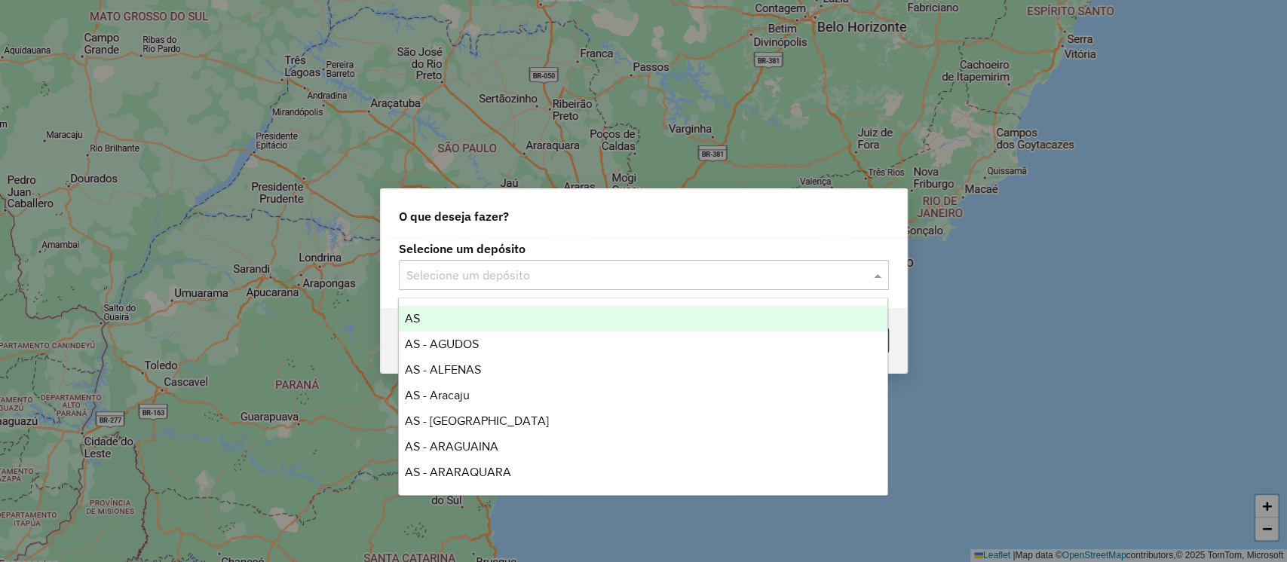
click at [626, 269] on input "text" at bounding box center [628, 276] width 445 height 18
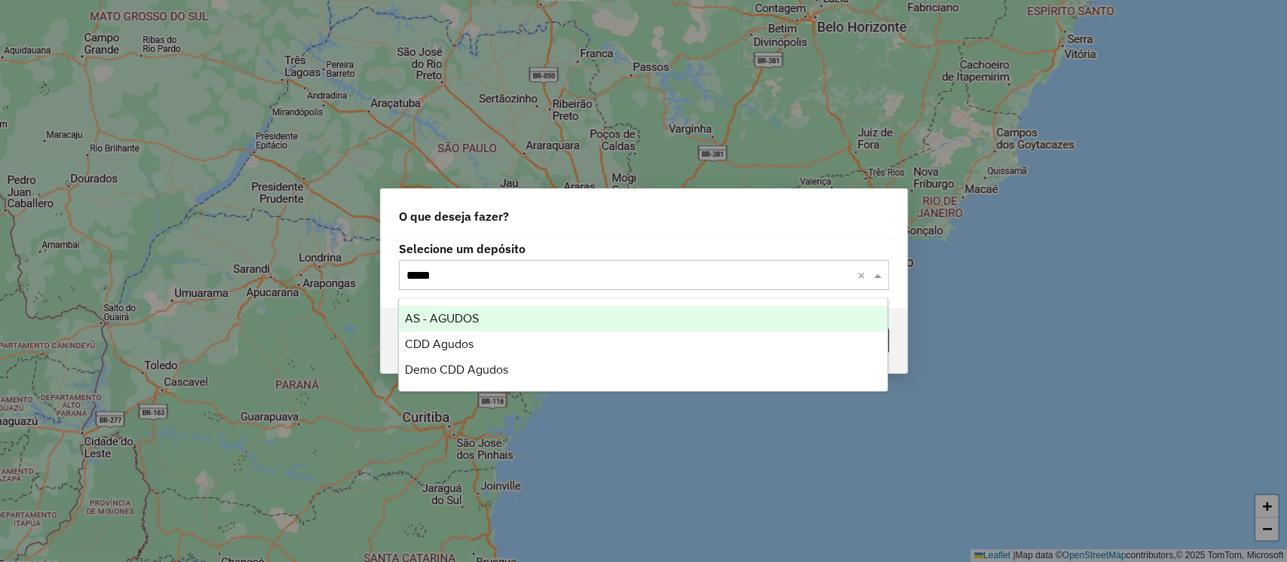
type input "******"
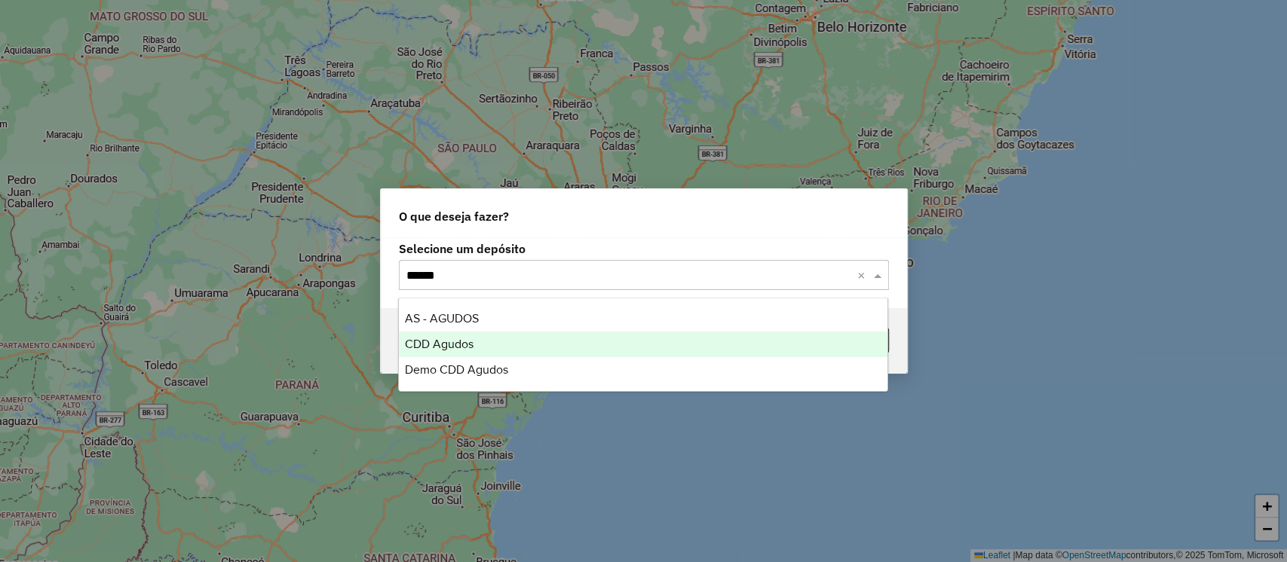
click at [481, 339] on div "CDD Agudos" at bounding box center [643, 345] width 489 height 26
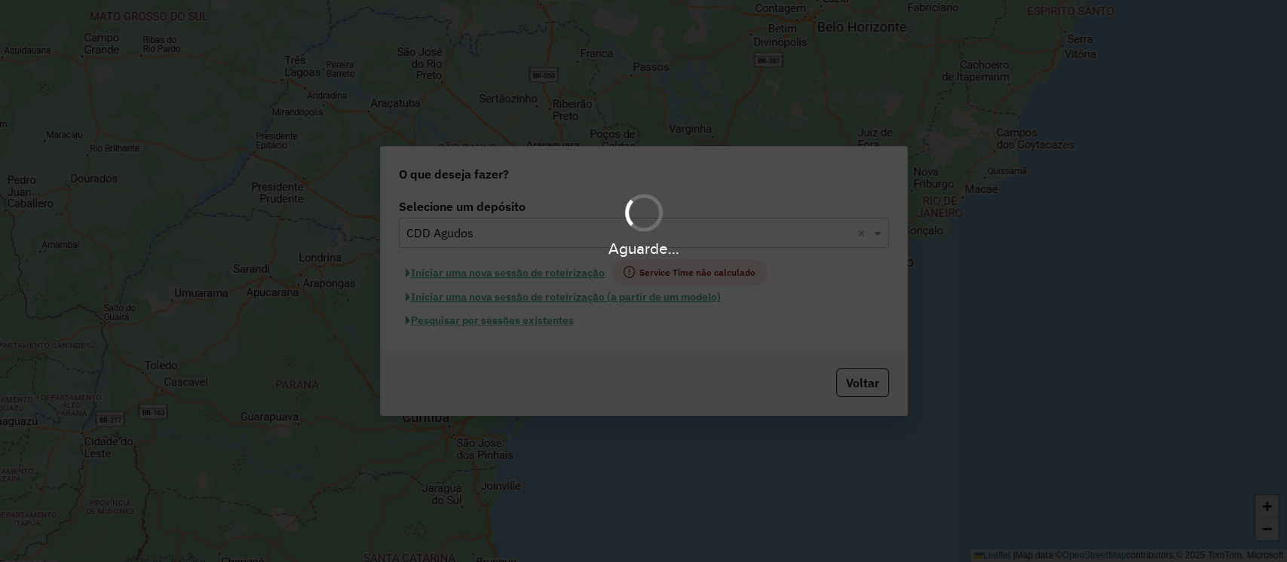
click at [502, 321] on div "Aguarde..." at bounding box center [643, 281] width 1287 height 562
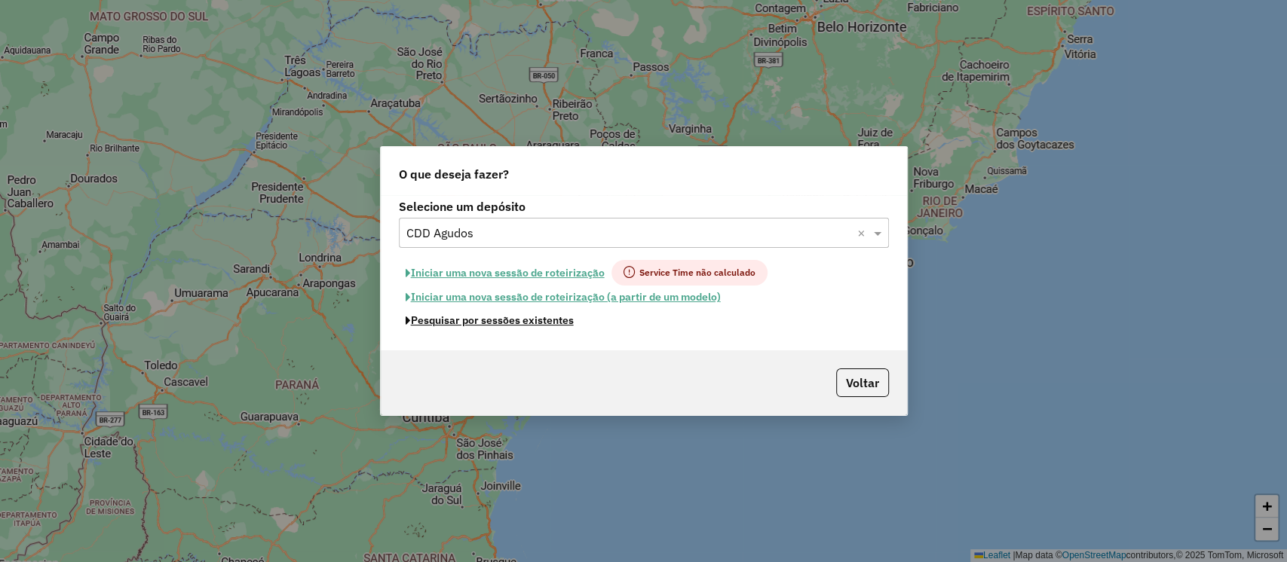
click at [502, 321] on button "Pesquisar por sessões existentes" at bounding box center [490, 320] width 182 height 23
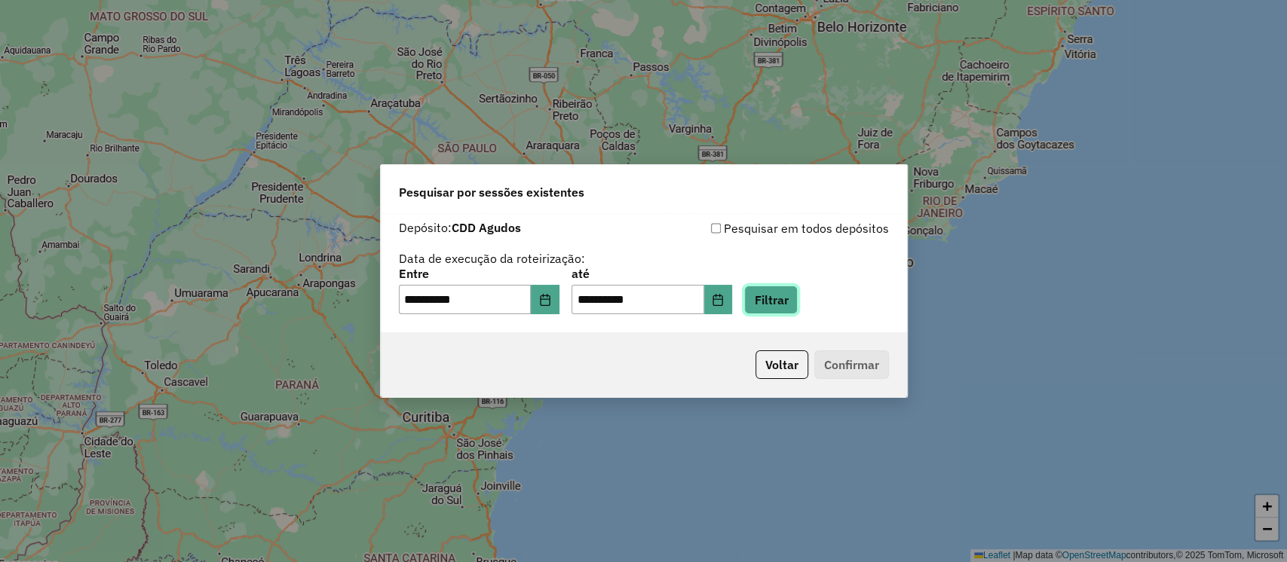
click at [798, 295] on button "Filtrar" at bounding box center [771, 300] width 54 height 29
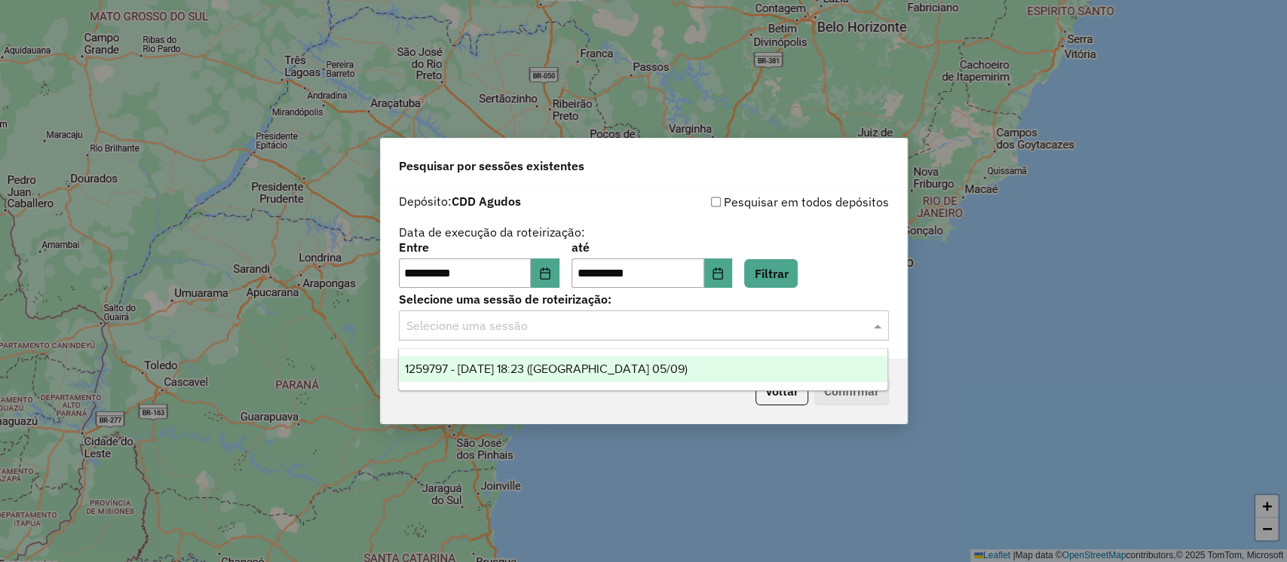
click at [813, 329] on input "text" at bounding box center [628, 326] width 445 height 18
drag, startPoint x: 646, startPoint y: 365, endPoint x: 835, endPoint y: 371, distance: 189.3
click at [647, 365] on div "1259797 - 05/09/2025 18:23 (Agudos 05/09)" at bounding box center [643, 370] width 489 height 26
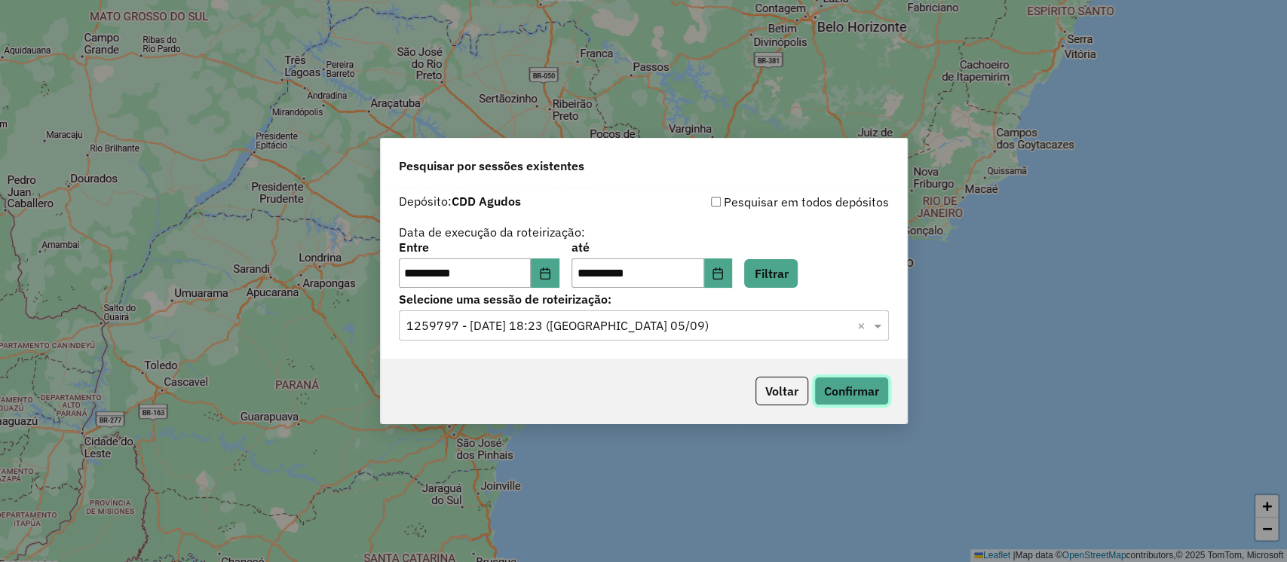
click at [844, 389] on button "Confirmar" at bounding box center [851, 391] width 75 height 29
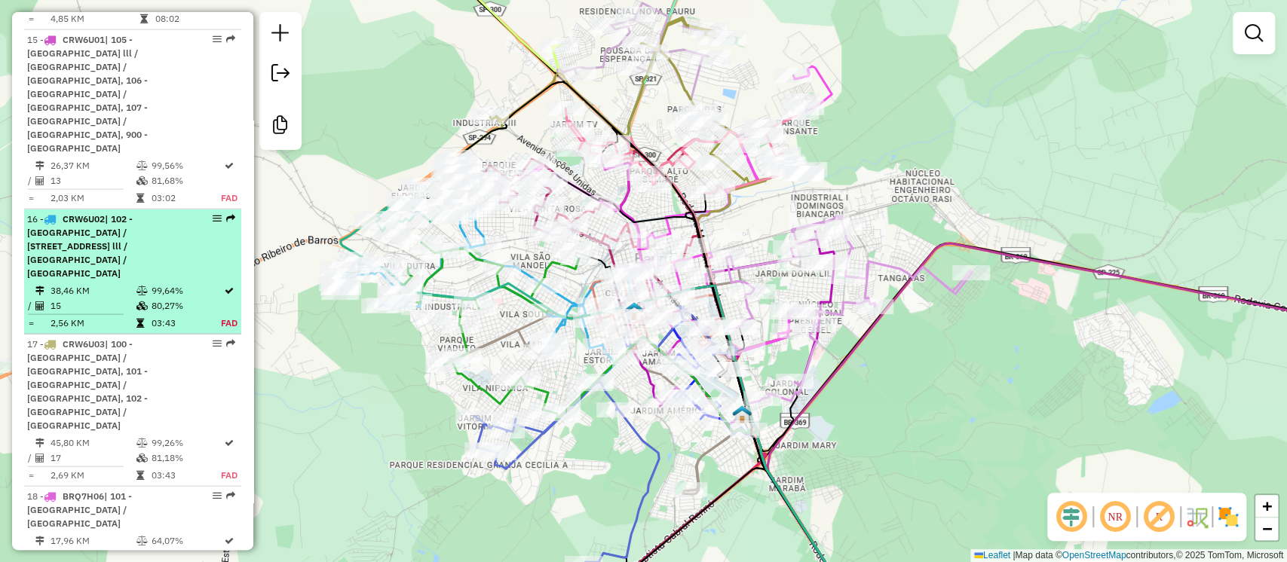
scroll to position [2211, 0]
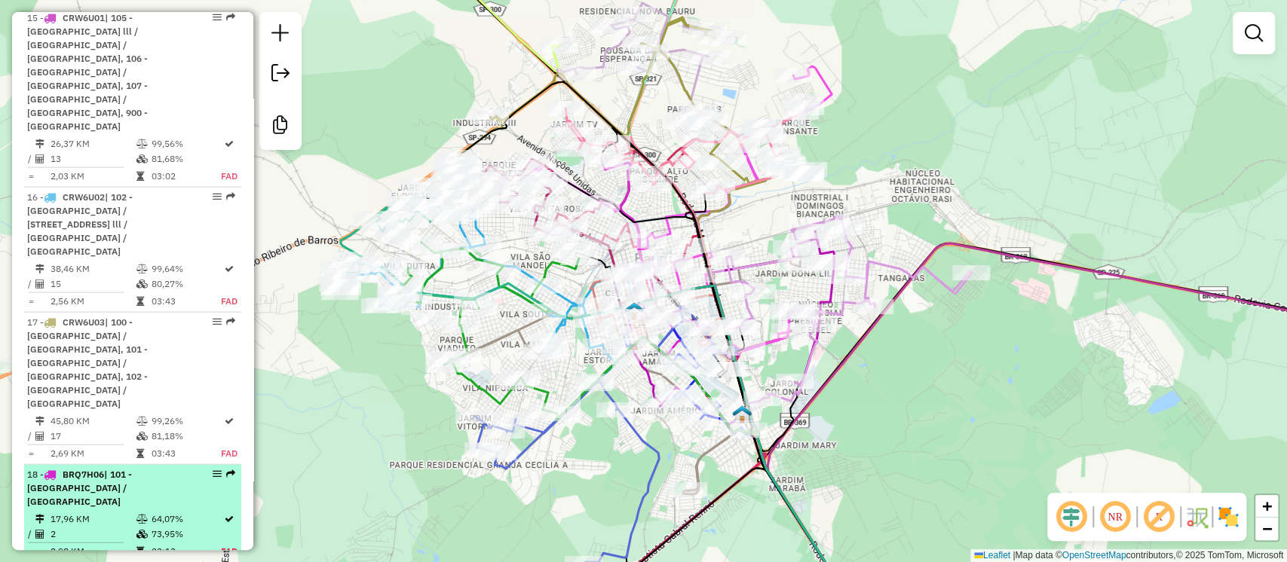
click at [216, 470] on em at bounding box center [217, 474] width 9 height 9
select select "**********"
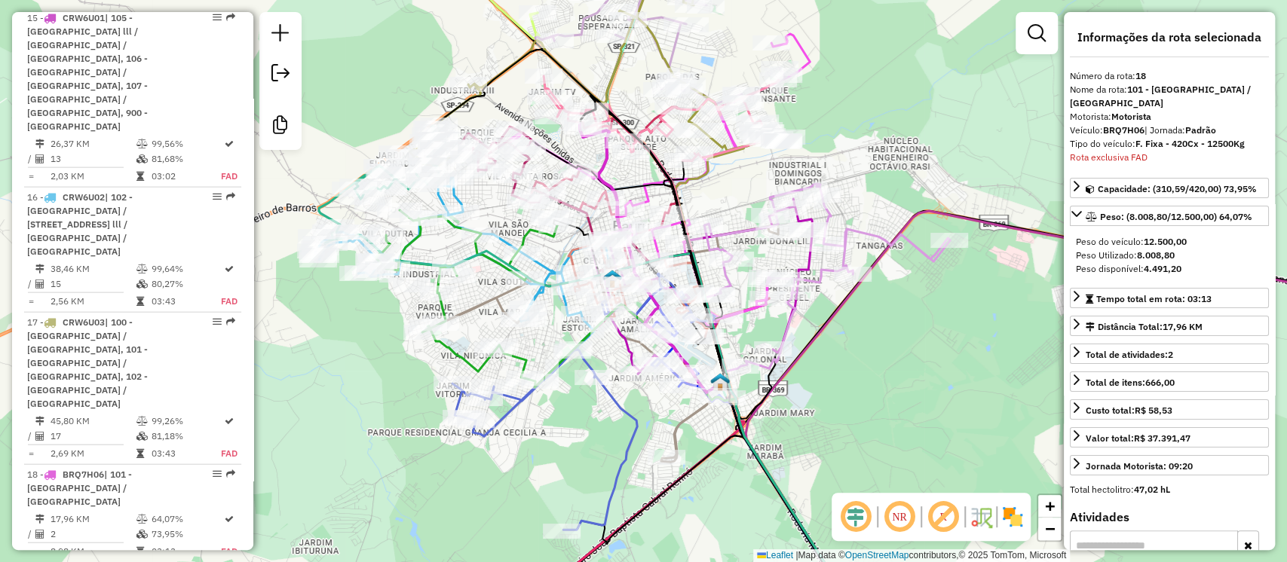
drag, startPoint x: 897, startPoint y: 220, endPoint x: 907, endPoint y: 184, distance: 37.5
click at [907, 184] on div "Janela de atendimento Grade de atendimento Capacidade Transportadoras Veículos …" at bounding box center [643, 281] width 1287 height 562
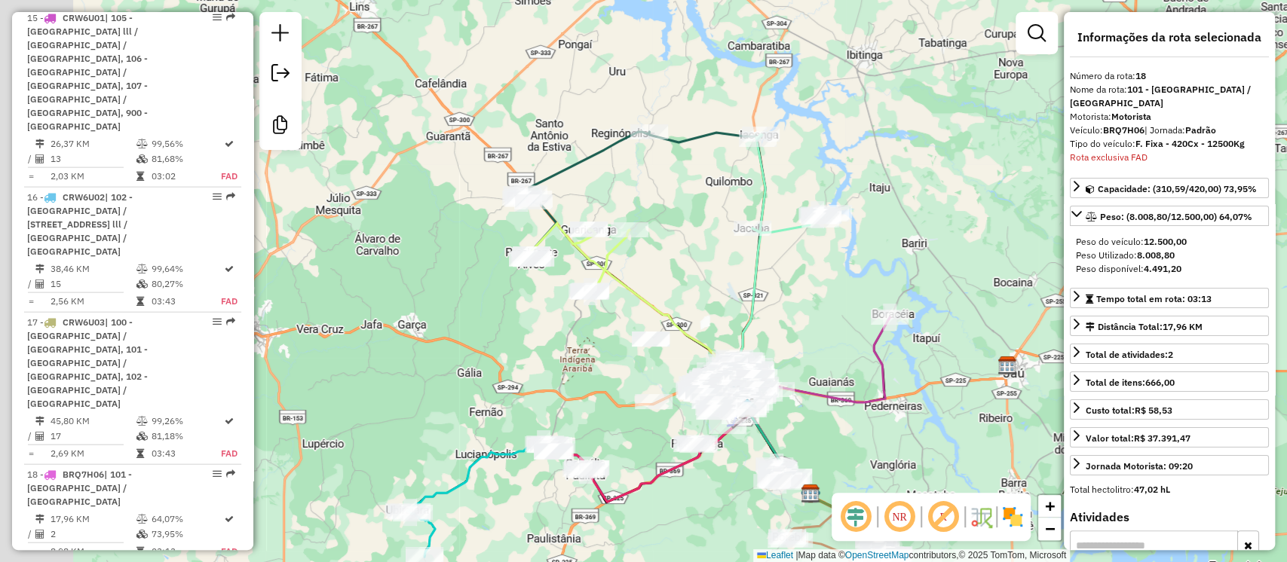
drag, startPoint x: 576, startPoint y: 234, endPoint x: 674, endPoint y: 292, distance: 113.5
click at [674, 292] on div "Janela de atendimento Grade de atendimento Capacidade Transportadoras Veículos …" at bounding box center [643, 281] width 1287 height 562
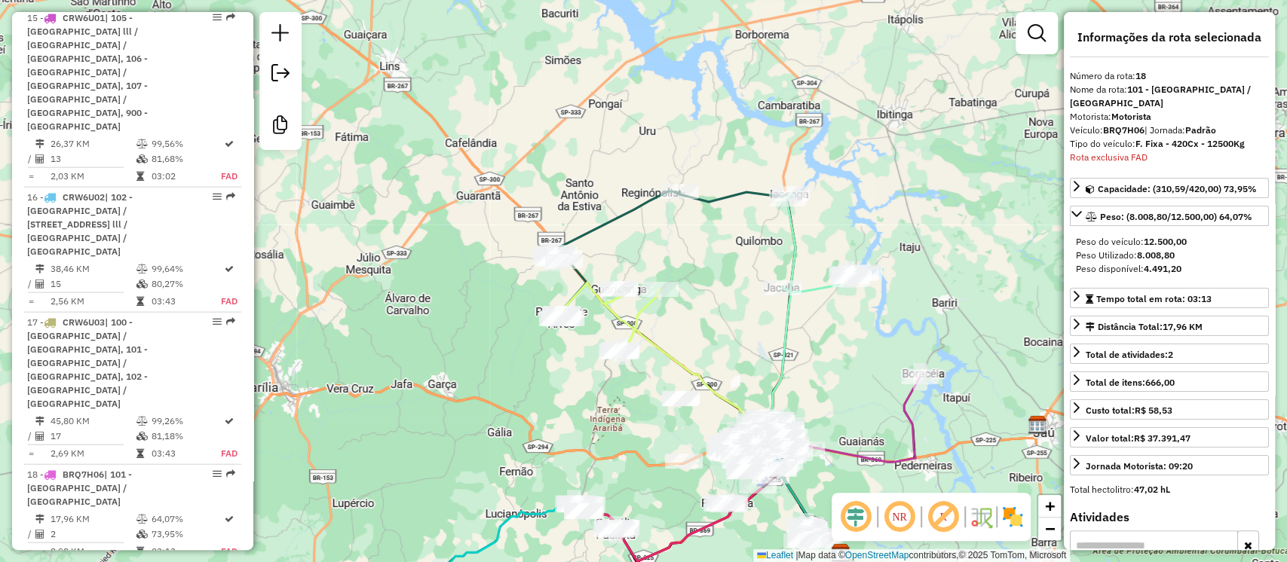
drag, startPoint x: 721, startPoint y: 286, endPoint x: 700, endPoint y: 268, distance: 28.4
click at [700, 268] on div "Janela de atendimento Grade de atendimento Capacidade Transportadoras Veículos …" at bounding box center [643, 281] width 1287 height 562
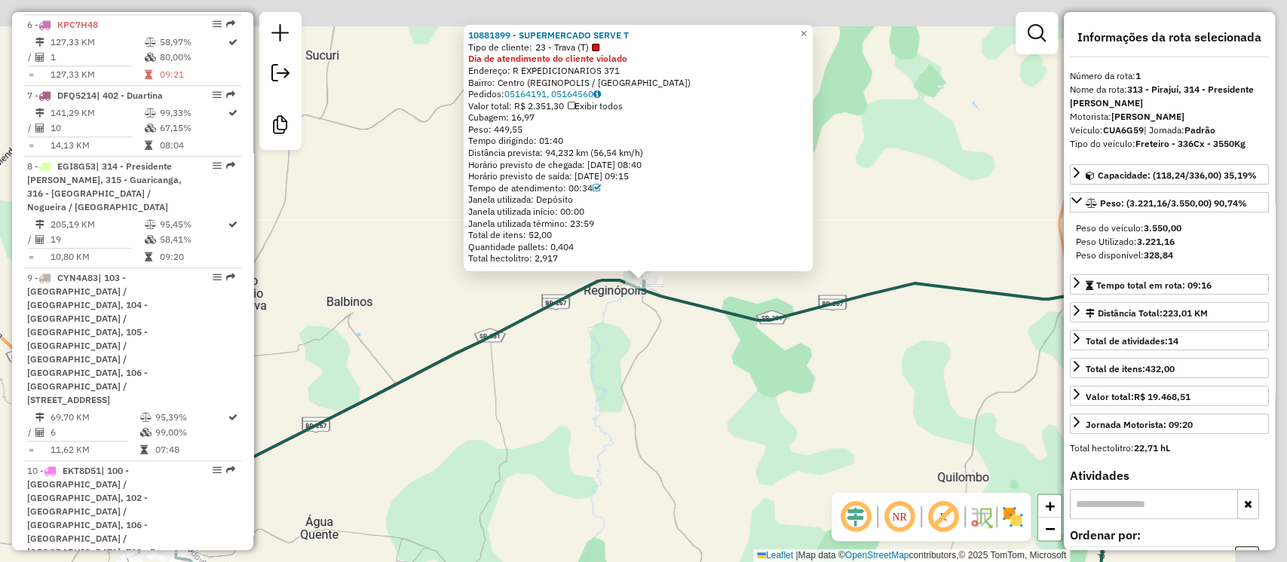
scroll to position [657, 0]
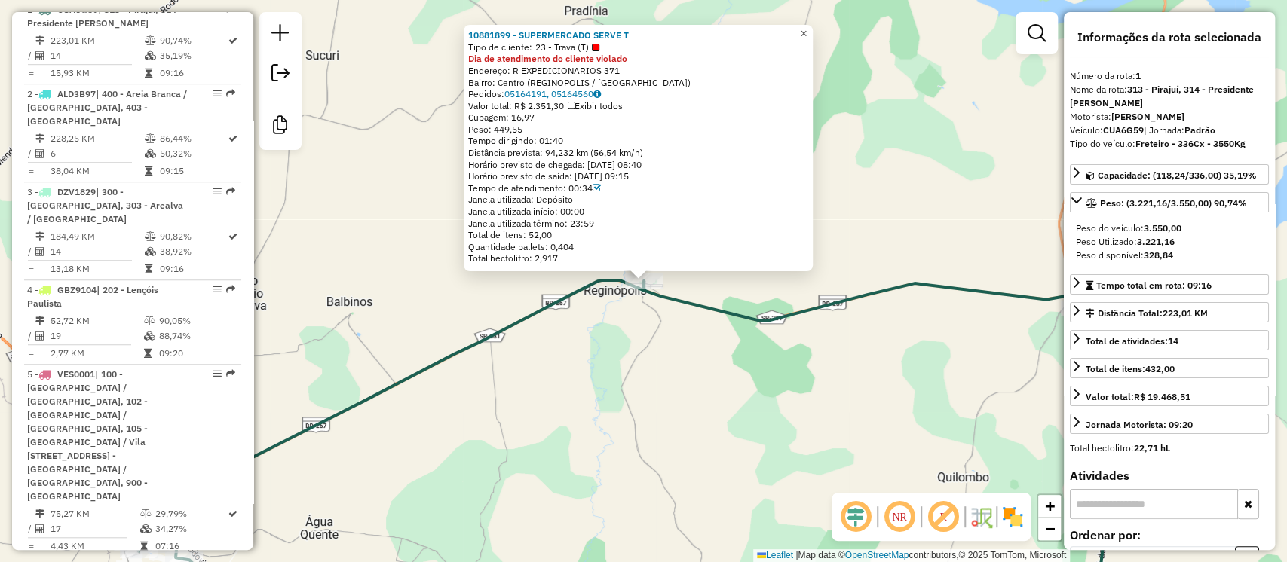
click at [807, 29] on span "×" at bounding box center [803, 33] width 7 height 13
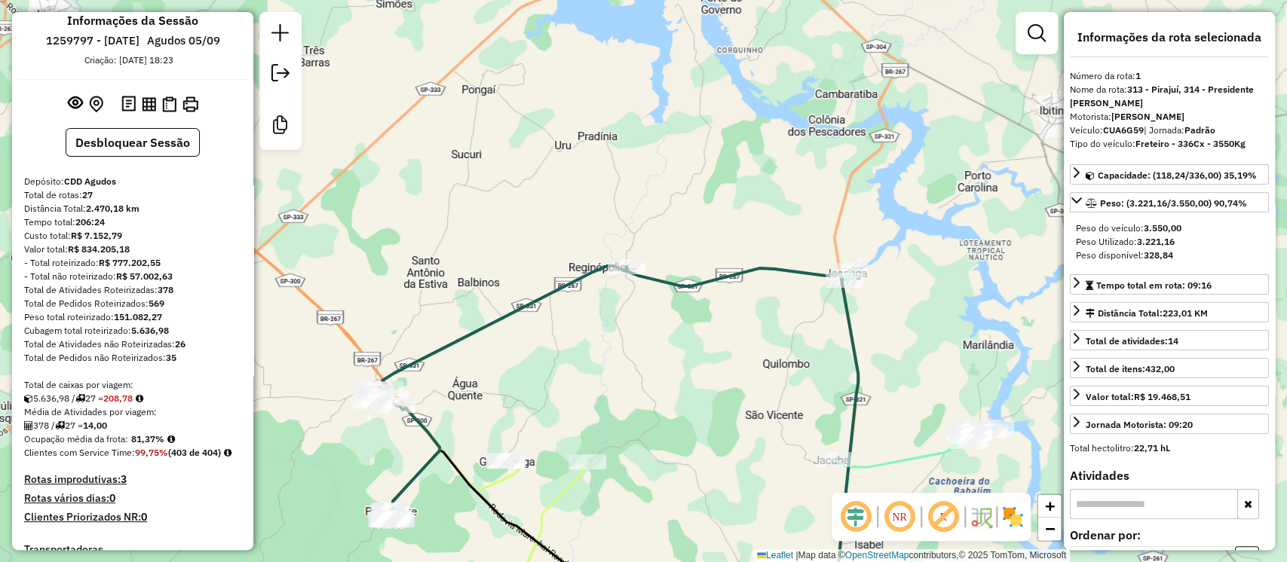
scroll to position [0, 0]
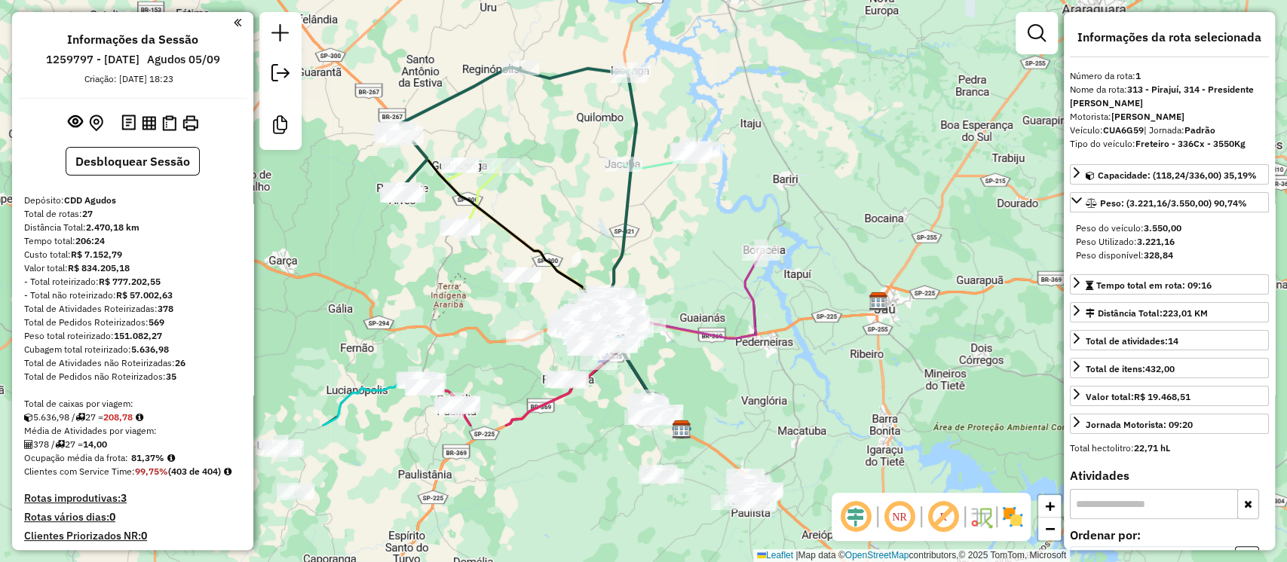
drag, startPoint x: 635, startPoint y: 330, endPoint x: 567, endPoint y: 138, distance: 203.9
click at [567, 138] on div "Janela de atendimento Grade de atendimento Capacidade Transportadoras Veículos …" at bounding box center [643, 281] width 1287 height 562
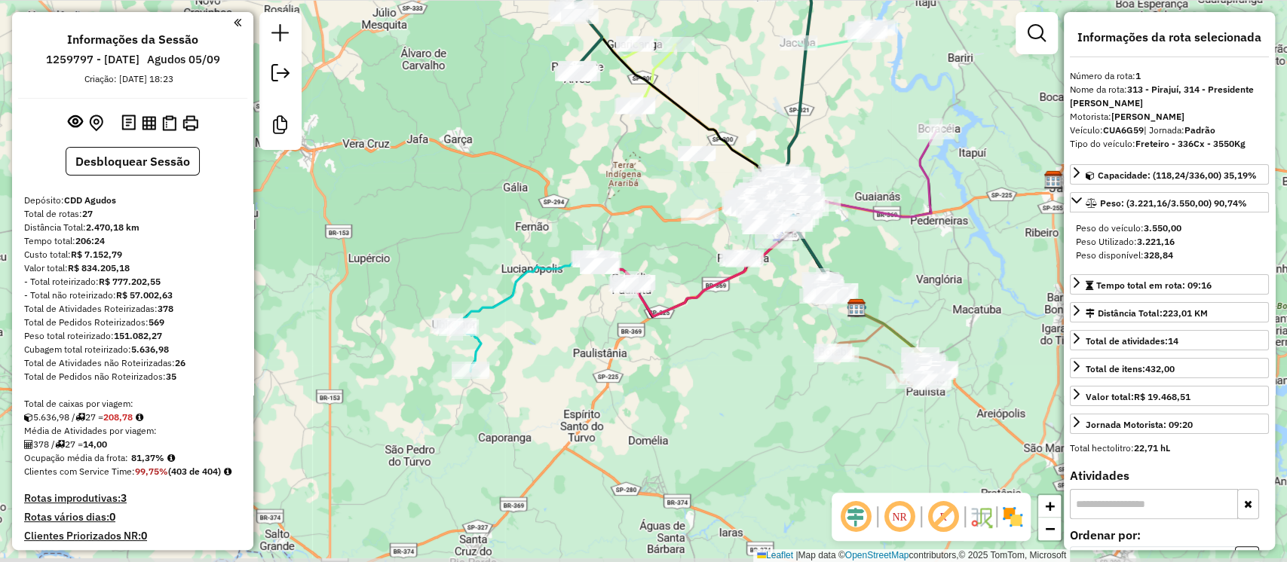
drag, startPoint x: 354, startPoint y: 293, endPoint x: 522, endPoint y: 174, distance: 206.7
click at [522, 174] on div "Janela de atendimento Grade de atendimento Capacidade Transportadoras Veículos …" at bounding box center [643, 281] width 1287 height 562
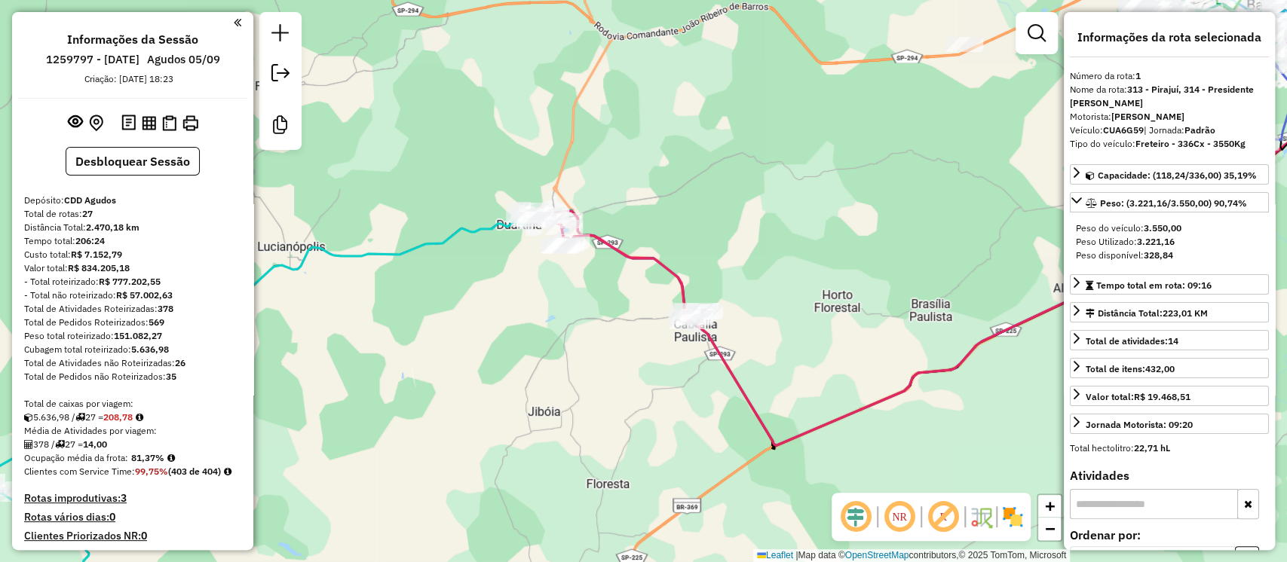
drag, startPoint x: 470, startPoint y: 366, endPoint x: 473, endPoint y: 413, distance: 46.8
click at [473, 413] on div "Janela de atendimento Grade de atendimento Capacidade Transportadoras Veículos …" at bounding box center [643, 281] width 1287 height 562
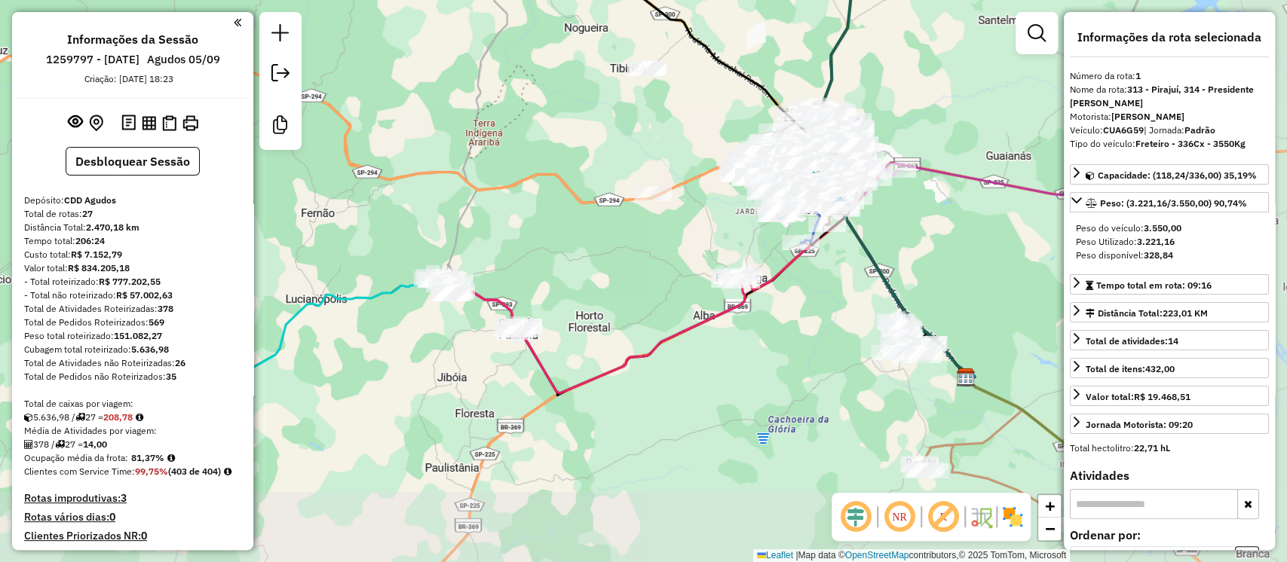
drag, startPoint x: 865, startPoint y: 390, endPoint x: 630, endPoint y: 291, distance: 255.1
click at [612, 290] on div "Janela de atendimento Grade de atendimento Capacidade Transportadoras Veículos …" at bounding box center [643, 281] width 1287 height 562
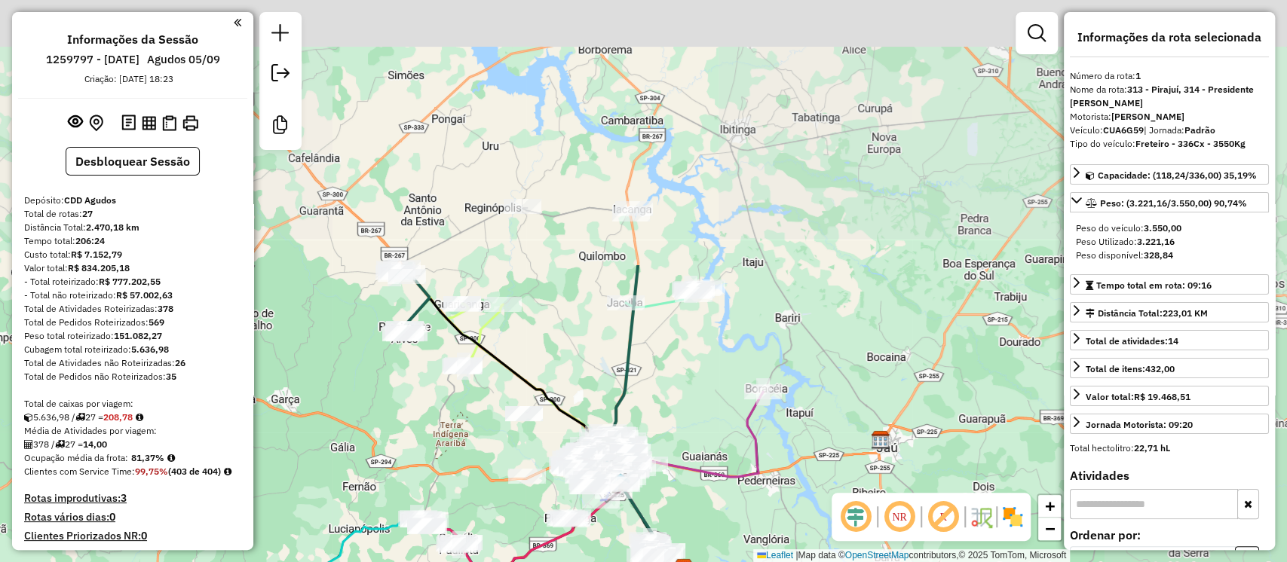
drag, startPoint x: 909, startPoint y: 81, endPoint x: 682, endPoint y: 403, distance: 393.7
click at [682, 403] on div "Janela de atendimento Grade de atendimento Capacidade Transportadoras Veículos …" at bounding box center [643, 281] width 1287 height 562
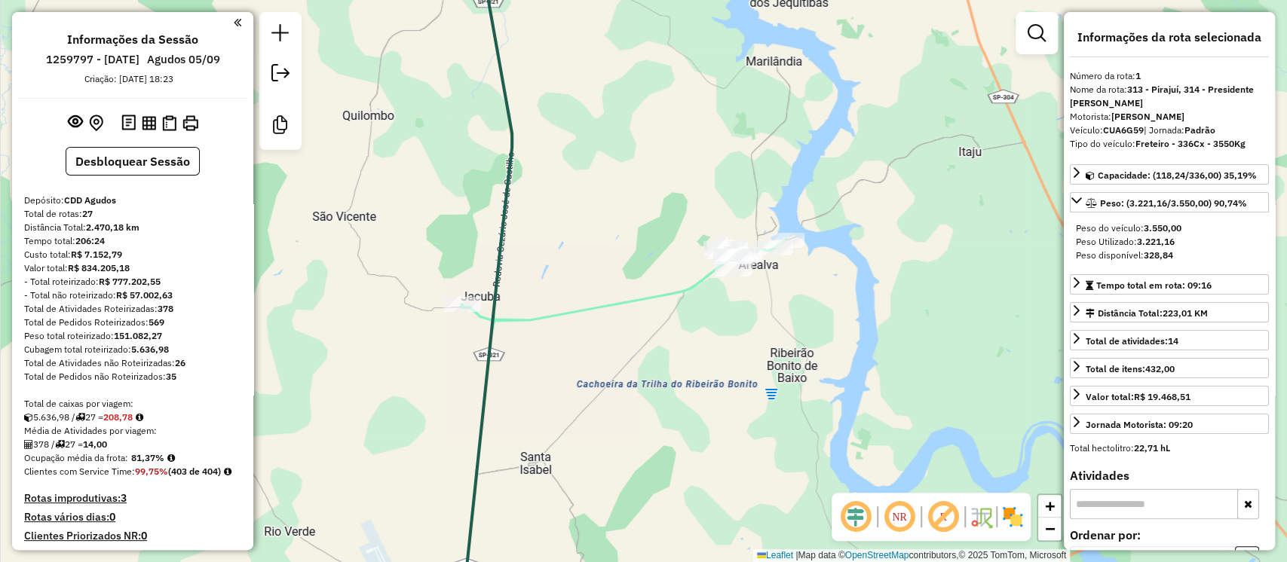
drag, startPoint x: 411, startPoint y: 277, endPoint x: 578, endPoint y: 226, distance: 174.8
click at [578, 226] on div "Rota 22 - Placa EBY9J72 10883310 - CHEIRO DE FAZENDA RE Janela de atendimento G…" at bounding box center [643, 281] width 1287 height 562
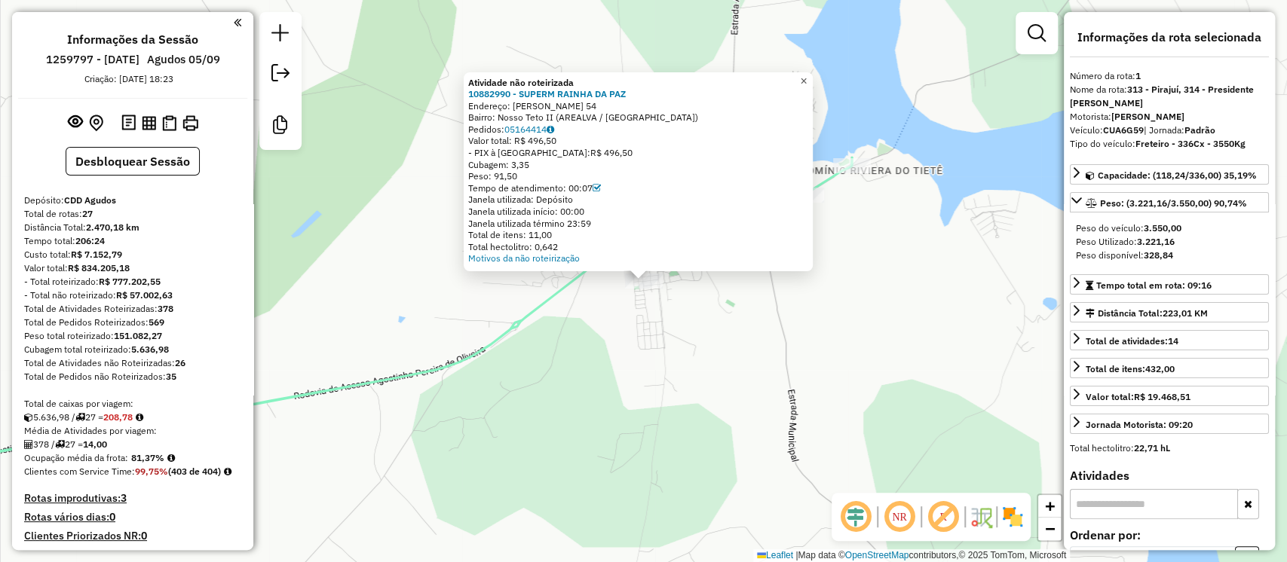
click at [807, 76] on span "×" at bounding box center [803, 80] width 7 height 13
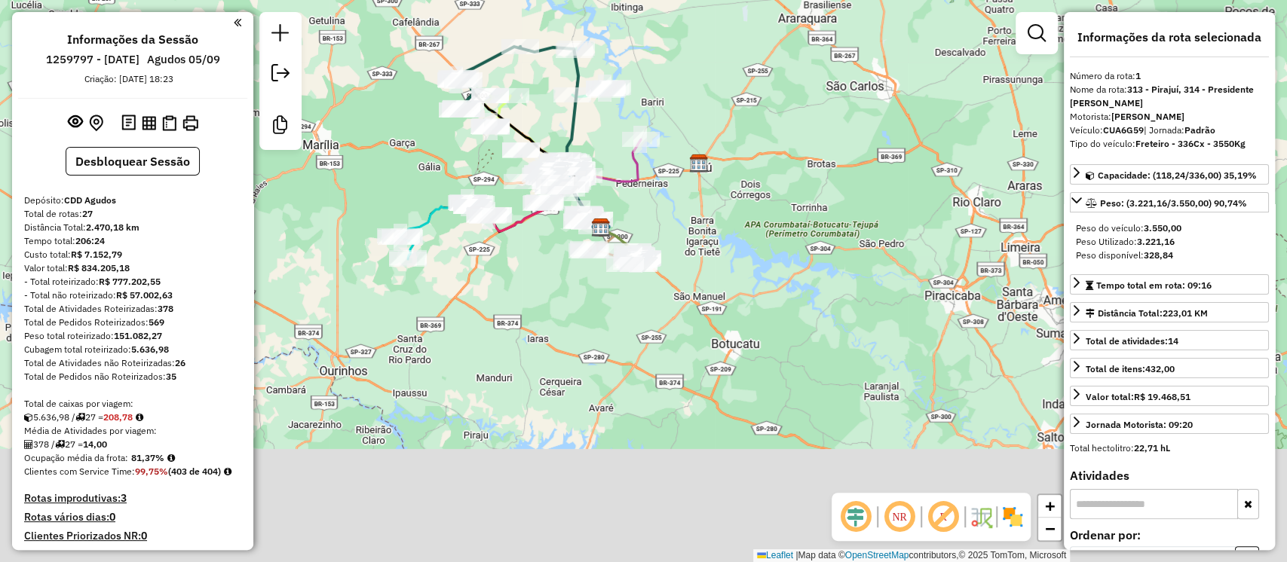
drag, startPoint x: 863, startPoint y: 412, endPoint x: 711, endPoint y: 216, distance: 248.2
click at [715, 217] on div "Janela de atendimento Grade de atendimento Capacidade Transportadoras Veículos …" at bounding box center [643, 281] width 1287 height 562
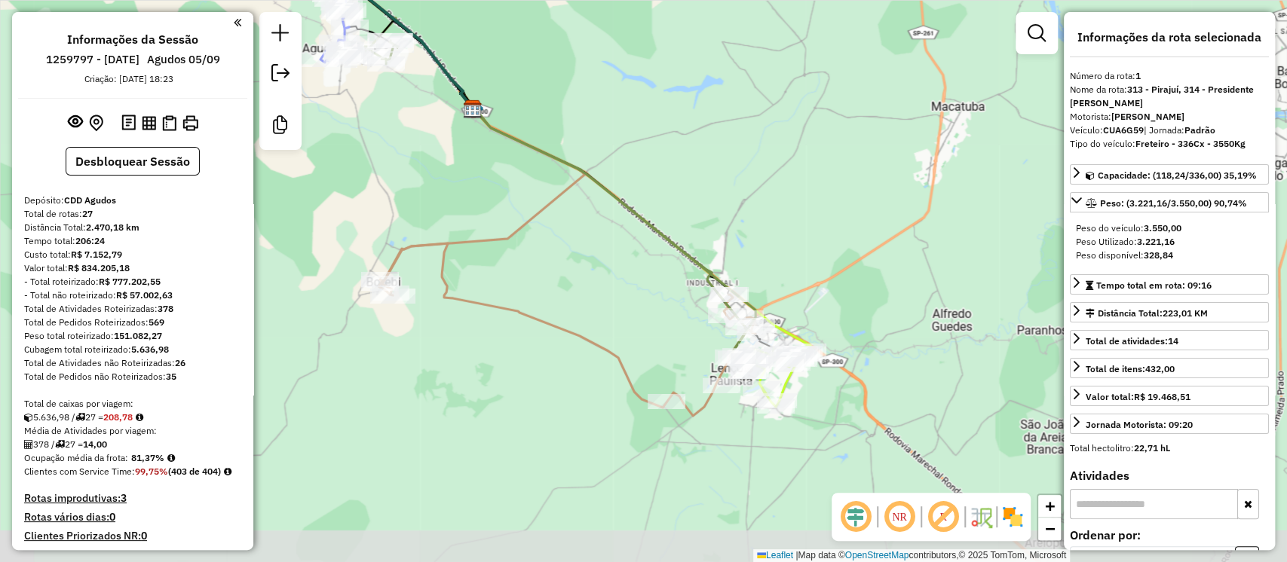
drag, startPoint x: 820, startPoint y: 319, endPoint x: 824, endPoint y: 287, distance: 31.9
click at [824, 287] on div "Janela de atendimento Grade de atendimento Capacidade Transportadoras Veículos …" at bounding box center [643, 281] width 1287 height 562
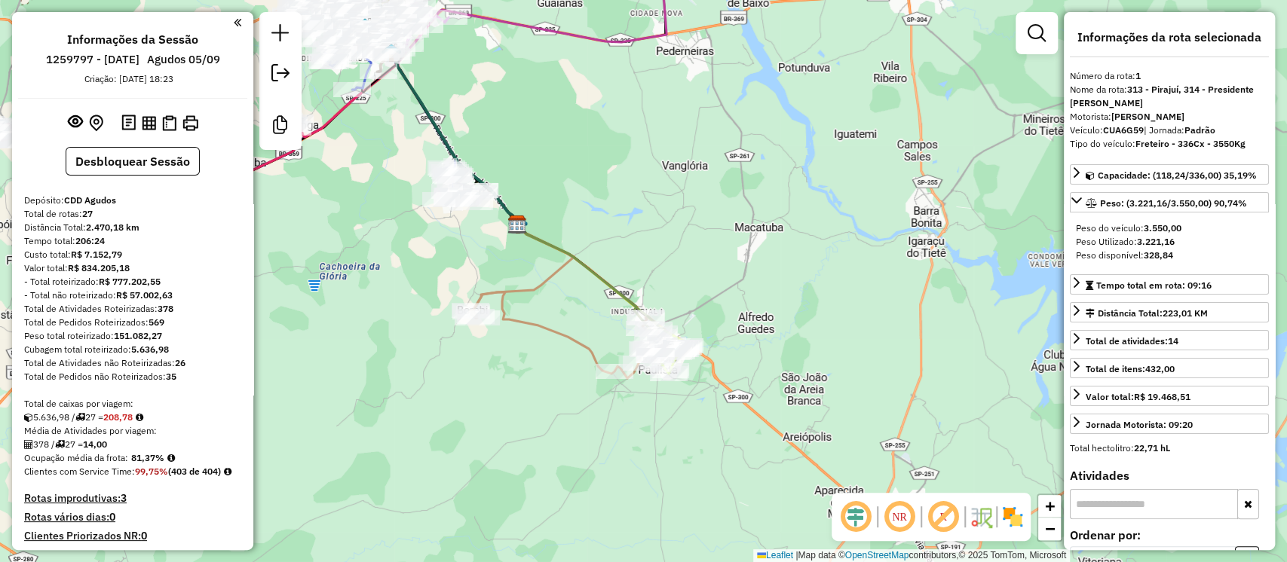
drag, startPoint x: 513, startPoint y: 280, endPoint x: 563, endPoint y: 311, distance: 59.2
click at [563, 311] on div "Janela de atendimento Grade de atendimento Capacidade Transportadoras Veículos …" at bounding box center [643, 281] width 1287 height 562
click at [560, 301] on div "Janela de atendimento Grade de atendimento Capacidade Transportadoras Veículos …" at bounding box center [643, 281] width 1287 height 562
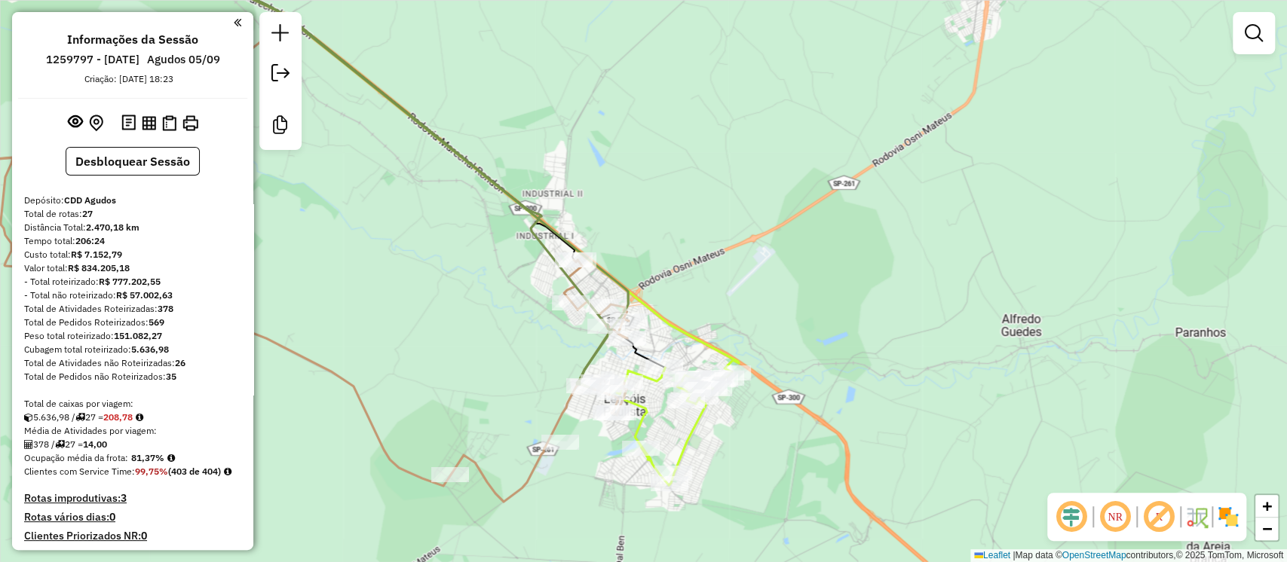
click at [585, 351] on div "Rota 11 - Placa GCI3427 10819951 - LP HOTEIS LTDA Janela de atendimento Grade d…" at bounding box center [643, 281] width 1287 height 562
click at [597, 355] on icon at bounding box center [375, 165] width 472 height 442
click at [602, 357] on icon at bounding box center [378, 165] width 472 height 442
select select "**********"
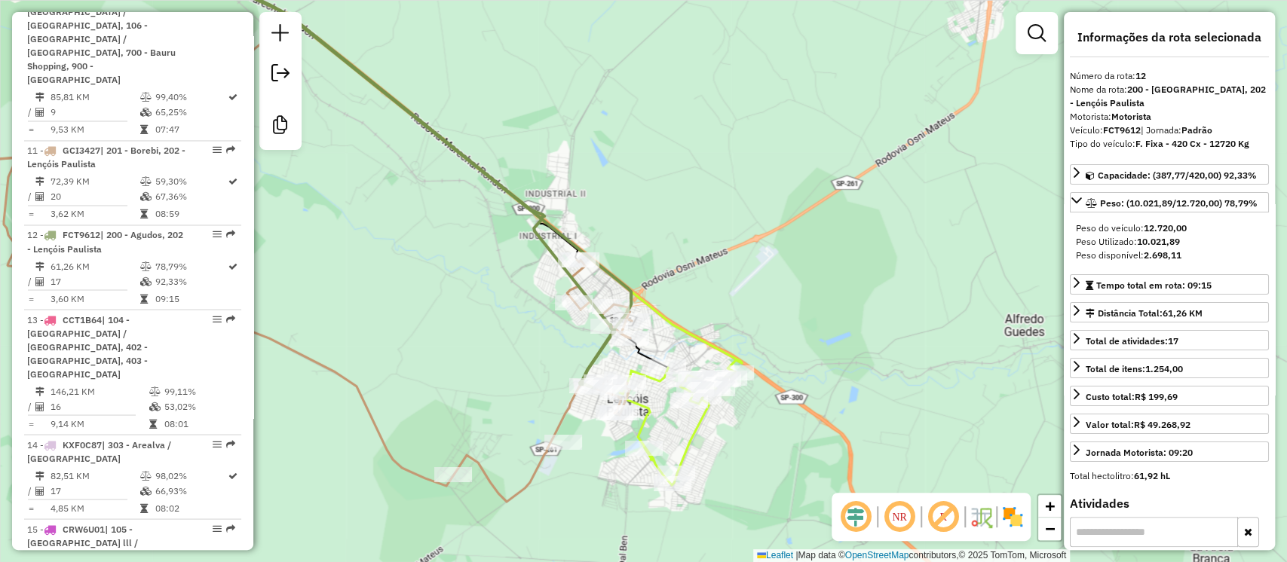
scroll to position [1790, 0]
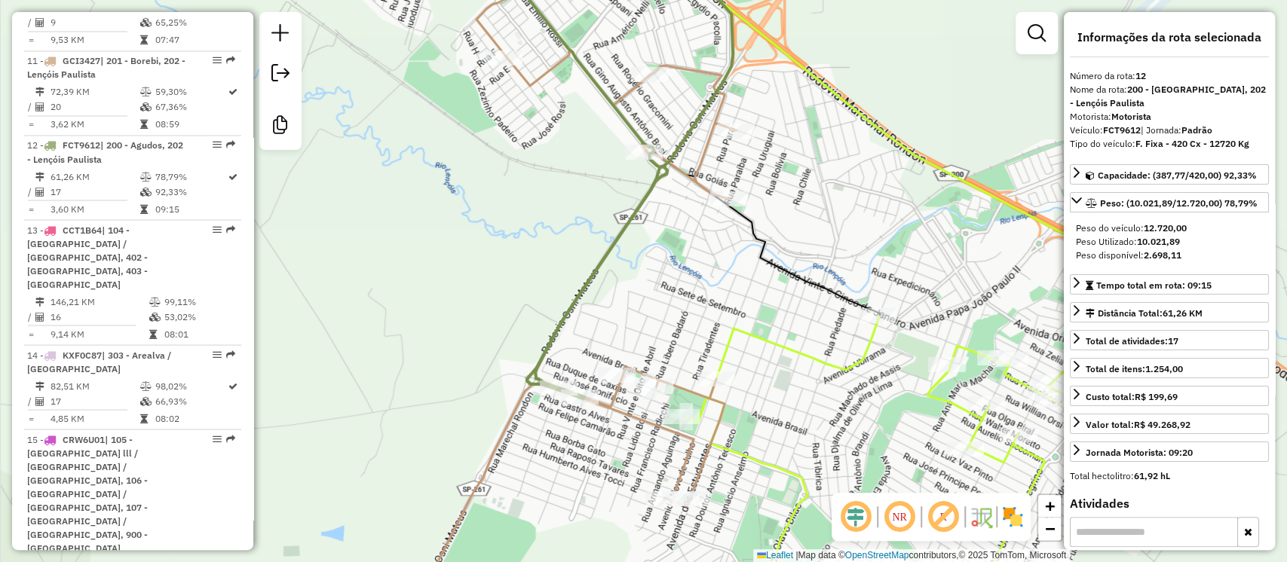
click at [531, 374] on icon at bounding box center [575, 166] width 184 height 444
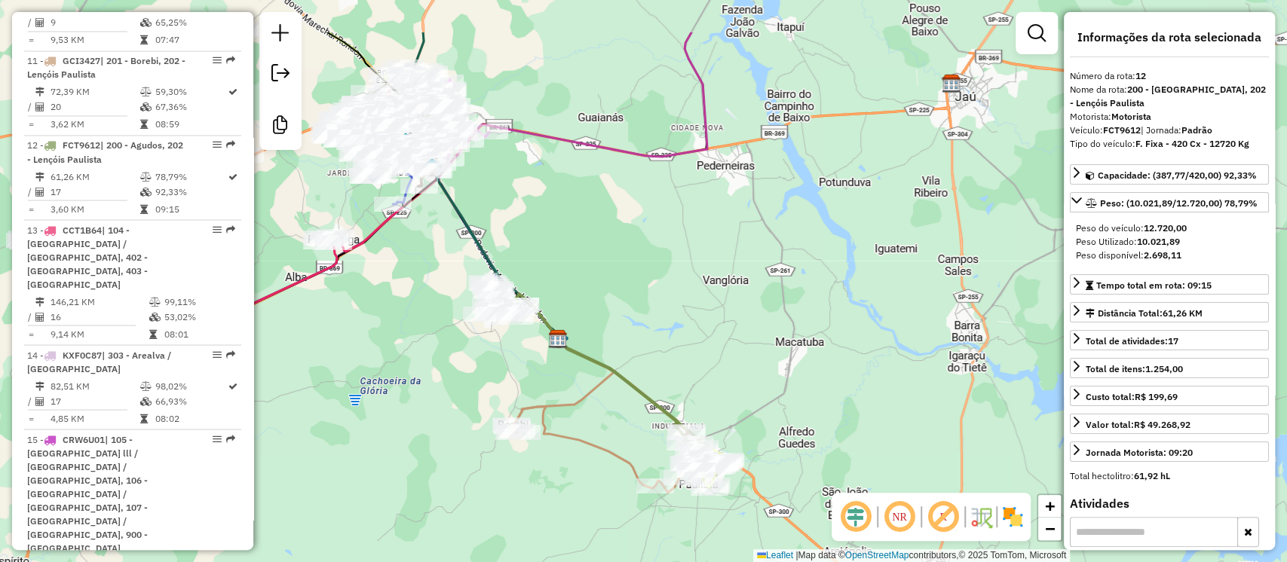
drag, startPoint x: 516, startPoint y: 249, endPoint x: 685, endPoint y: 357, distance: 200.8
click at [685, 357] on div "Janela de atendimento Grade de atendimento Capacidade Transportadoras Veículos …" at bounding box center [643, 281] width 1287 height 562
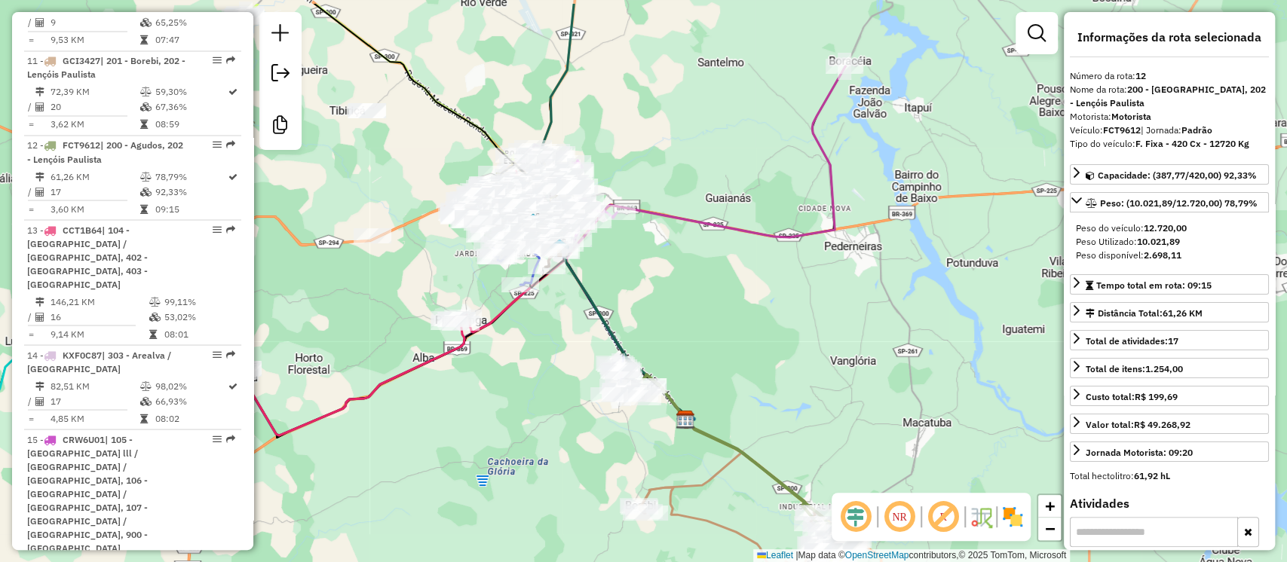
drag, startPoint x: 540, startPoint y: 228, endPoint x: 654, endPoint y: 289, distance: 129.8
click at [654, 289] on div "Janela de atendimento Grade de atendimento Capacidade Transportadoras Veículos …" at bounding box center [643, 281] width 1287 height 562
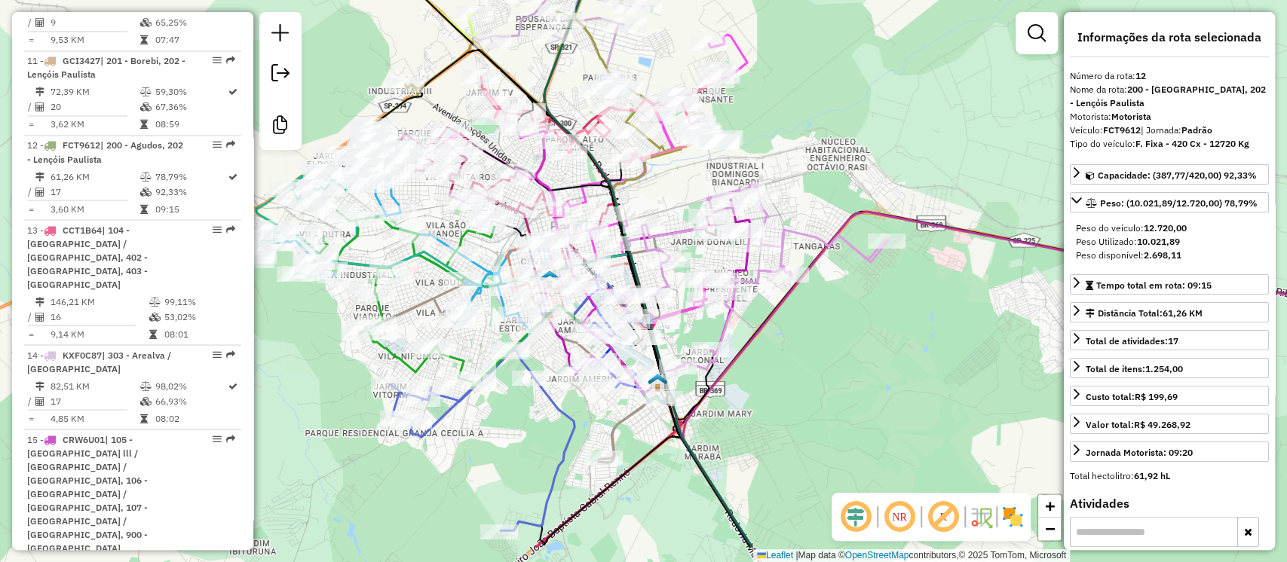
drag, startPoint x: 408, startPoint y: 429, endPoint x: 310, endPoint y: 369, distance: 115.1
click at [310, 369] on div "Janela de atendimento Grade de atendimento Capacidade Transportadoras Veículos …" at bounding box center [643, 281] width 1287 height 562
